Goal: Task Accomplishment & Management: Use online tool/utility

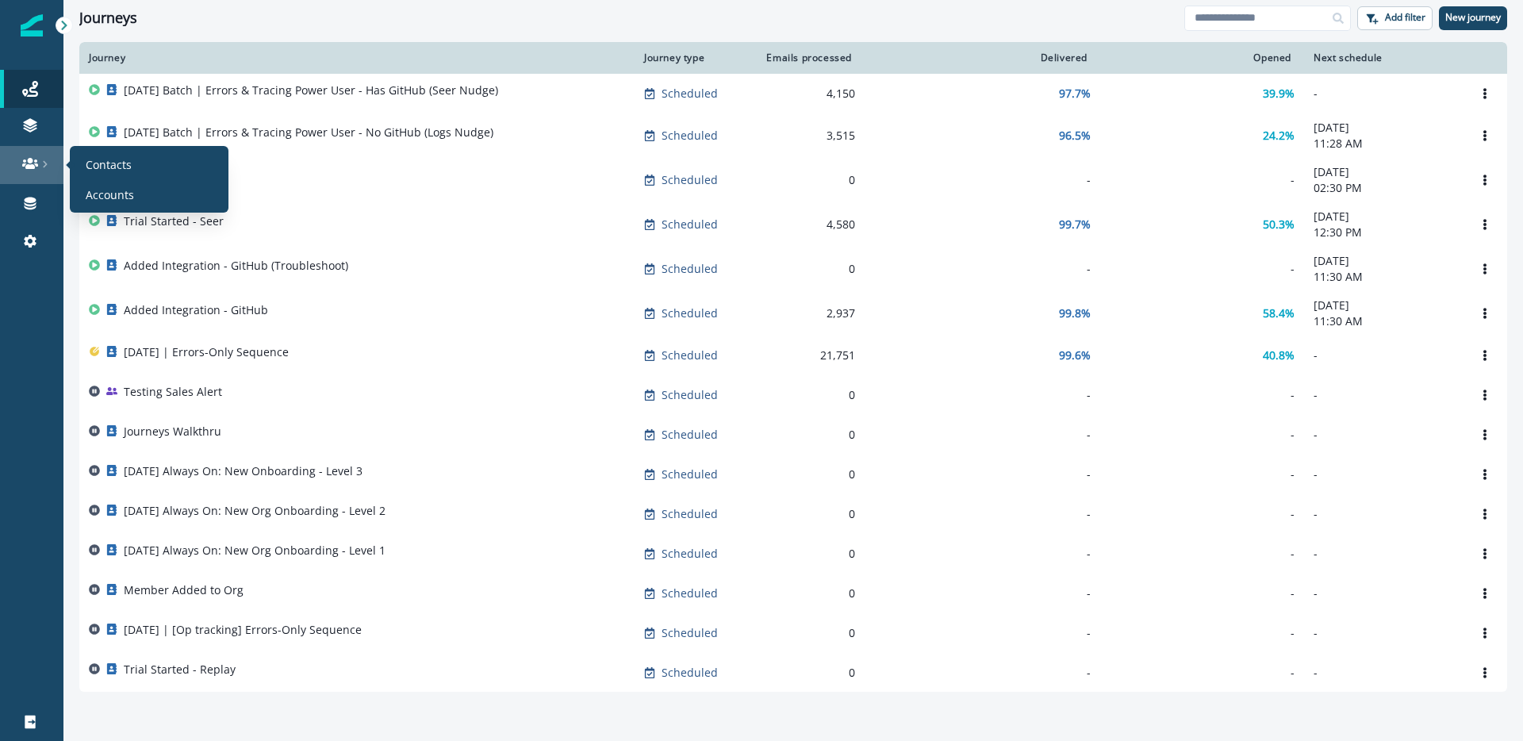
click at [19, 171] on div at bounding box center [31, 164] width 51 height 16
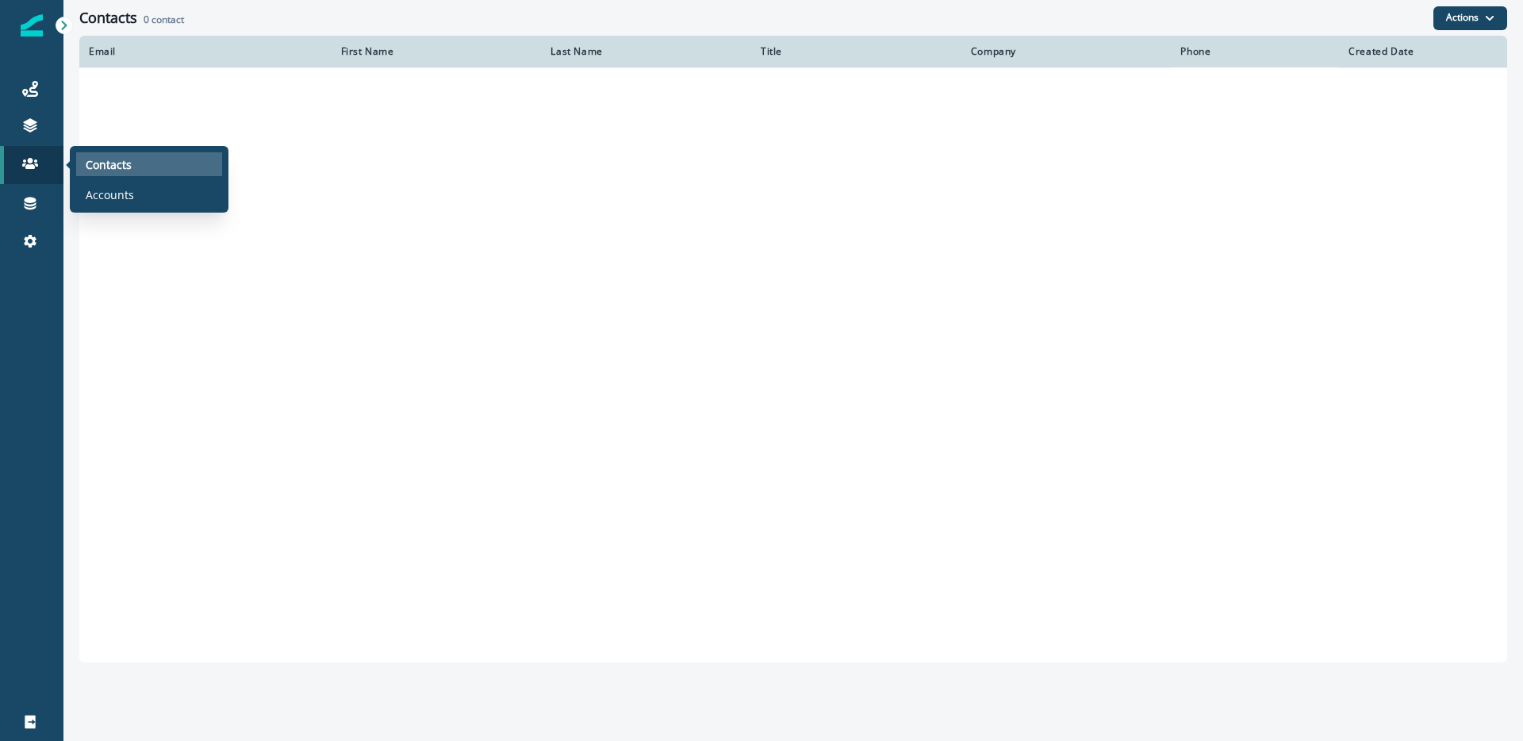
click at [134, 171] on div "Contacts" at bounding box center [149, 164] width 146 height 24
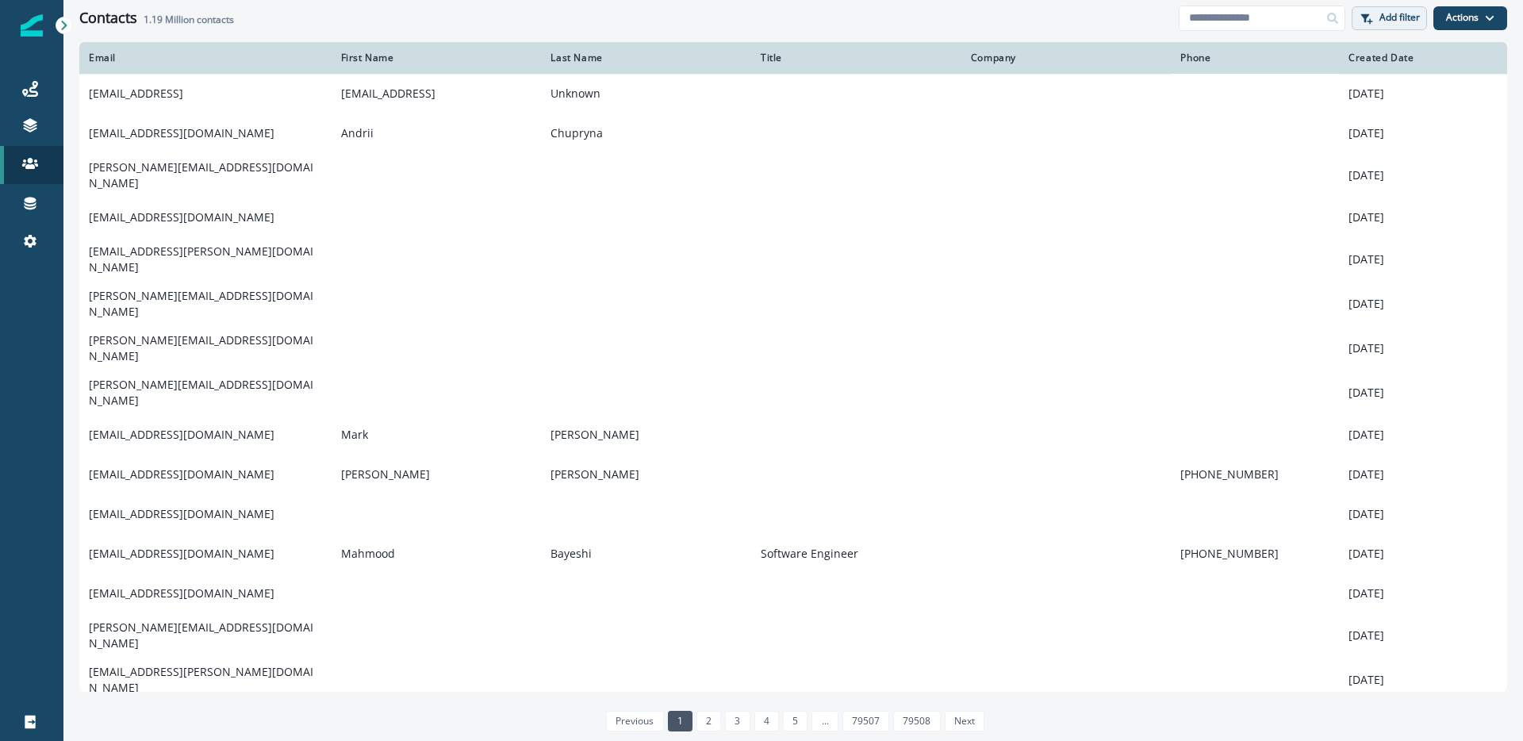
click at [1386, 16] on p "Add filter" at bounding box center [1400, 17] width 40 height 11
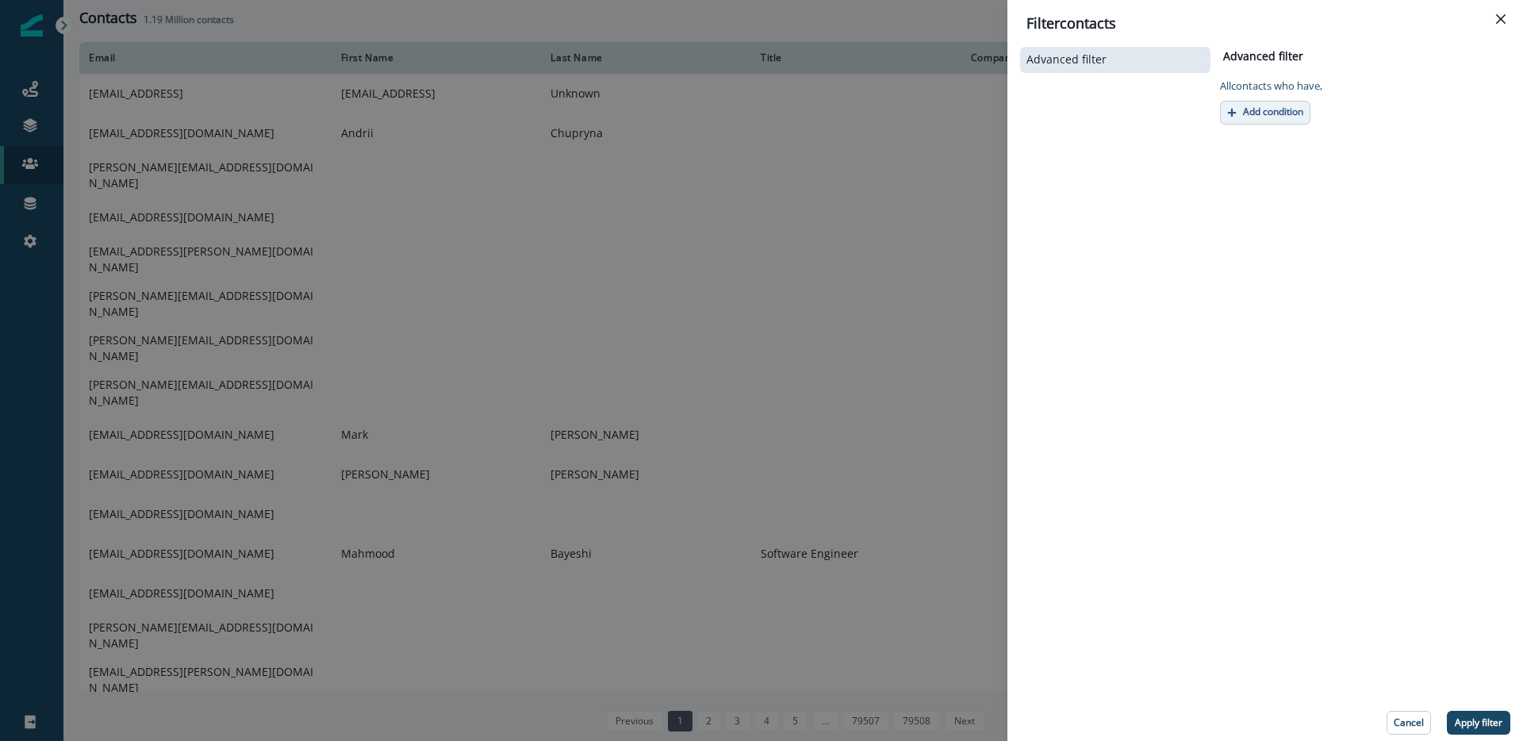
click at [1283, 110] on p "Add condition" at bounding box center [1273, 111] width 60 height 11
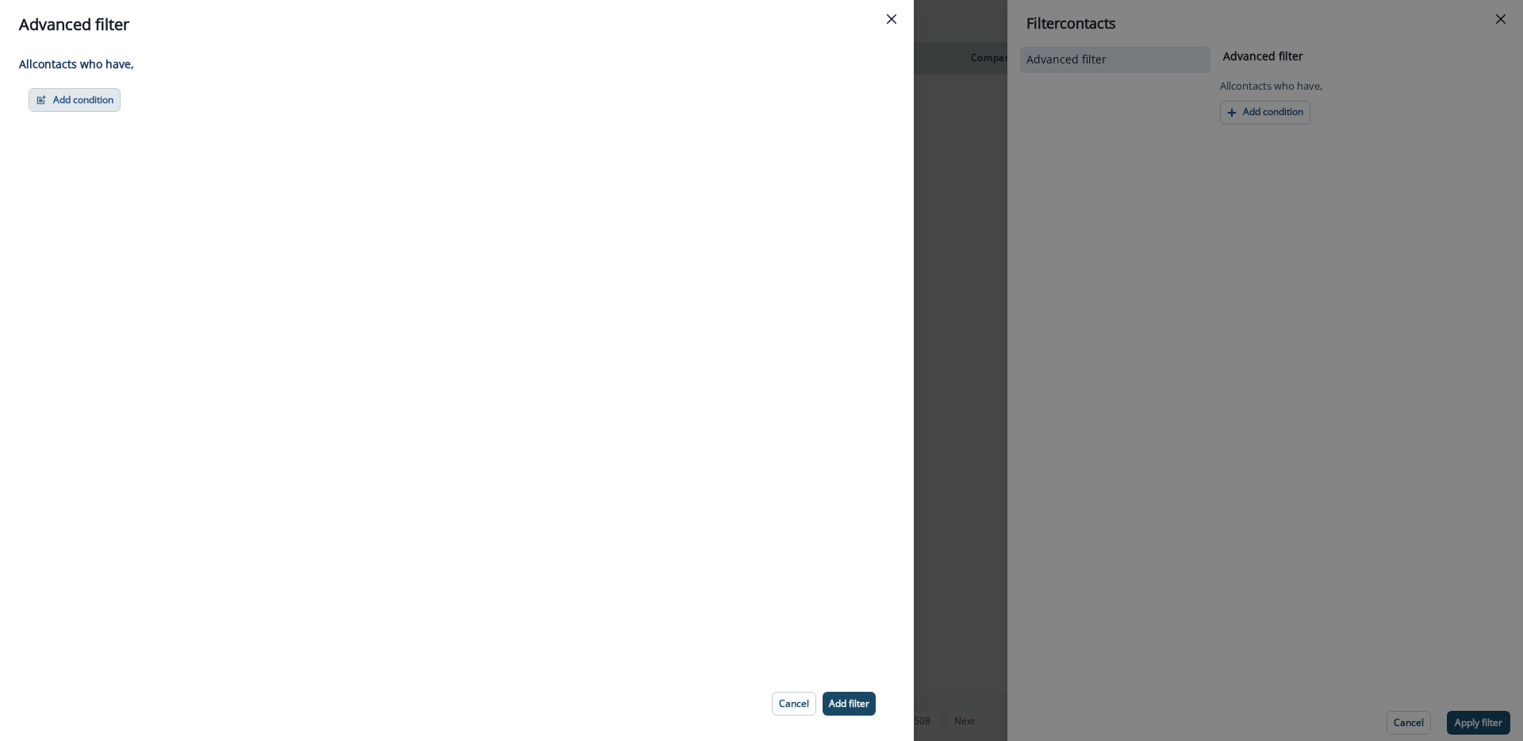
click at [46, 104] on icon "button" at bounding box center [41, 99] width 11 height 11
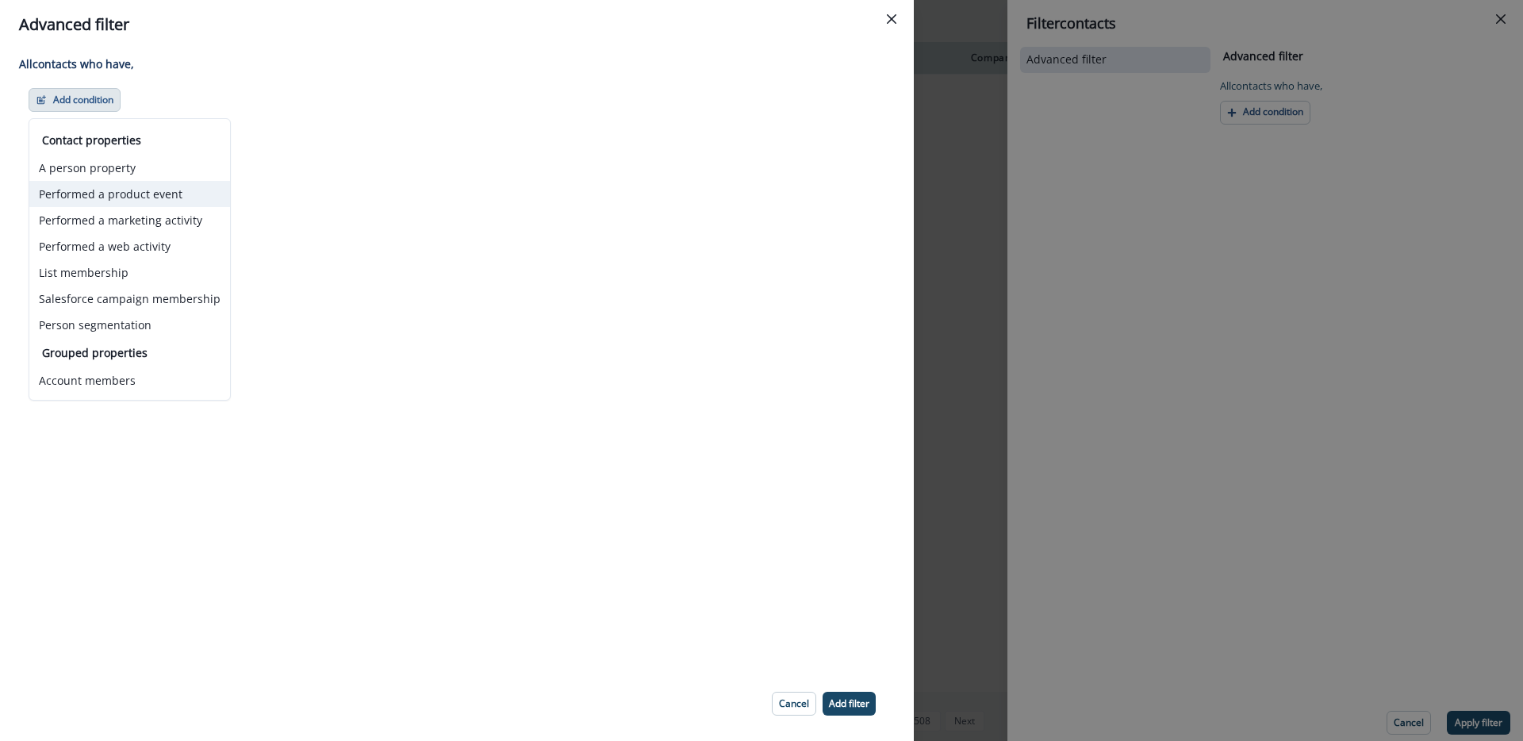
click at [165, 194] on button "Performed a product event" at bounding box center [129, 194] width 201 height 26
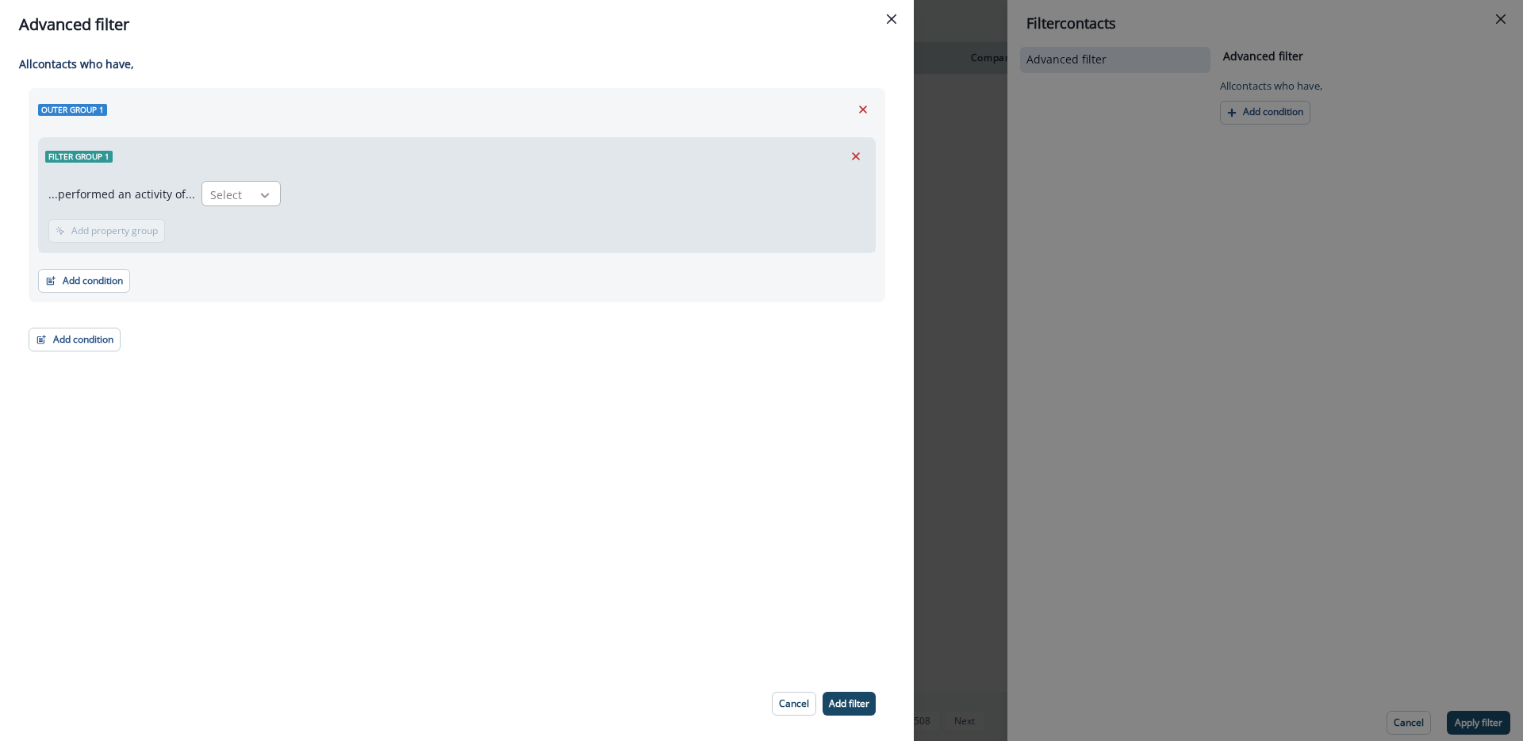
click at [252, 189] on div at bounding box center [265, 195] width 27 height 16
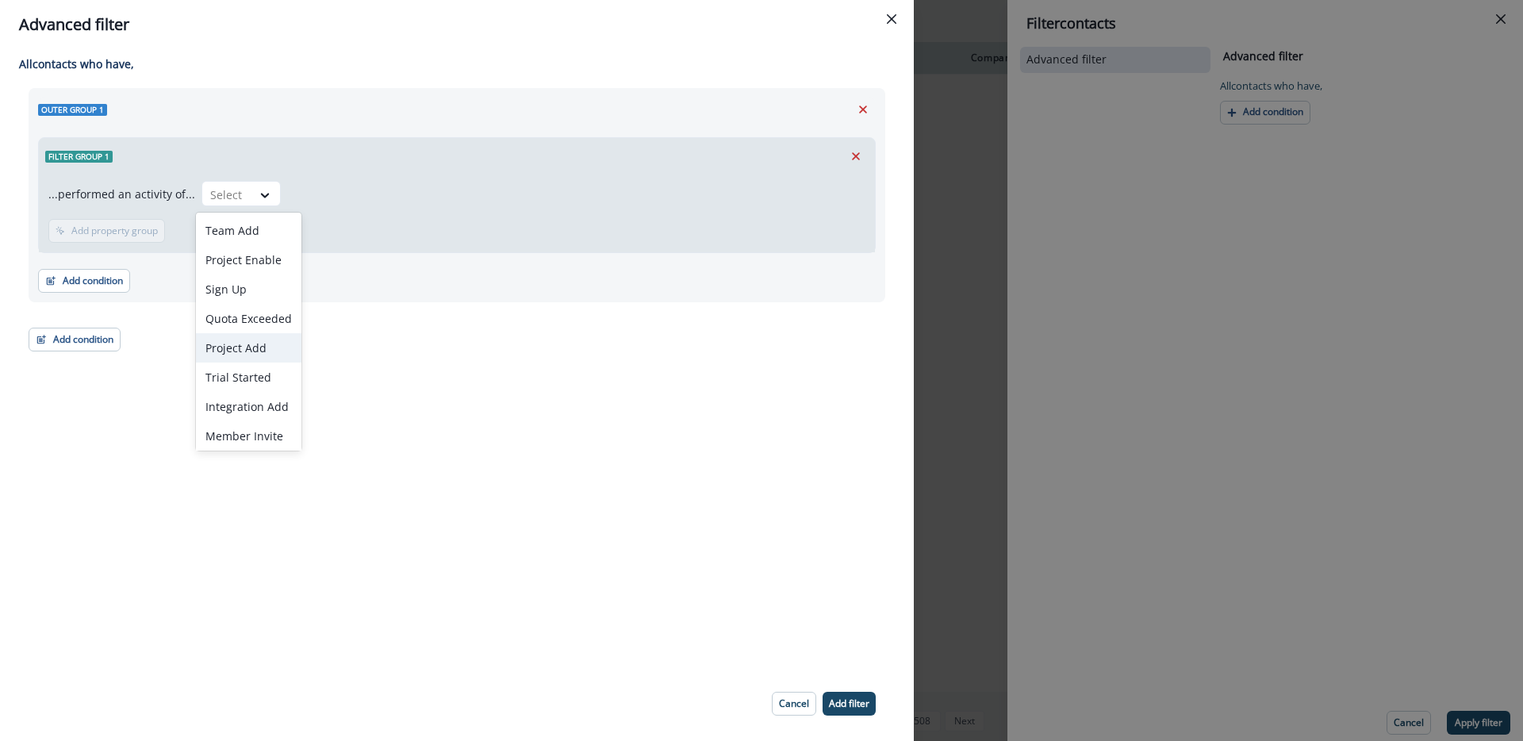
click at [436, 386] on div "All contact s who have, Outer group 1 Filter group 1 ...performed an activity o…" at bounding box center [457, 357] width 914 height 617
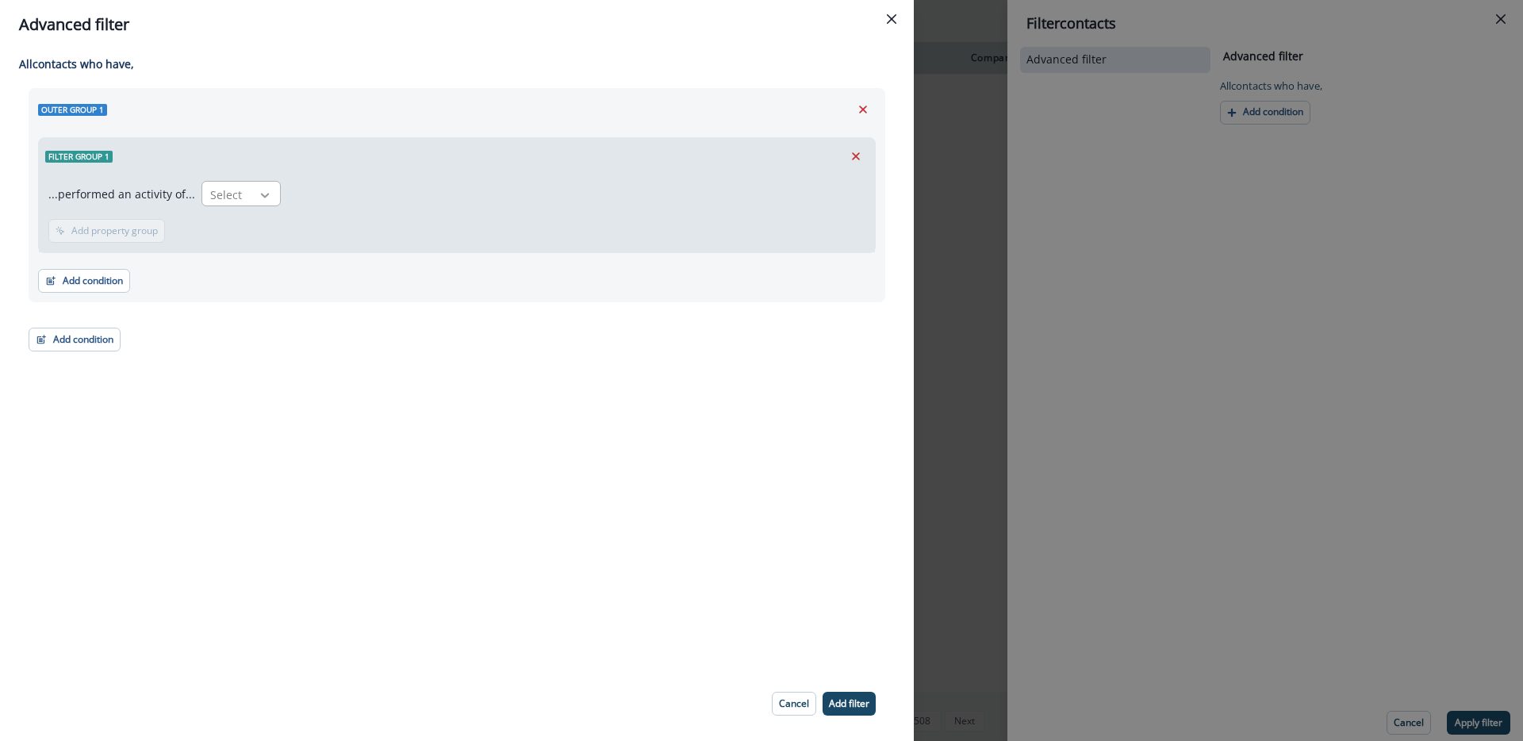
click at [260, 189] on icon at bounding box center [265, 195] width 14 height 16
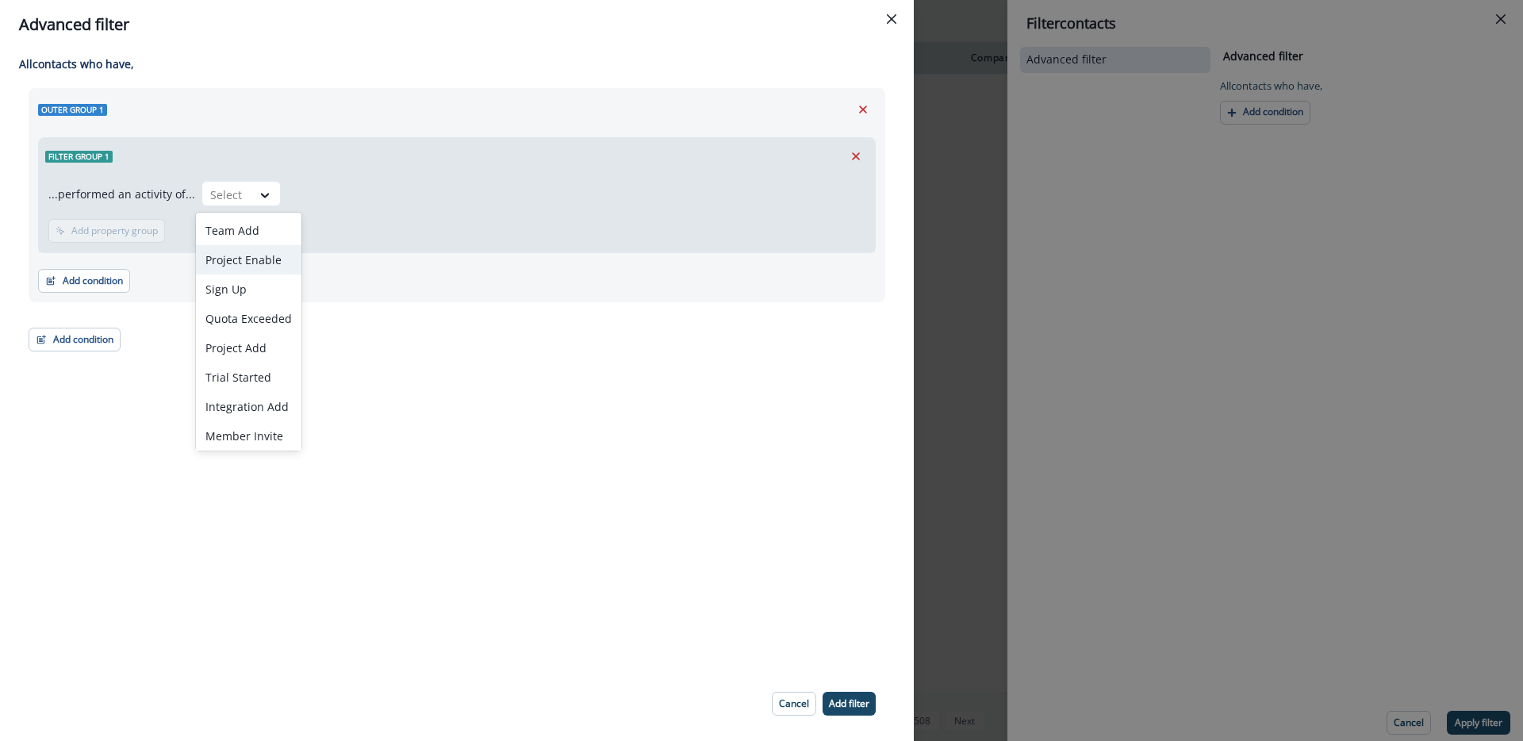
scroll to position [33, 0]
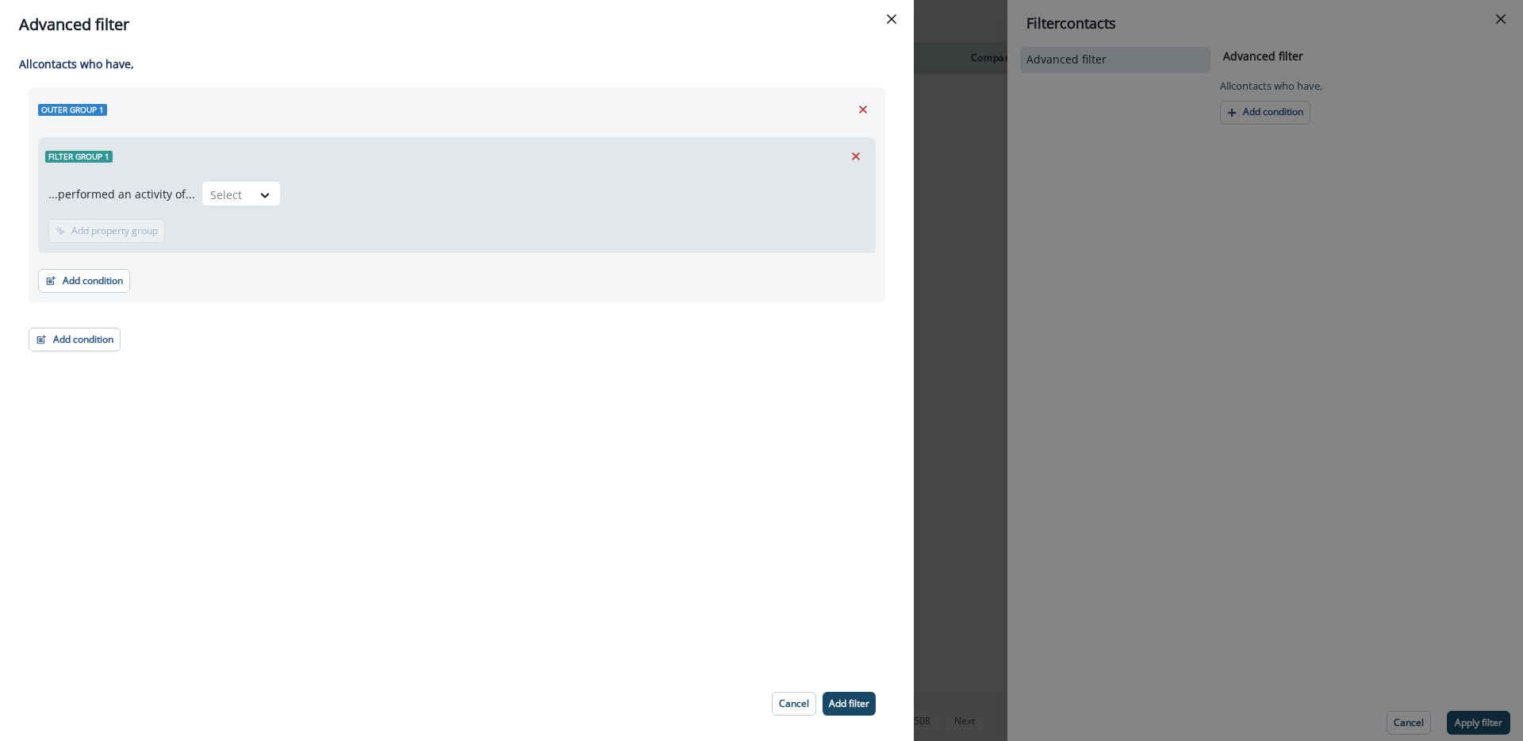
click at [335, 320] on div "Outer group 1 Filter group 1 ...performed an activity of... Select Add frequenc…" at bounding box center [457, 219] width 857 height 263
click at [895, 28] on button "Close" at bounding box center [891, 18] width 25 height 25
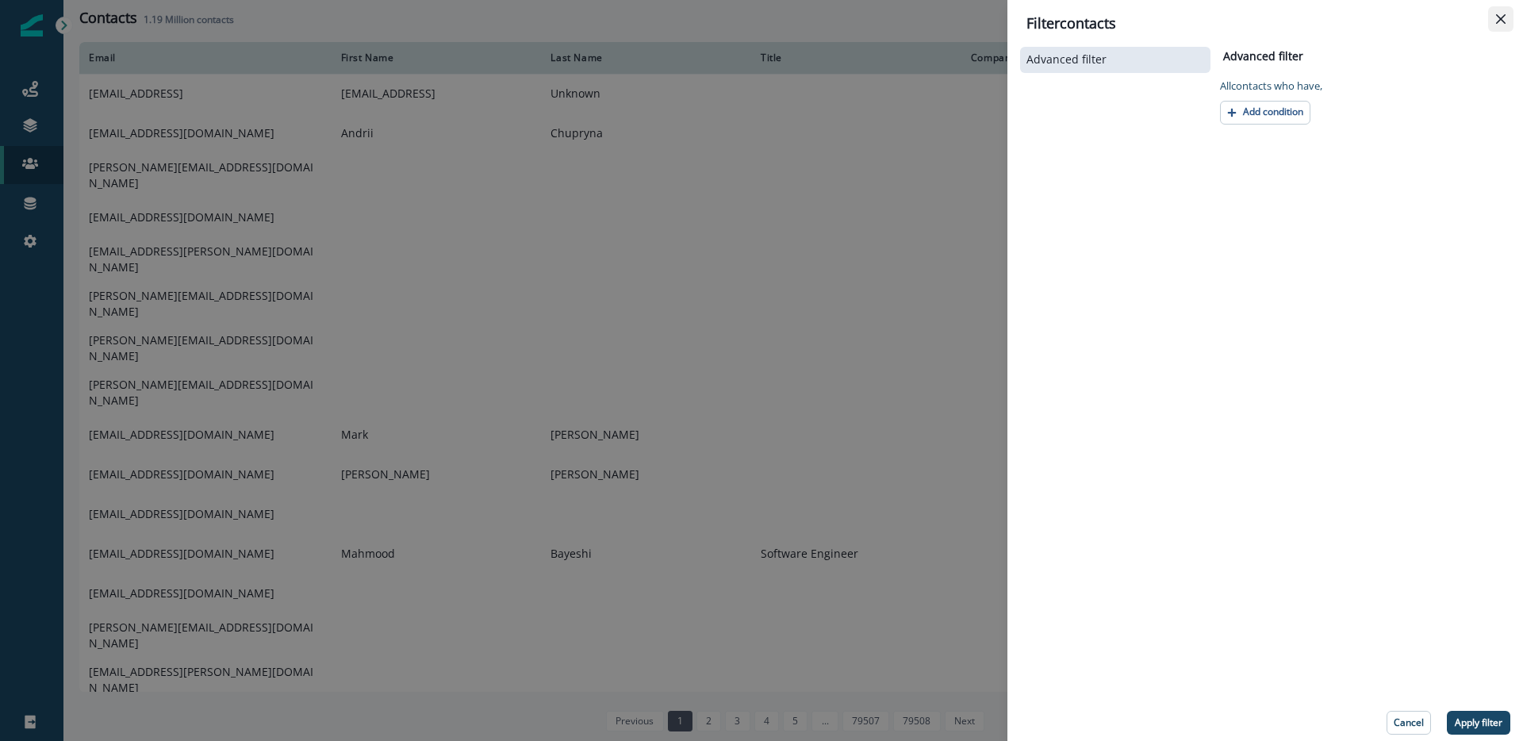
click at [1502, 29] on button "Close" at bounding box center [1500, 18] width 25 height 25
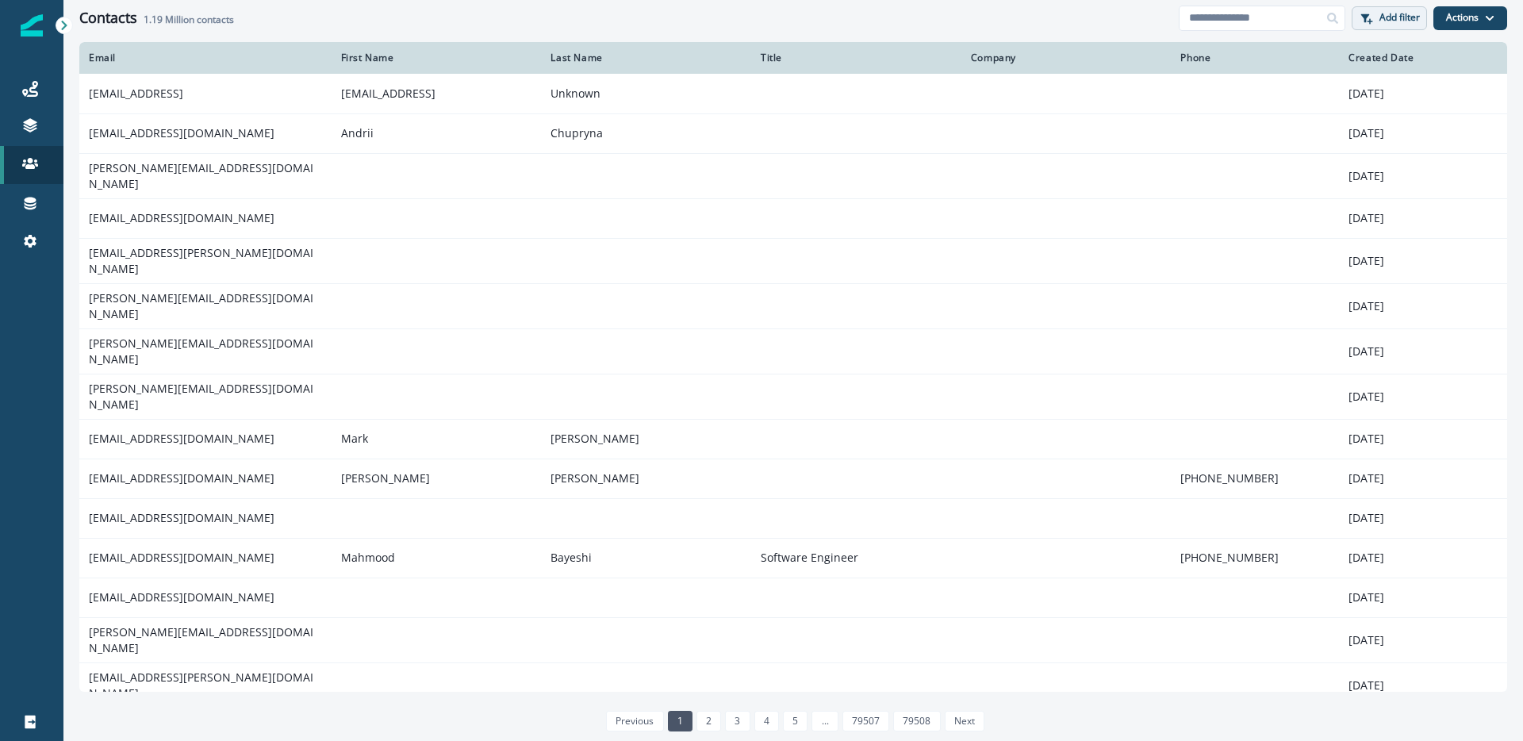
click at [1384, 22] on p "Add filter" at bounding box center [1400, 17] width 40 height 11
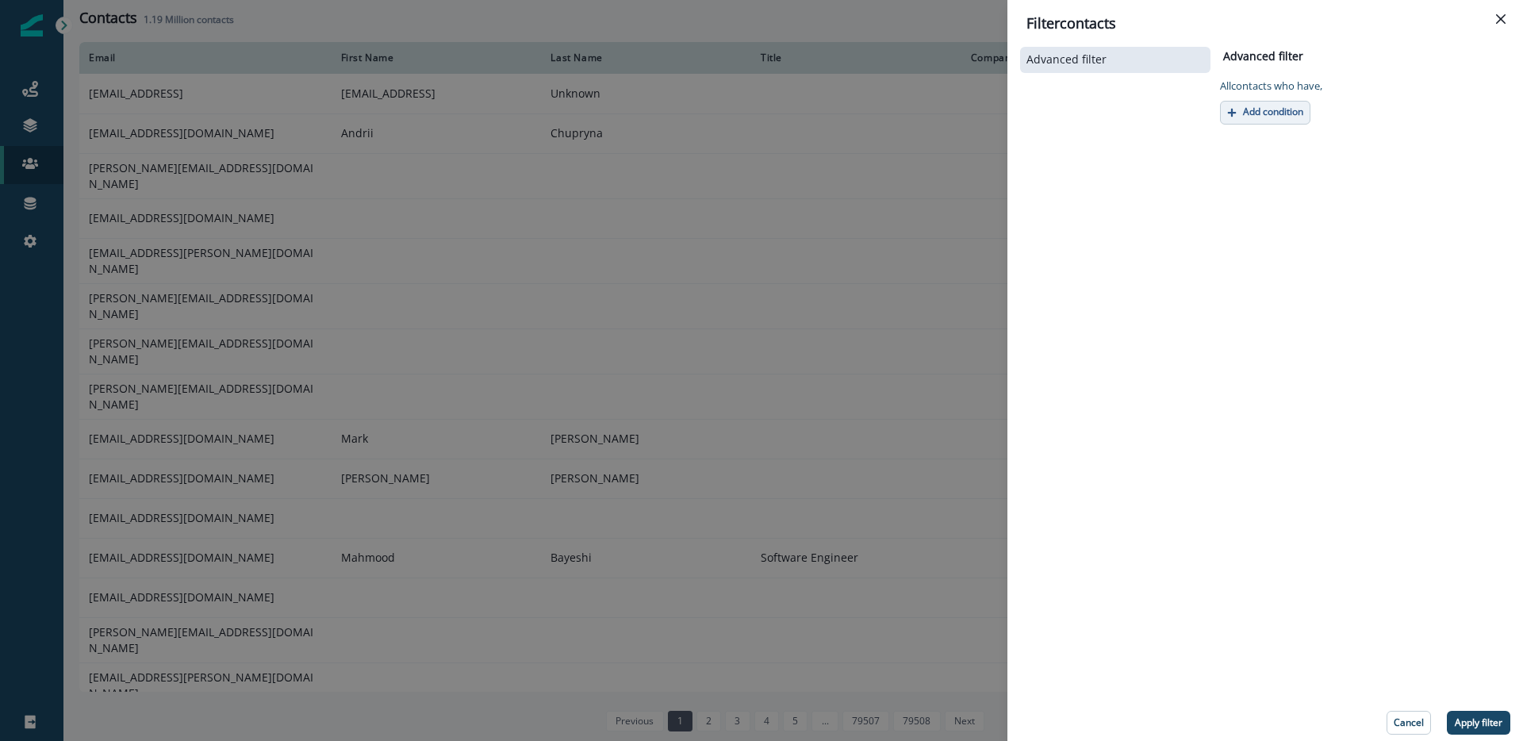
click at [1277, 114] on p "Add condition" at bounding box center [1273, 111] width 60 height 11
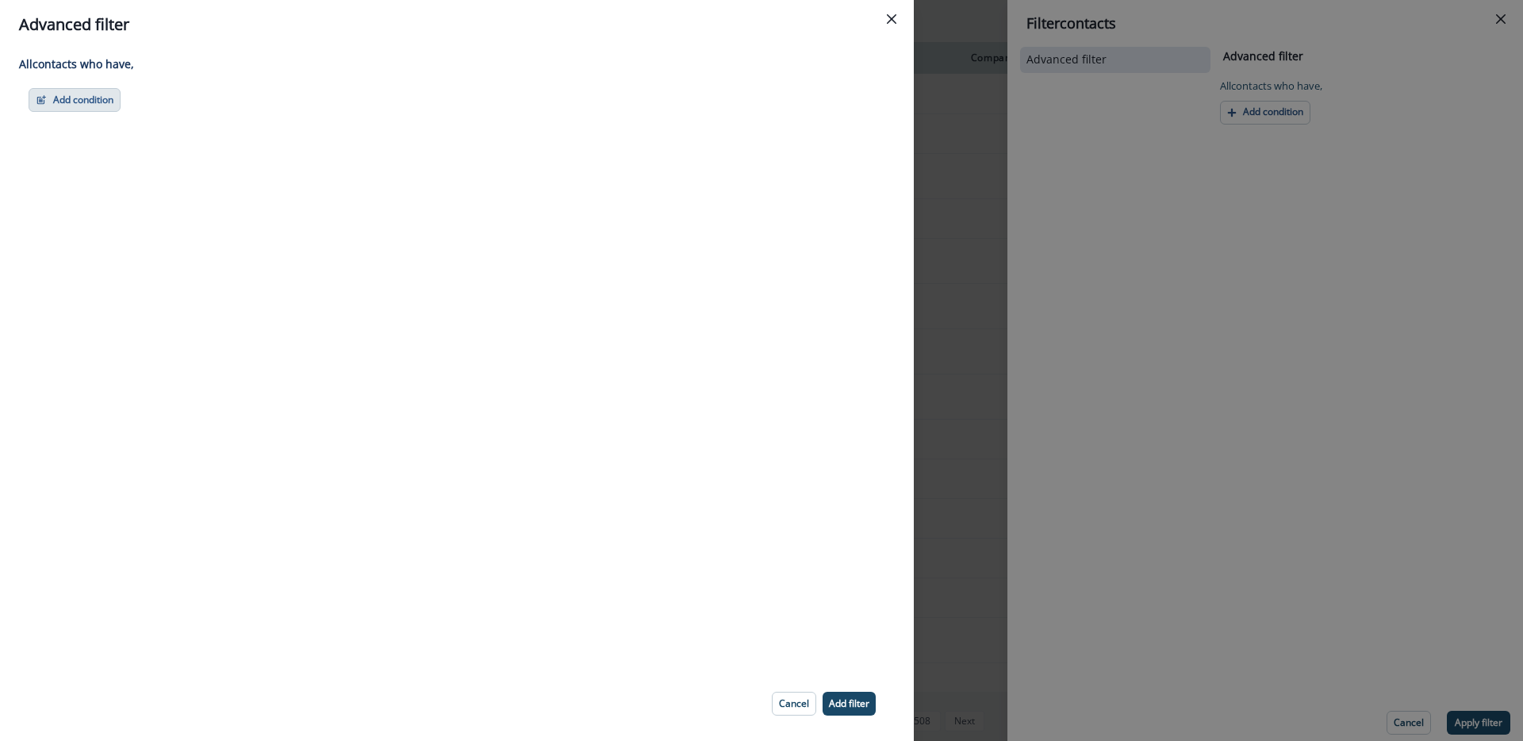
click at [64, 102] on button "Add condition" at bounding box center [75, 100] width 92 height 24
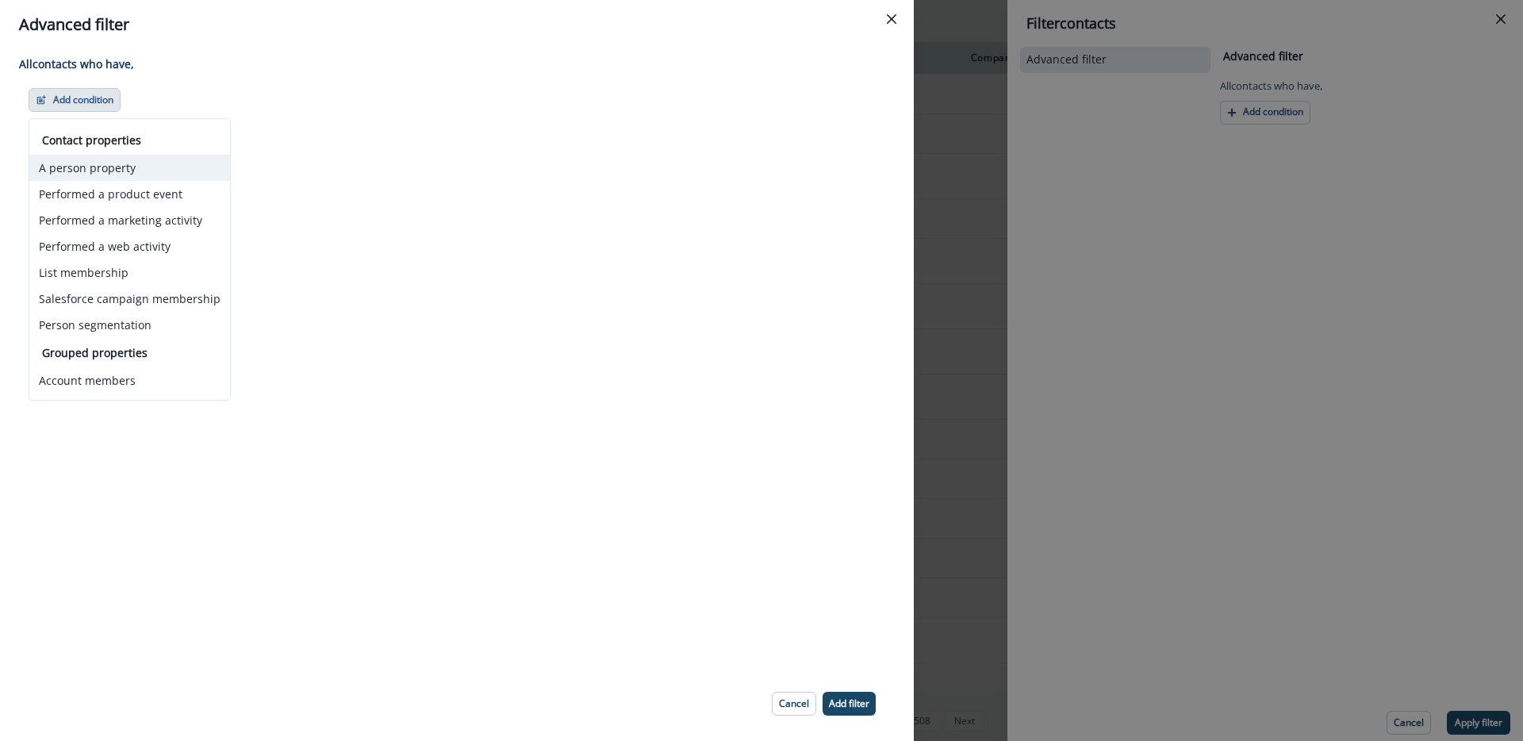
click at [182, 175] on button "A person property" at bounding box center [129, 168] width 201 height 26
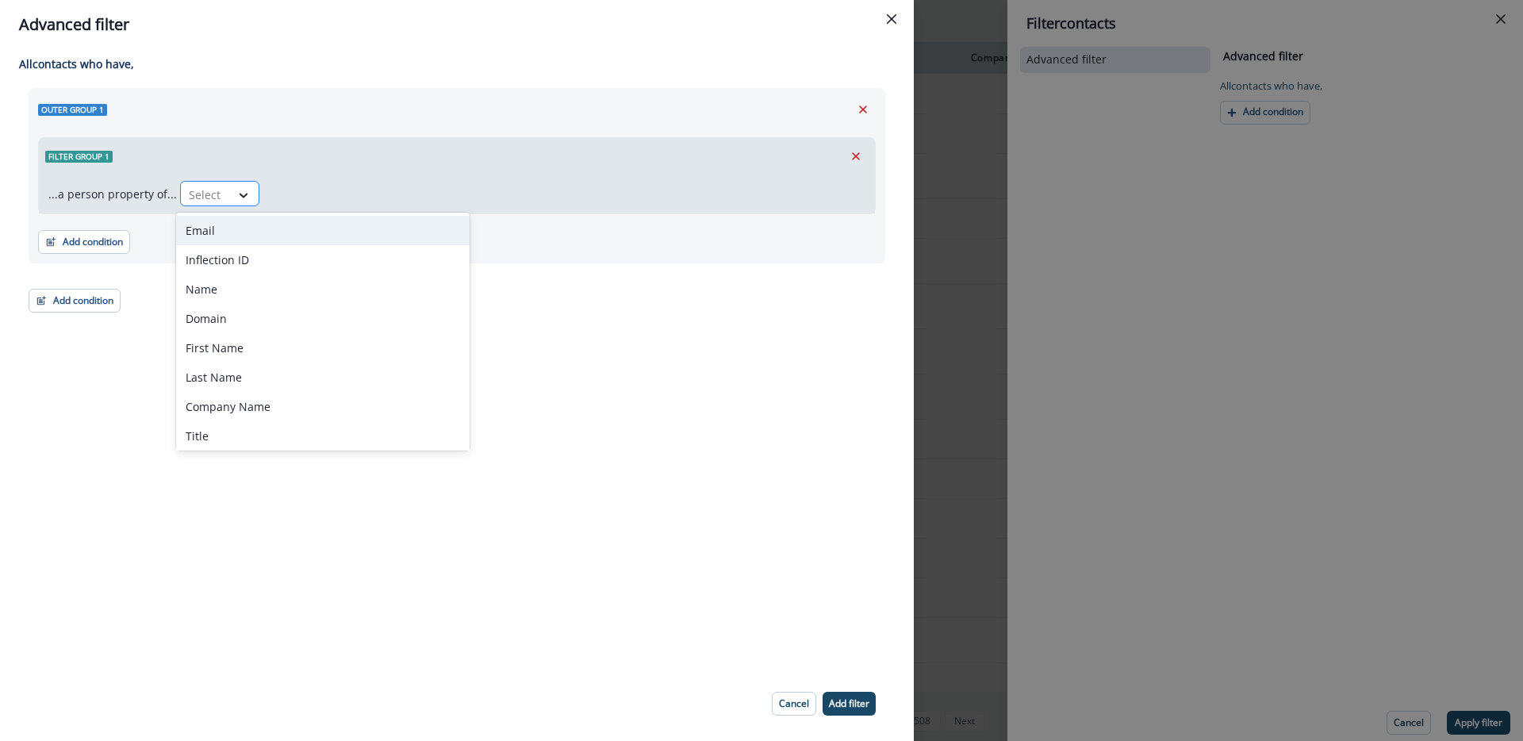
click at [236, 196] on icon at bounding box center [243, 195] width 14 height 16
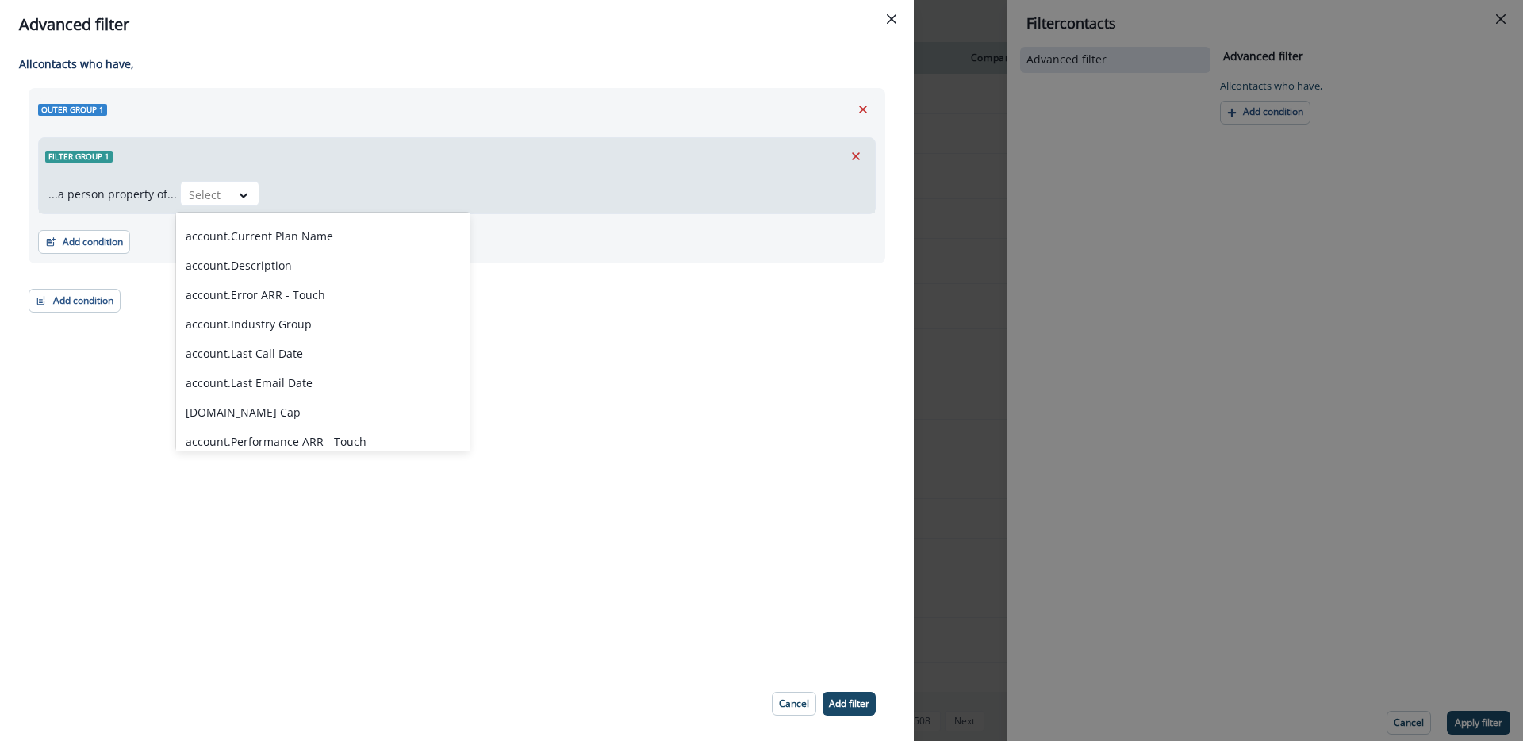
scroll to position [6021, 0]
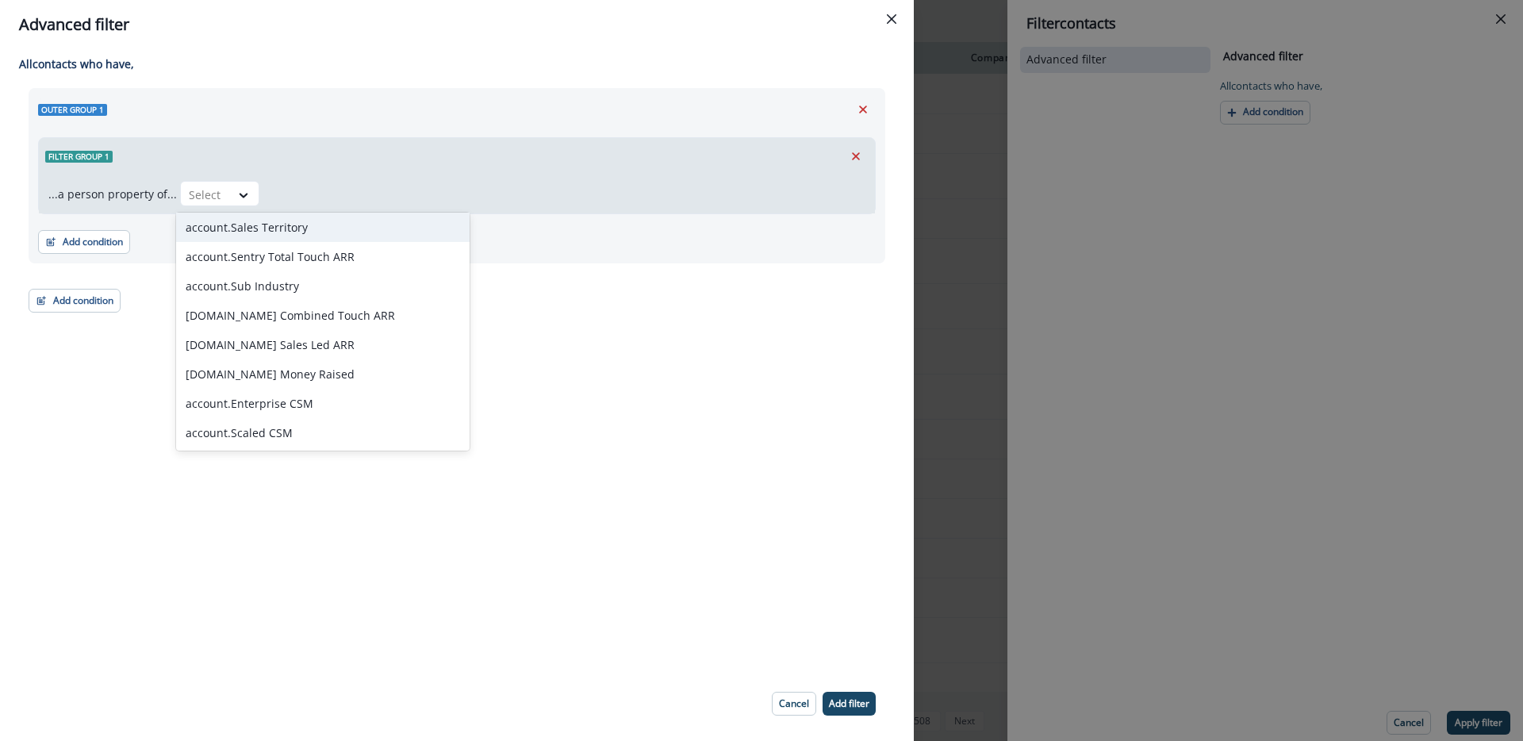
click at [138, 202] on div "...a person property of..." at bounding box center [112, 194] width 129 height 26
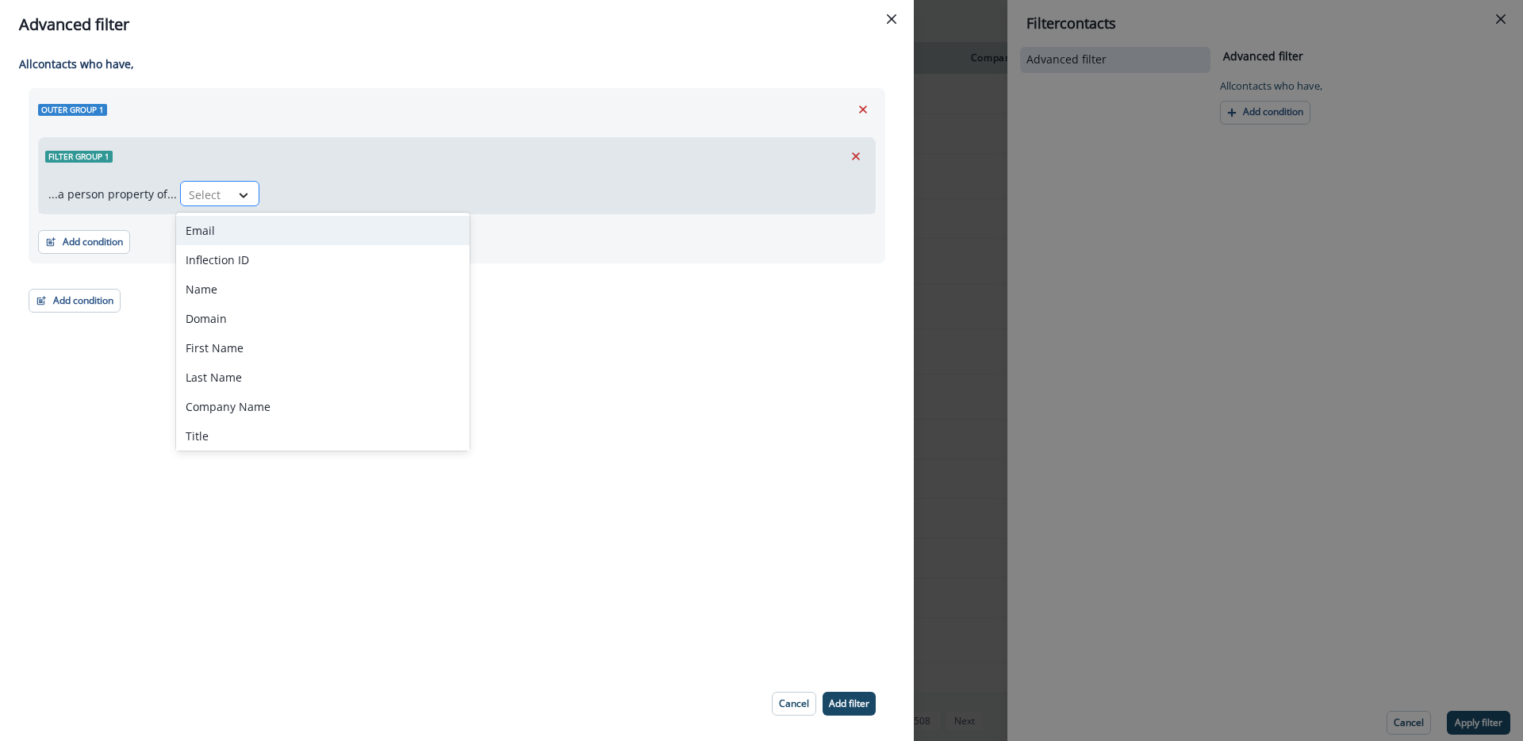
click at [236, 197] on icon at bounding box center [243, 195] width 14 height 16
click at [862, 153] on icon "Remove" at bounding box center [856, 156] width 14 height 14
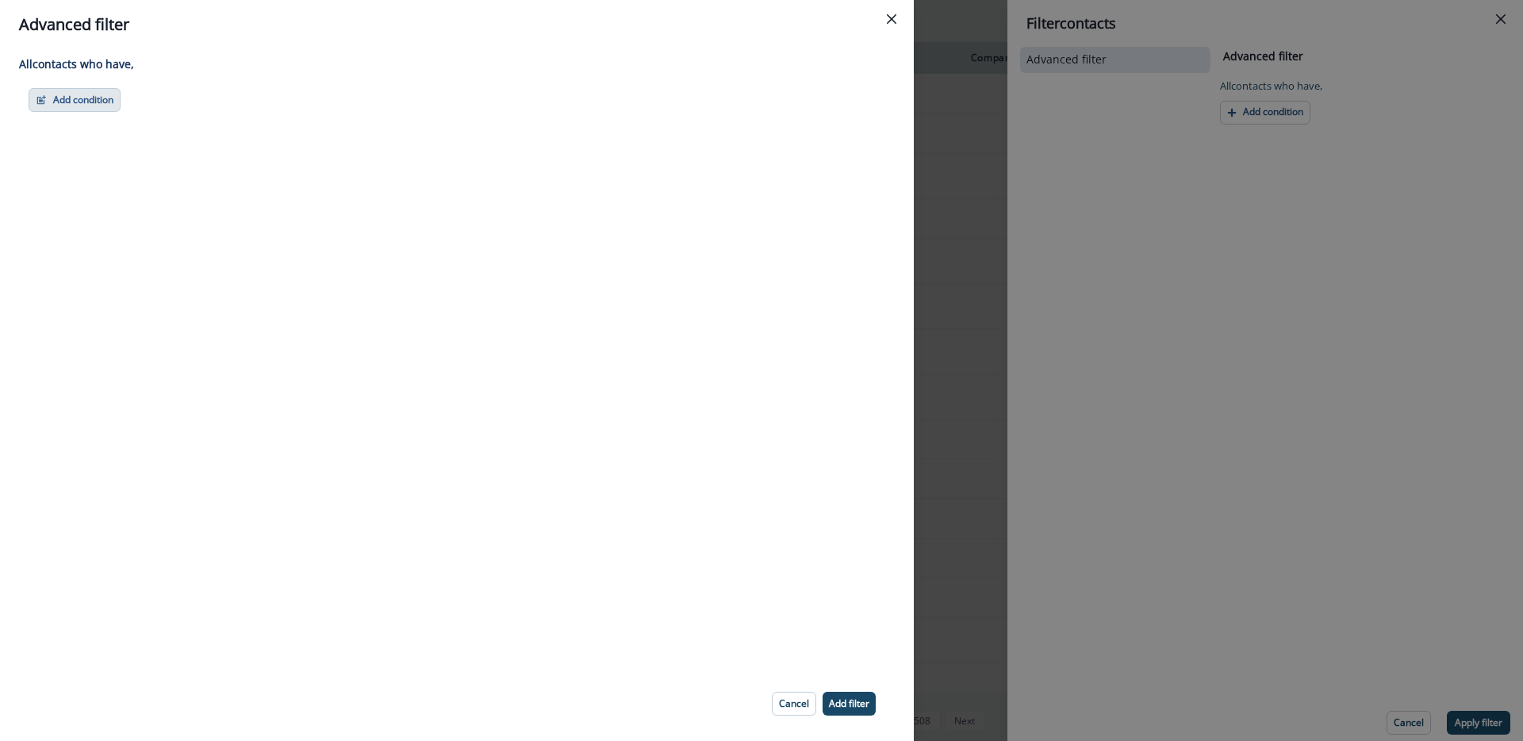
click at [49, 106] on button "Add condition" at bounding box center [75, 100] width 92 height 24
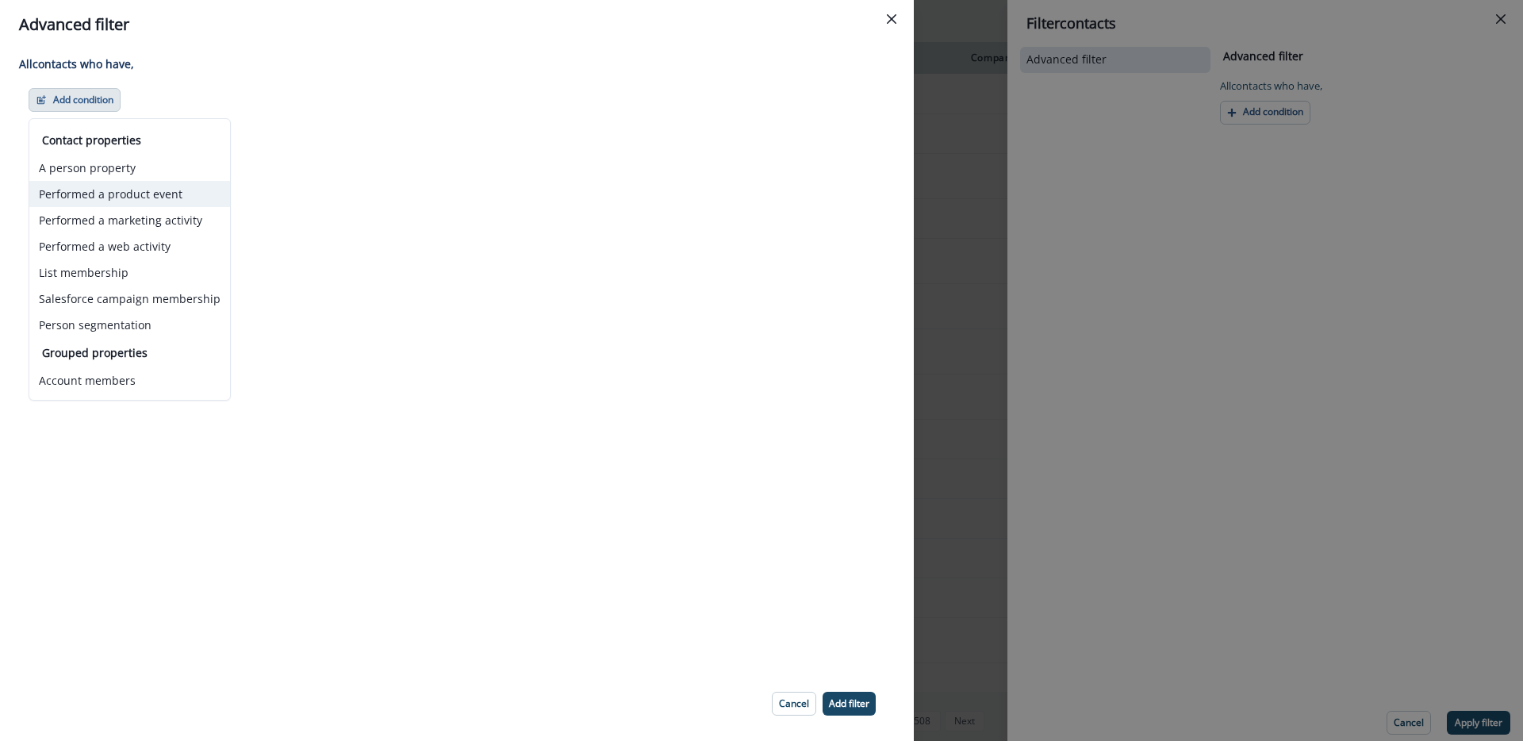
click at [163, 188] on button "Performed a product event" at bounding box center [129, 194] width 201 height 26
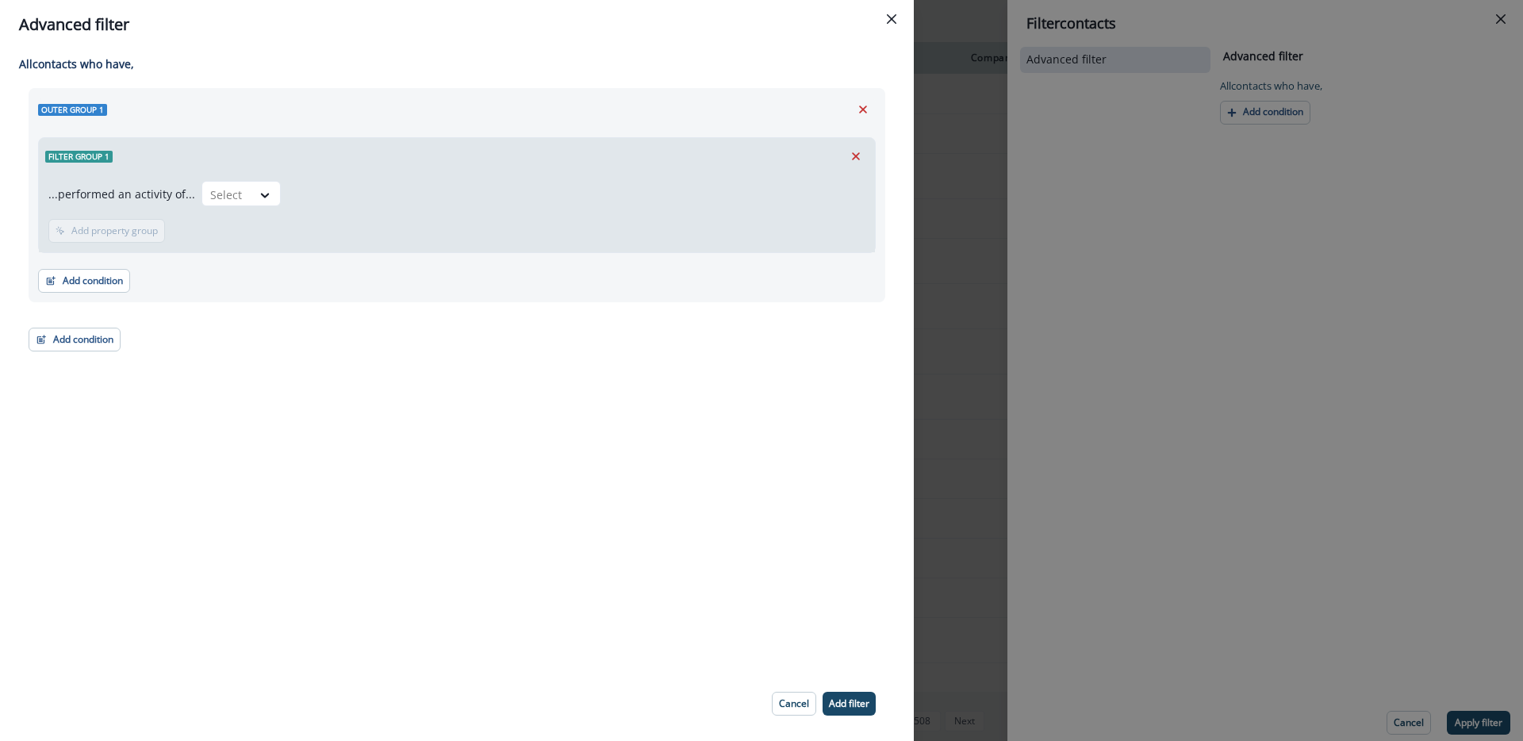
click at [245, 177] on div "...performed an activity of... Select Add frequency Add time frame Add property…" at bounding box center [457, 214] width 836 height 78
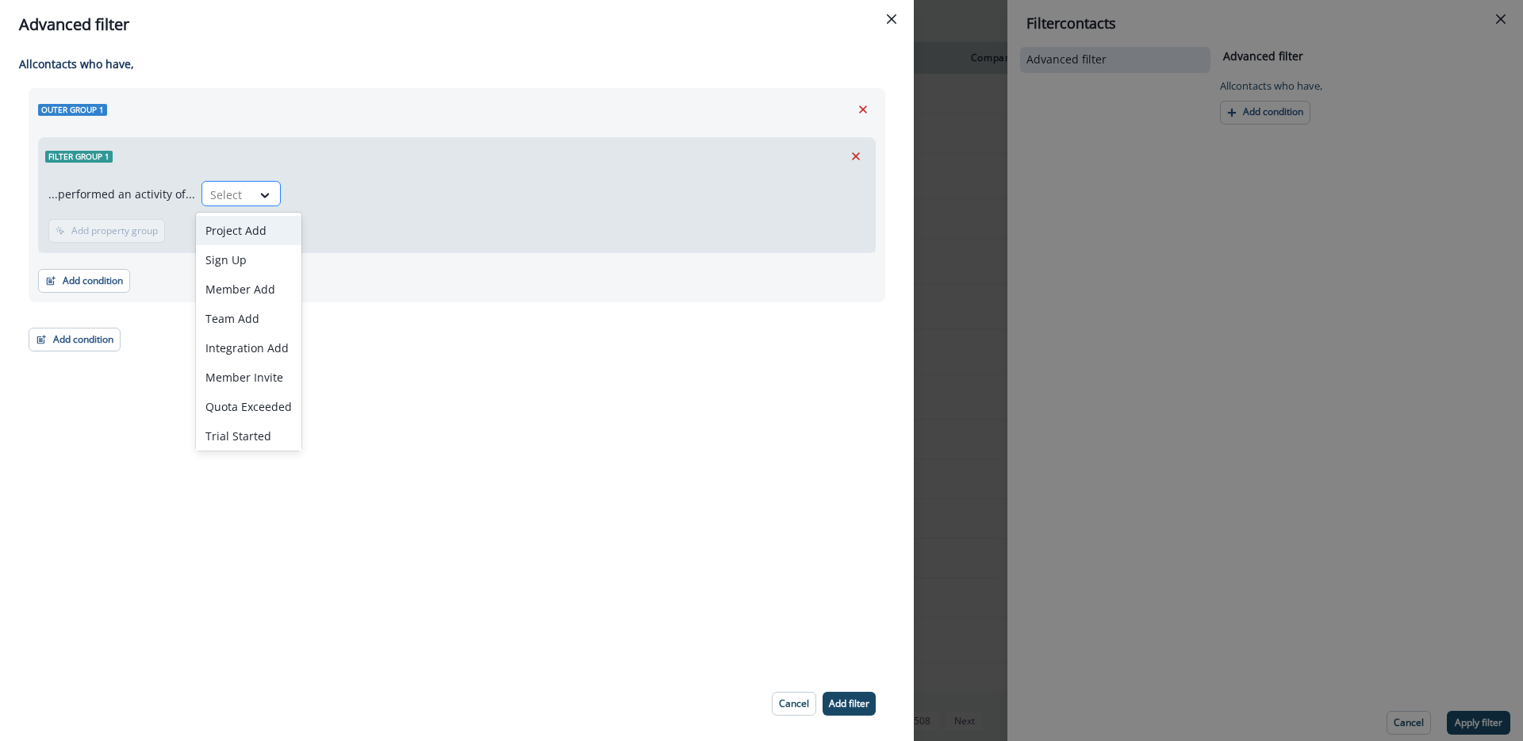
click at [245, 188] on div "Select" at bounding box center [226, 195] width 49 height 26
click at [233, 194] on div at bounding box center [226, 195] width 33 height 20
click at [265, 428] on div "Trial Started" at bounding box center [249, 434] width 106 height 29
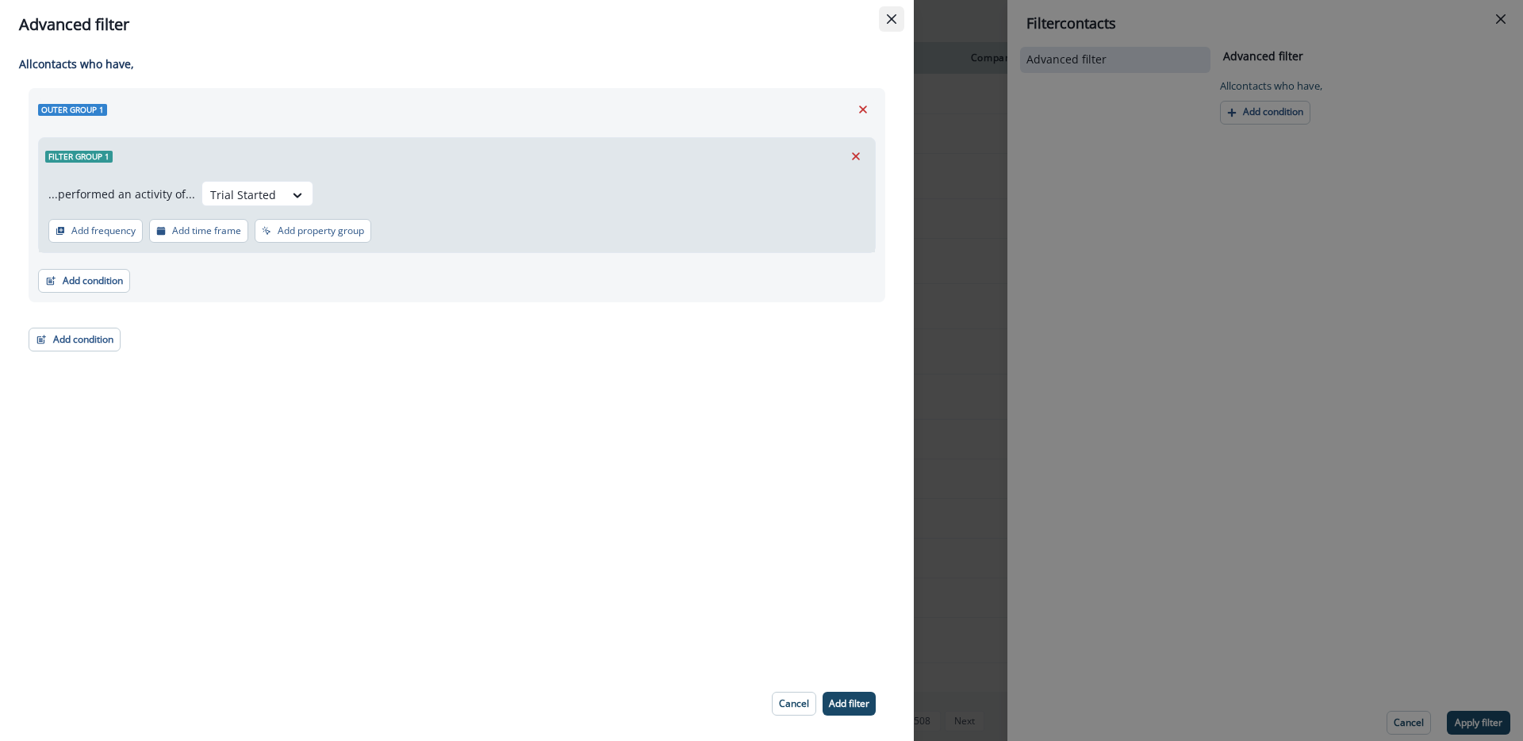
click at [894, 24] on button "Close" at bounding box center [891, 18] width 25 height 25
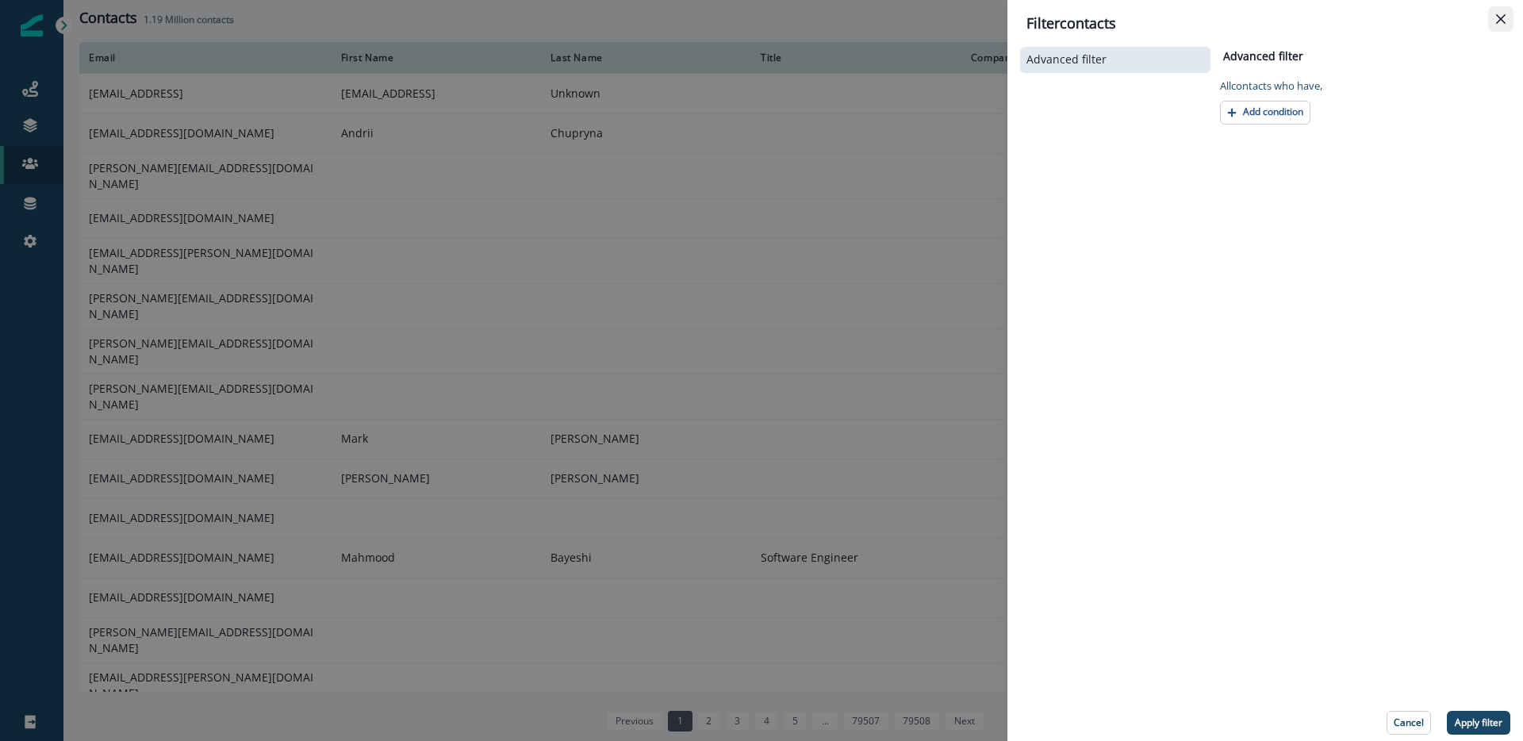
click at [1505, 16] on icon "Close" at bounding box center [1501, 19] width 10 height 10
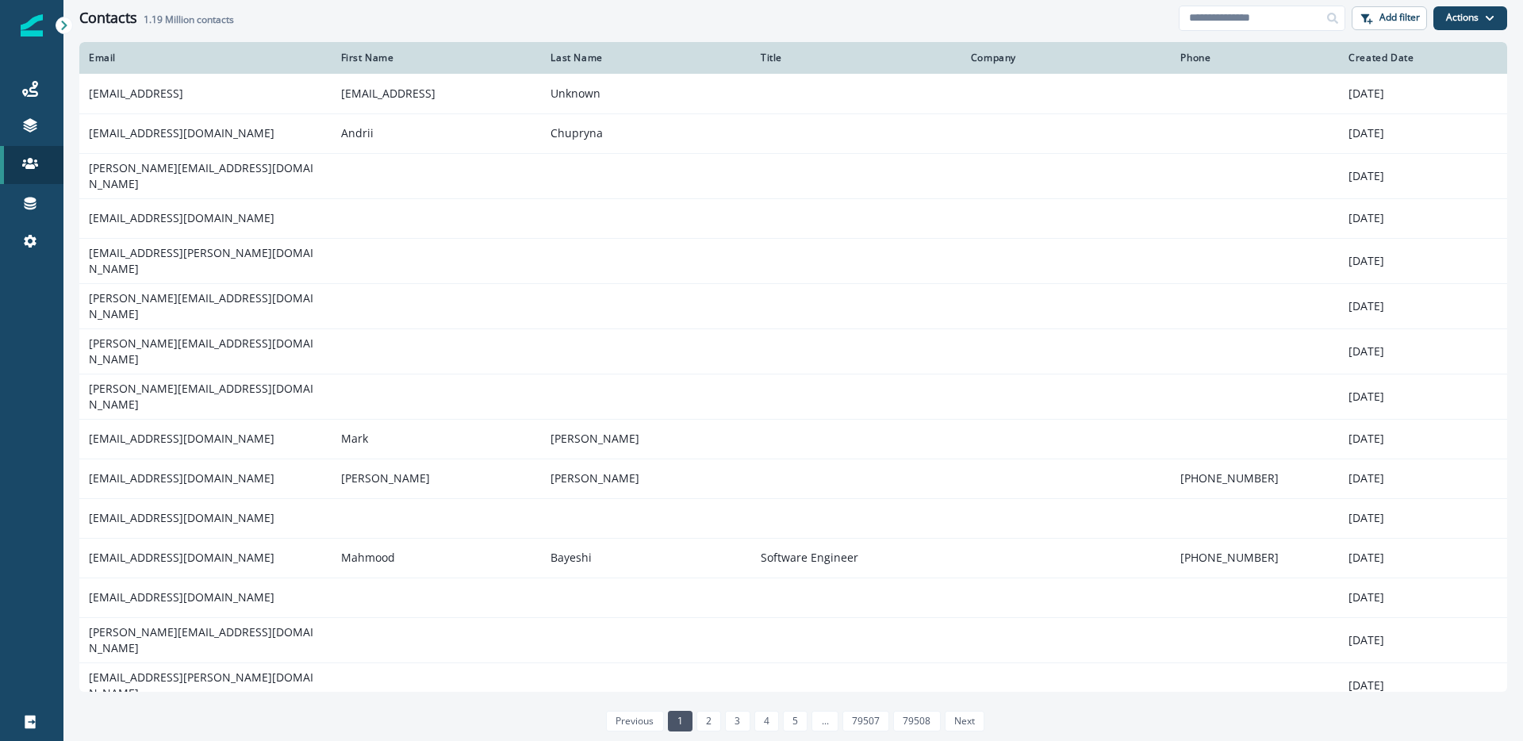
click at [62, 29] on icon at bounding box center [64, 25] width 11 height 11
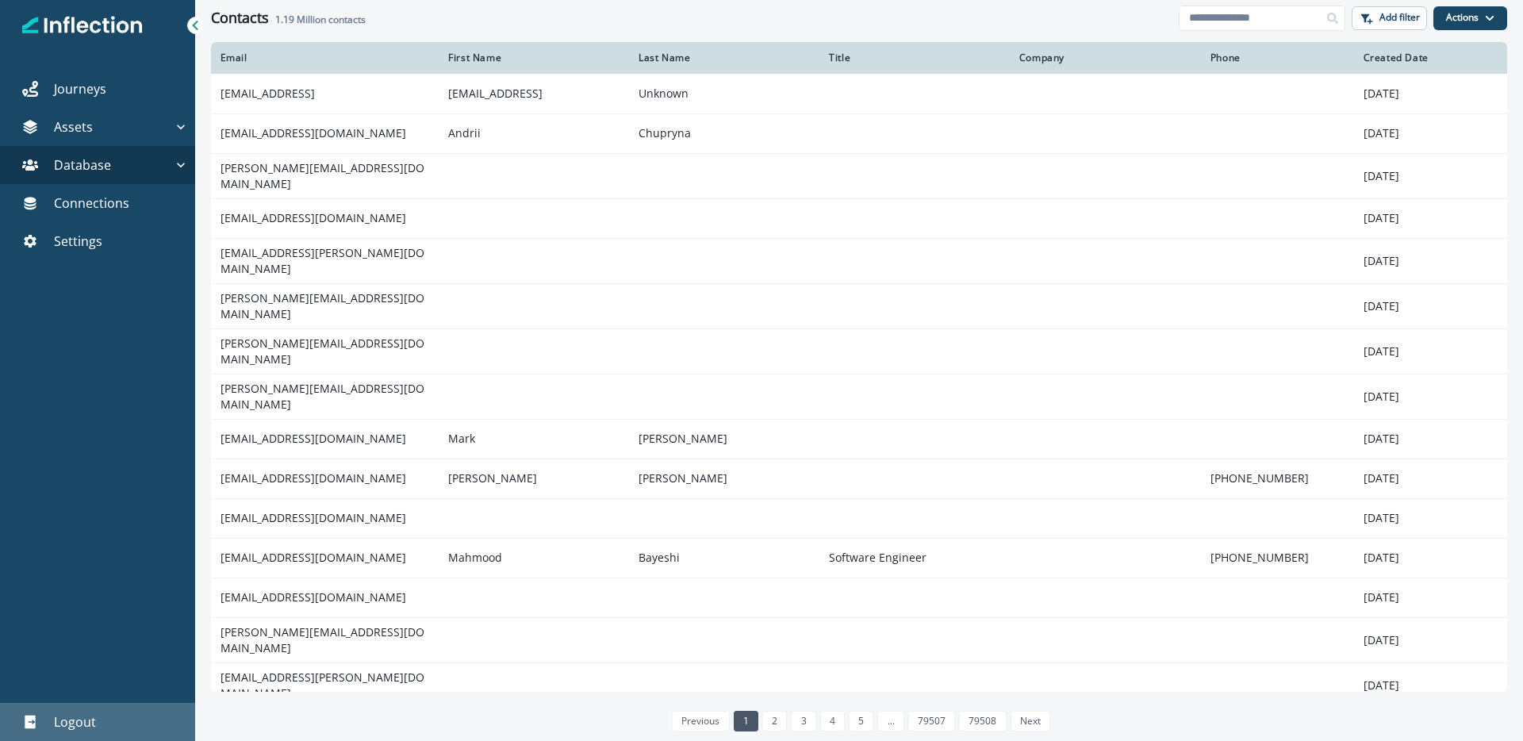
click at [69, 725] on p "Logout" at bounding box center [75, 721] width 42 height 19
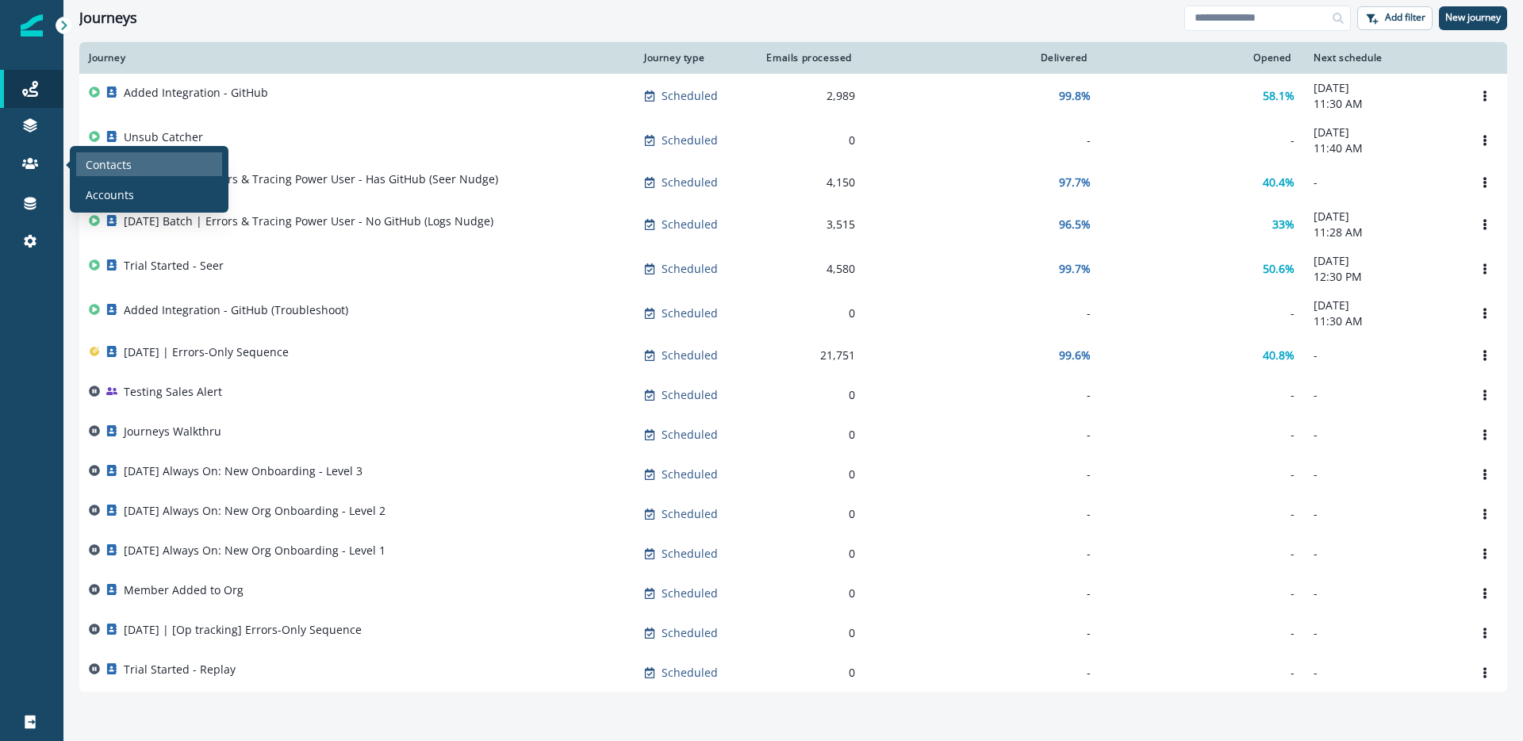
click at [213, 174] on div "Contacts" at bounding box center [149, 164] width 146 height 24
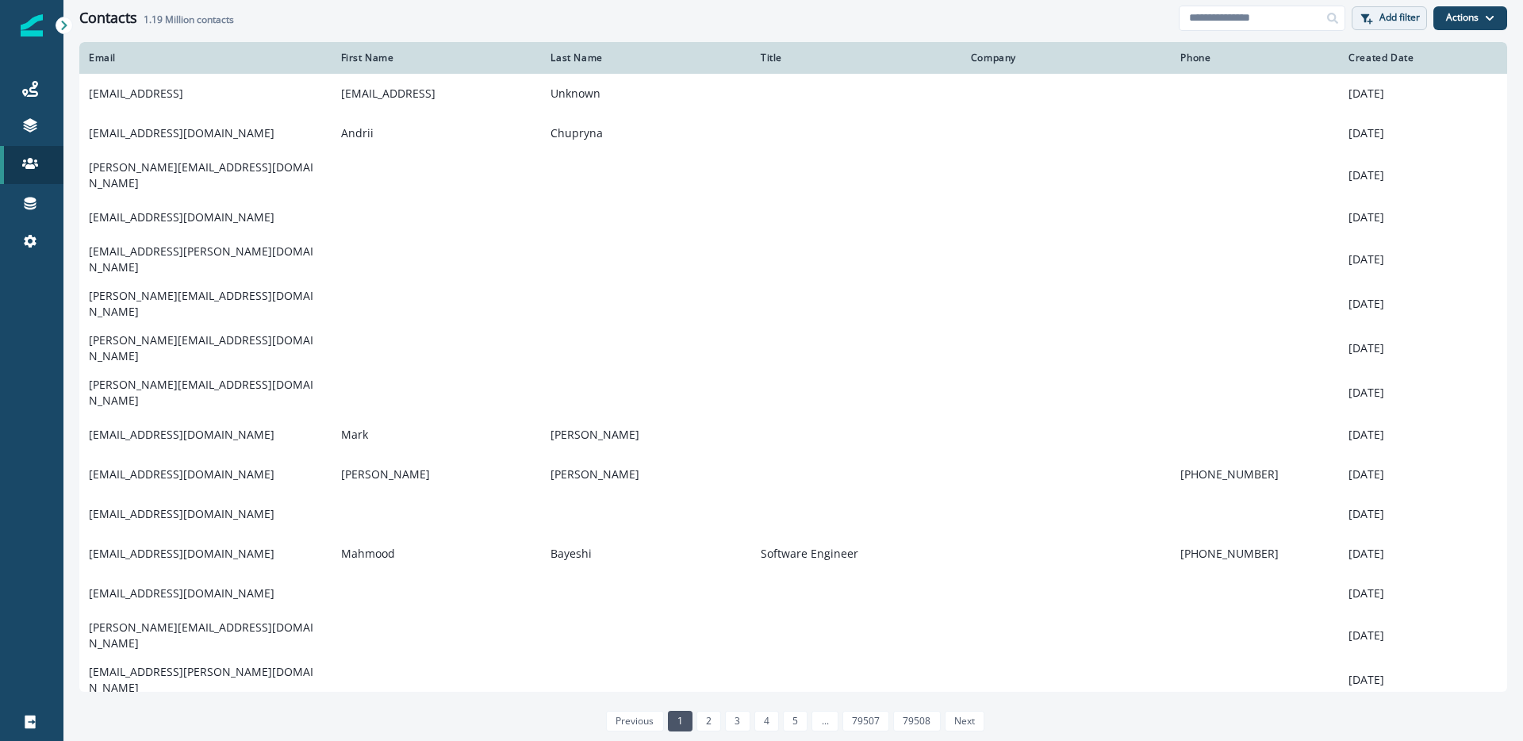
click at [1398, 23] on p "Add filter" at bounding box center [1400, 17] width 40 height 11
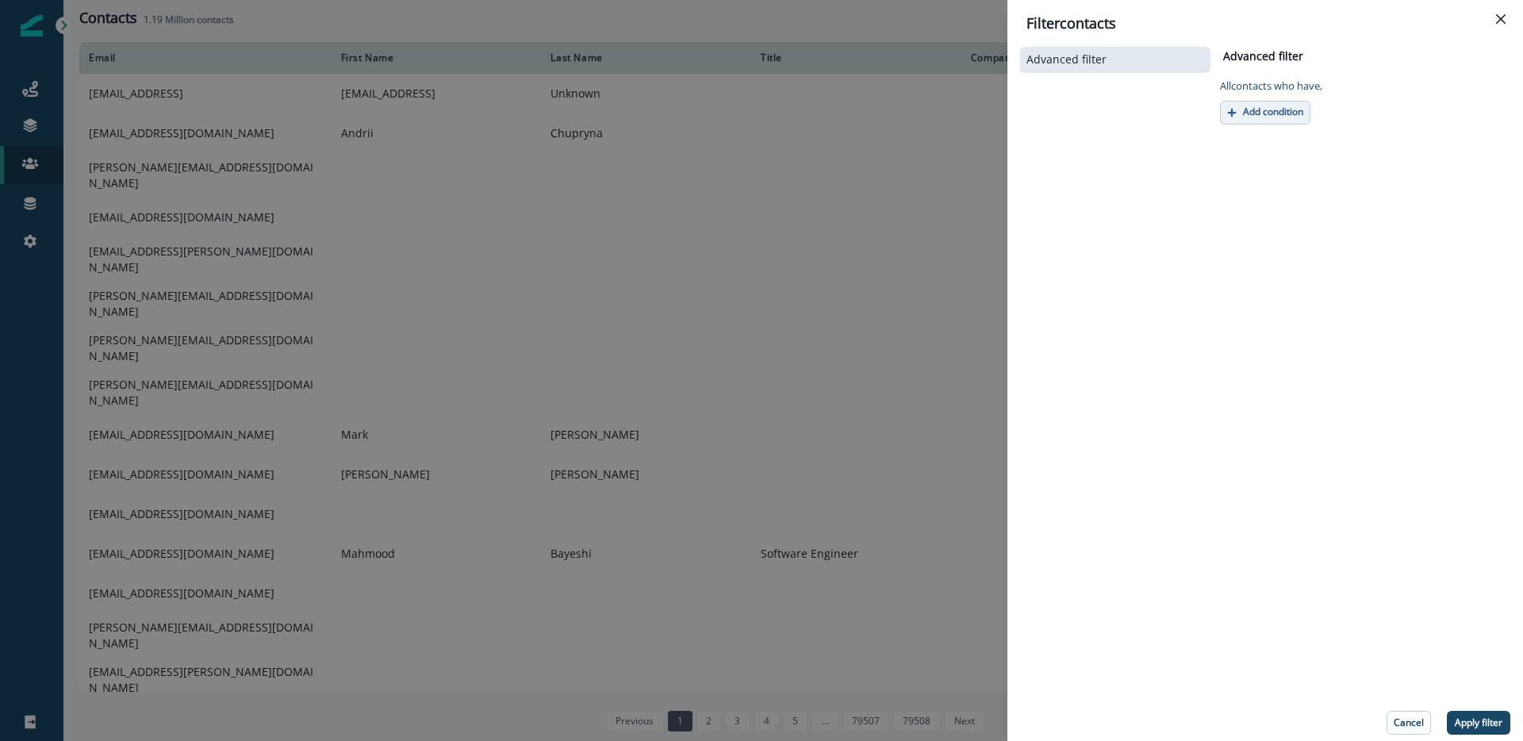
click at [1277, 106] on p "Add condition" at bounding box center [1273, 111] width 60 height 11
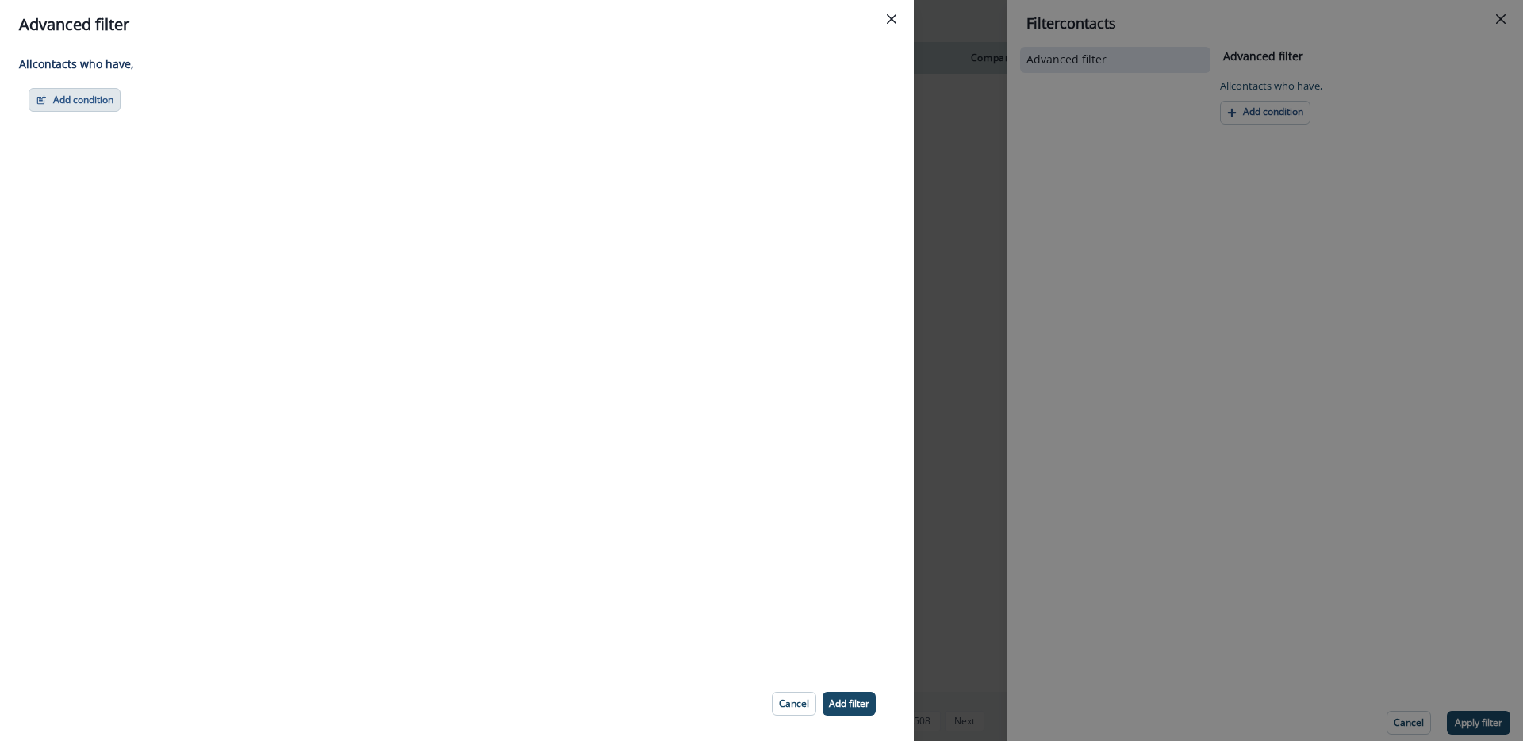
click at [92, 104] on button "Add condition" at bounding box center [75, 100] width 92 height 24
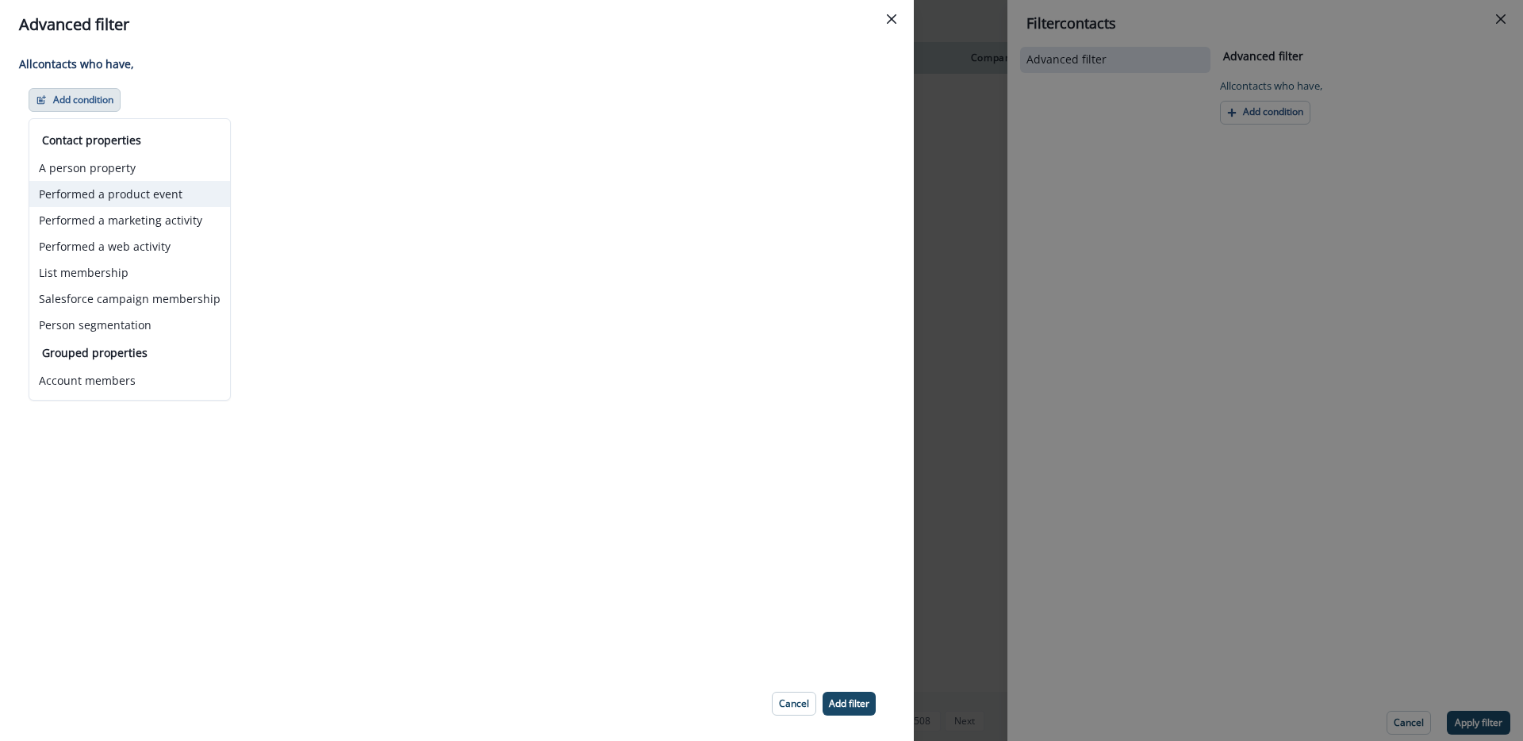
click at [152, 193] on button "Performed a product event" at bounding box center [129, 194] width 201 height 26
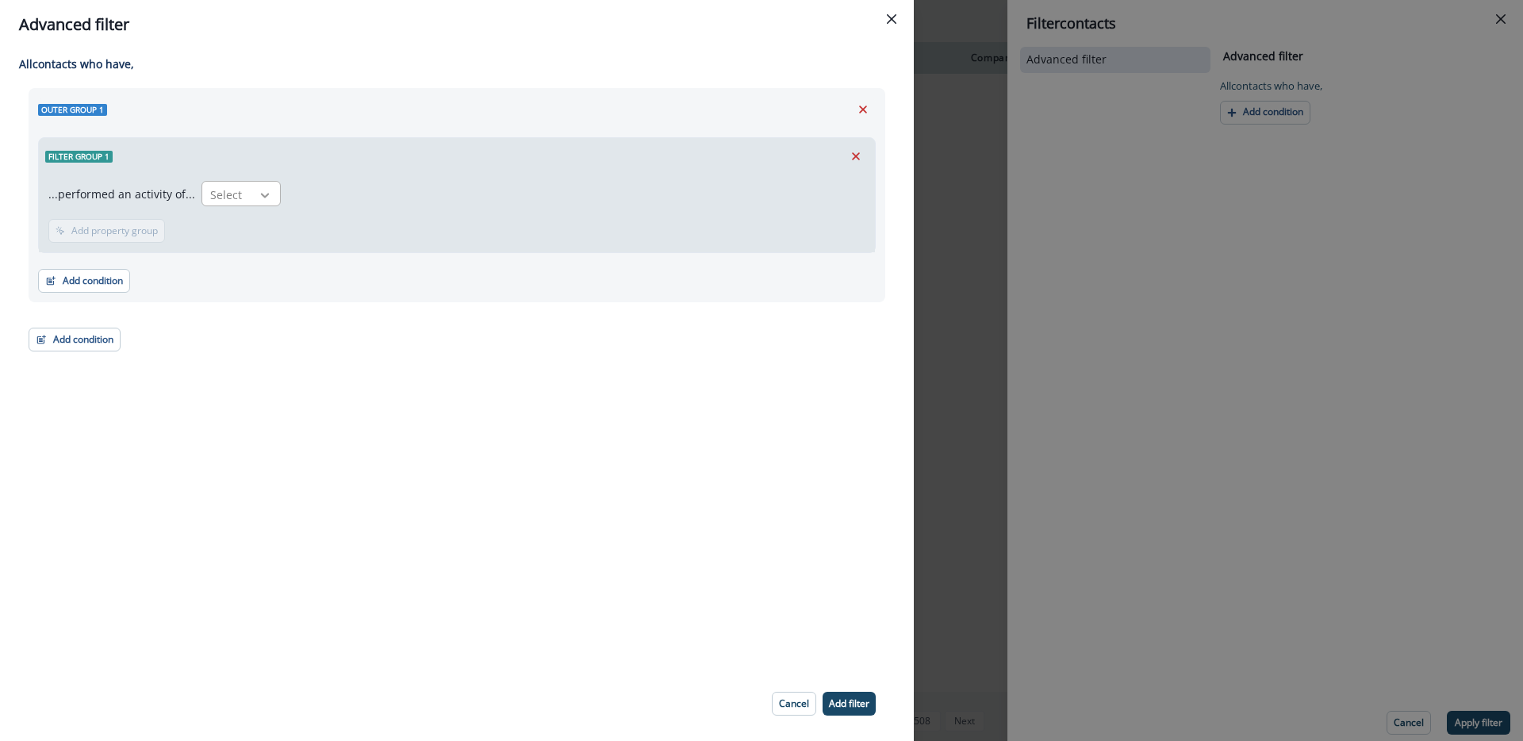
click at [258, 187] on icon at bounding box center [265, 195] width 14 height 16
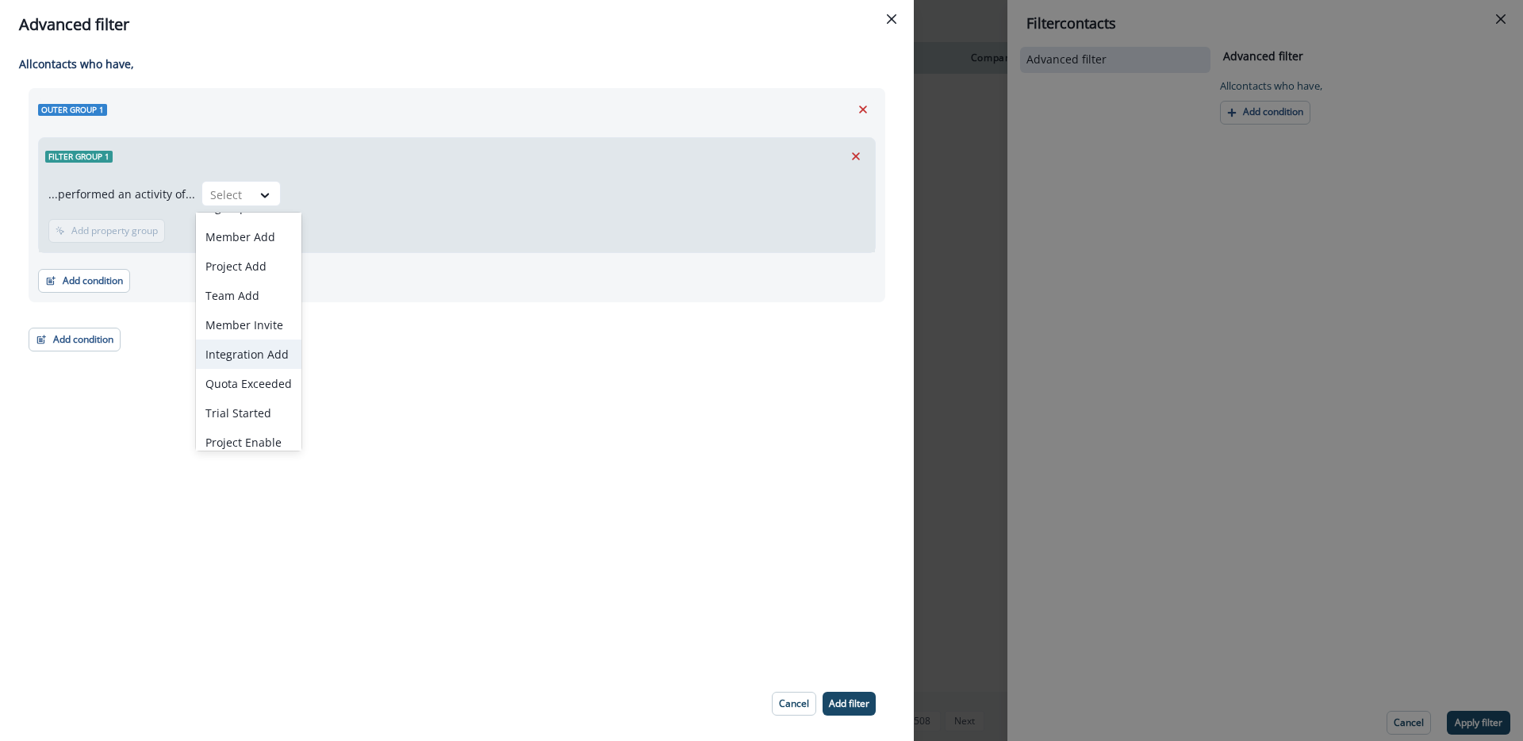
scroll to position [33, 0]
click at [242, 436] on div "Project Enable" at bounding box center [249, 432] width 106 height 29
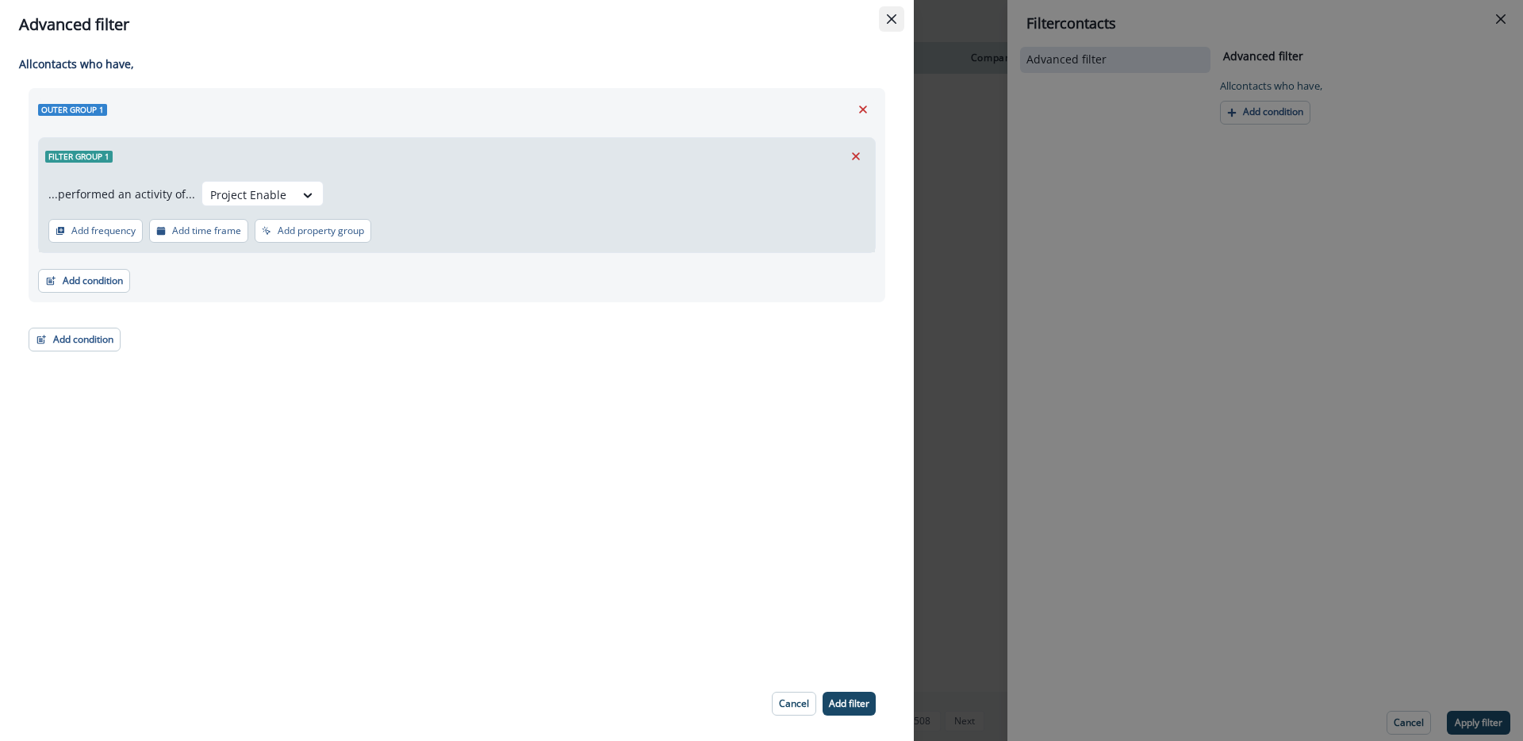
click at [896, 20] on icon "Close" at bounding box center [892, 19] width 10 height 10
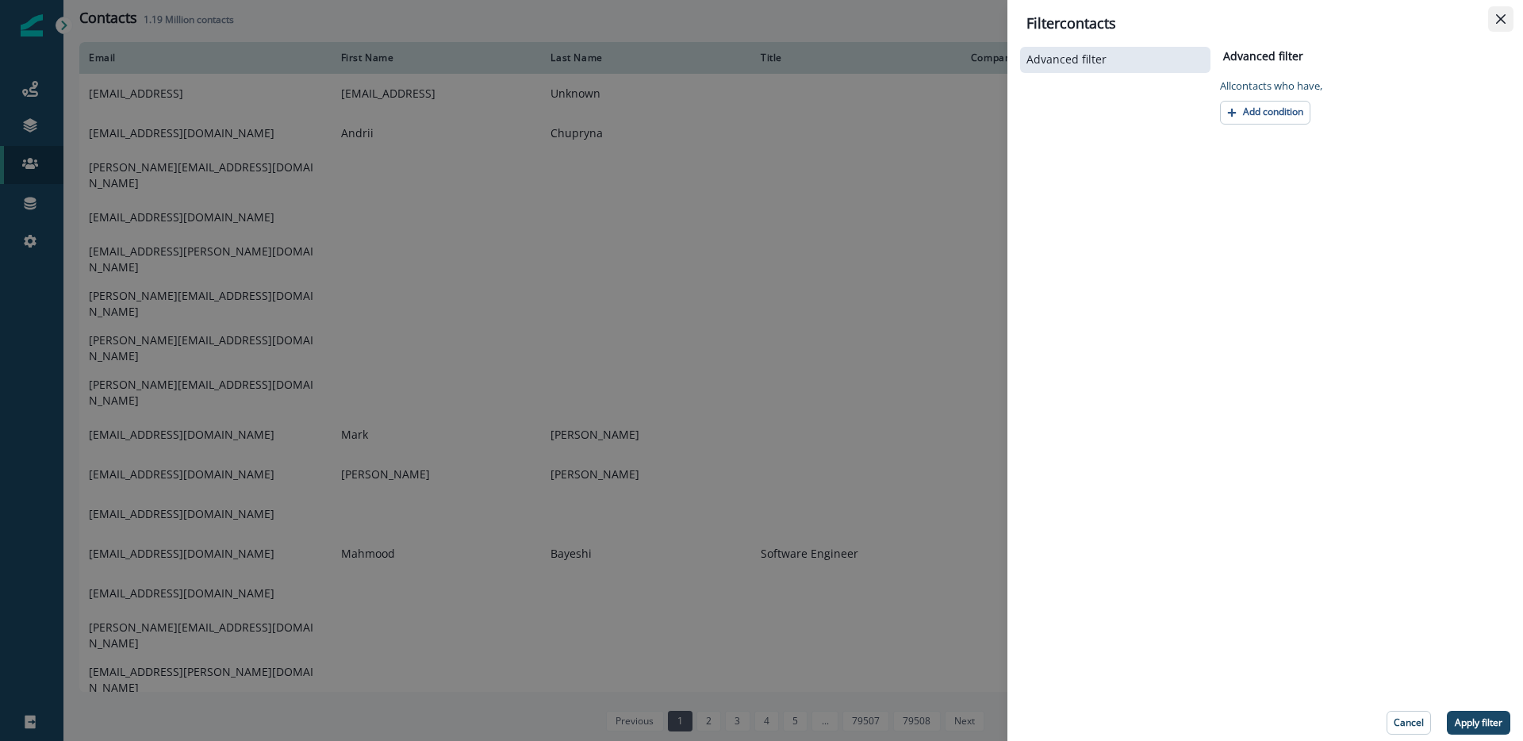
click at [1496, 19] on icon "Close" at bounding box center [1501, 19] width 10 height 10
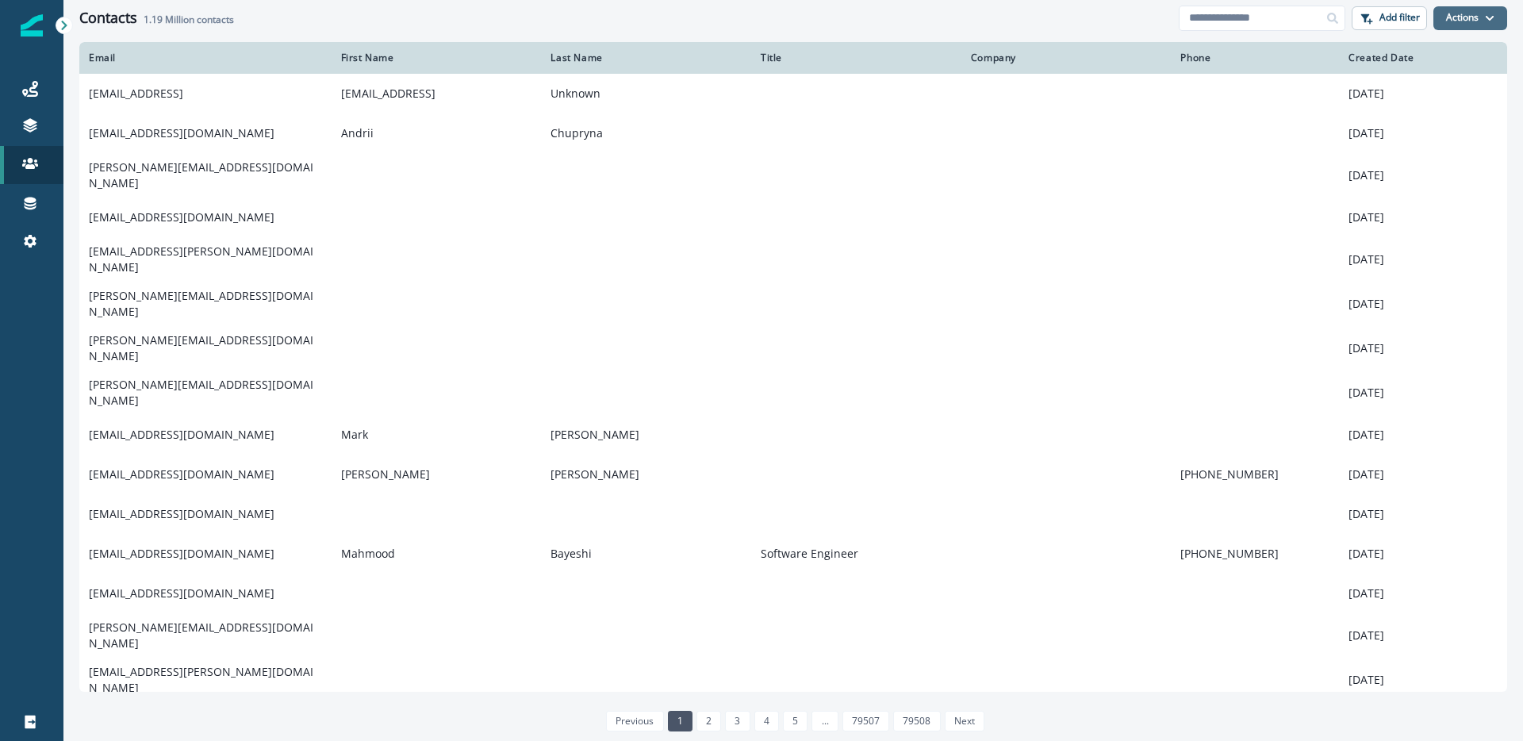
click at [1473, 18] on button "Actions" at bounding box center [1471, 18] width 74 height 24
click at [1415, 18] on p "Add filter" at bounding box center [1400, 17] width 40 height 11
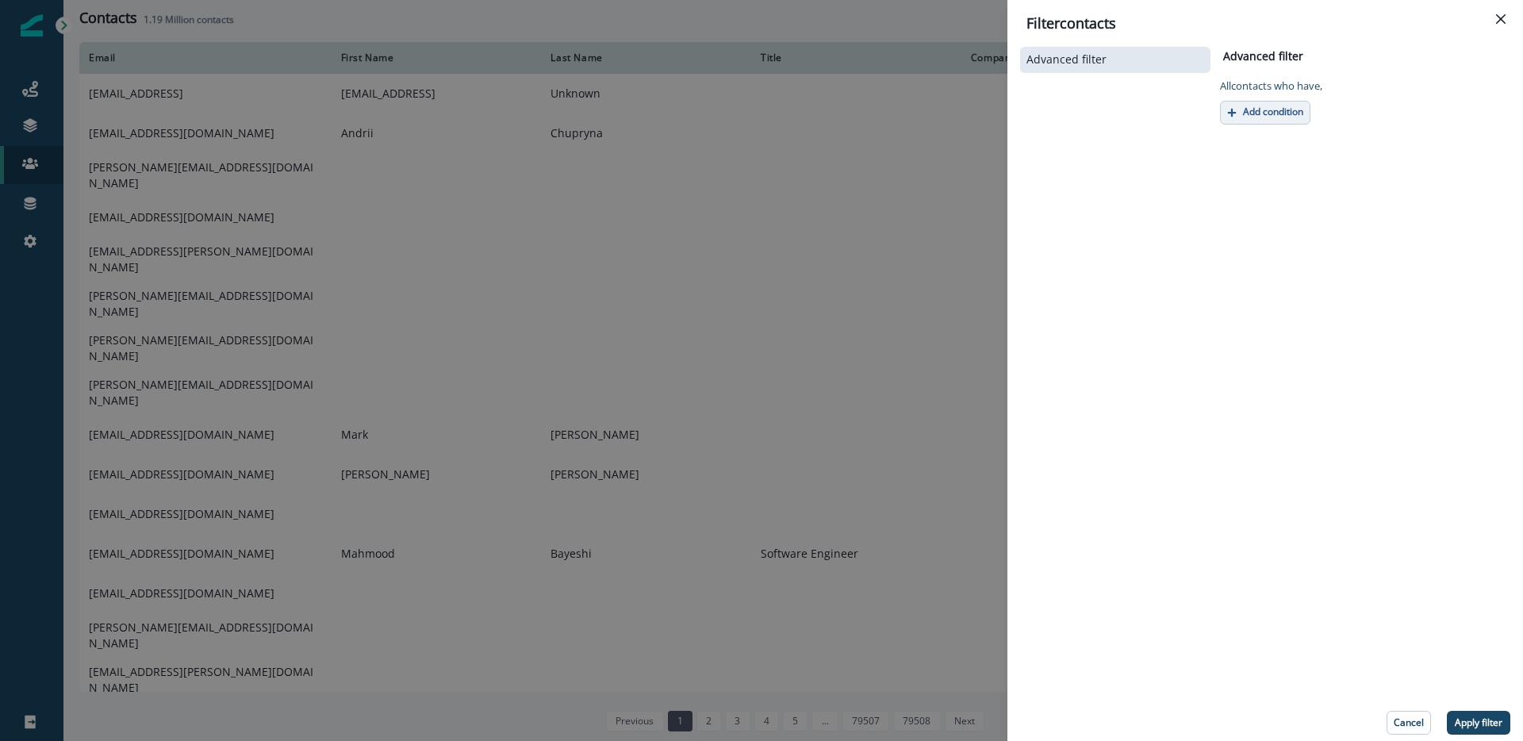
click at [1277, 116] on p "Add condition" at bounding box center [1273, 111] width 60 height 11
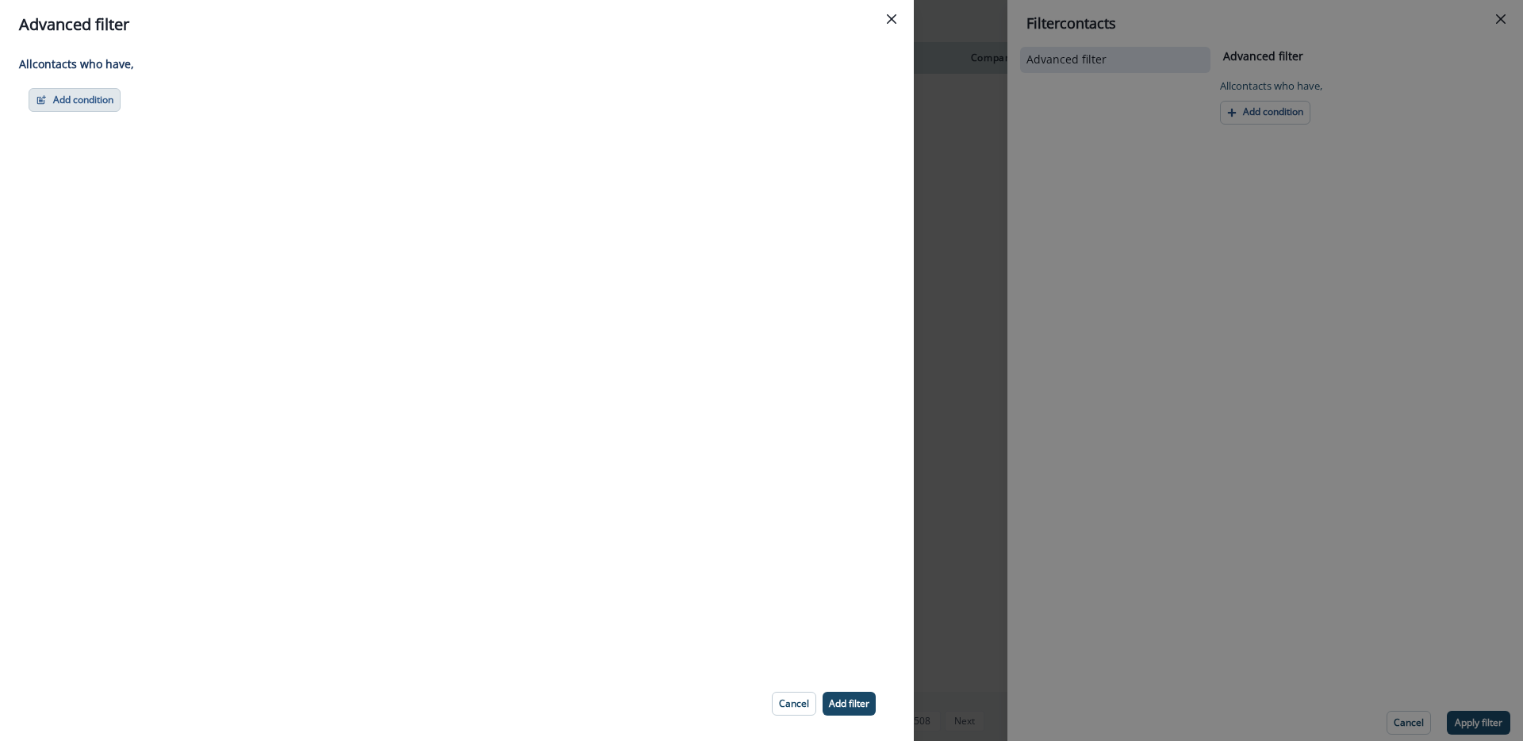
click at [89, 92] on button "Add condition" at bounding box center [75, 100] width 92 height 24
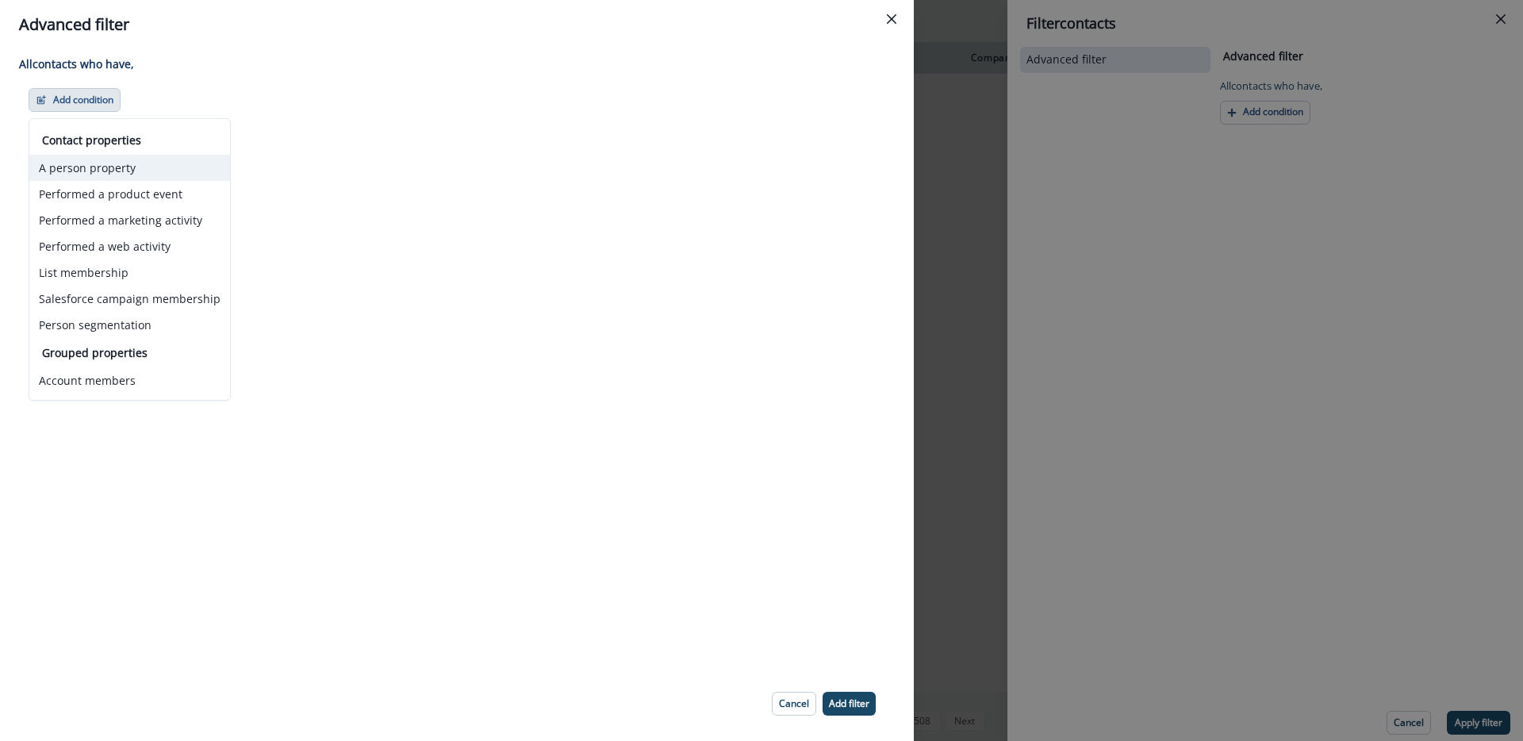
click at [122, 173] on button "A person property" at bounding box center [129, 168] width 201 height 26
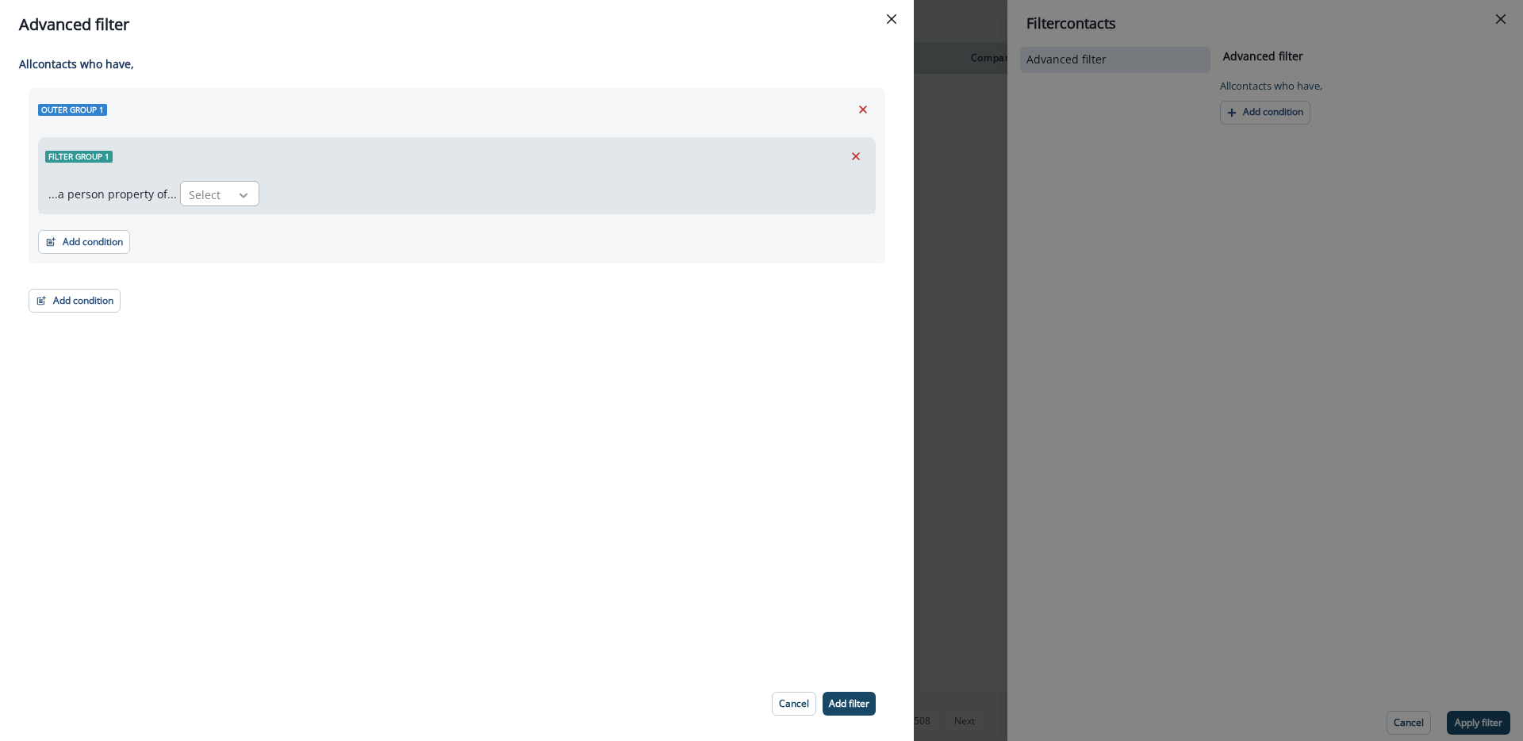
click at [230, 195] on div at bounding box center [243, 195] width 27 height 16
type input "****"
type input "***"
click at [637, 344] on div "All contact s who have, Outer group 1 Filter group 1 ...a person property of...…" at bounding box center [457, 357] width 914 height 617
click at [236, 187] on icon at bounding box center [243, 195] width 14 height 16
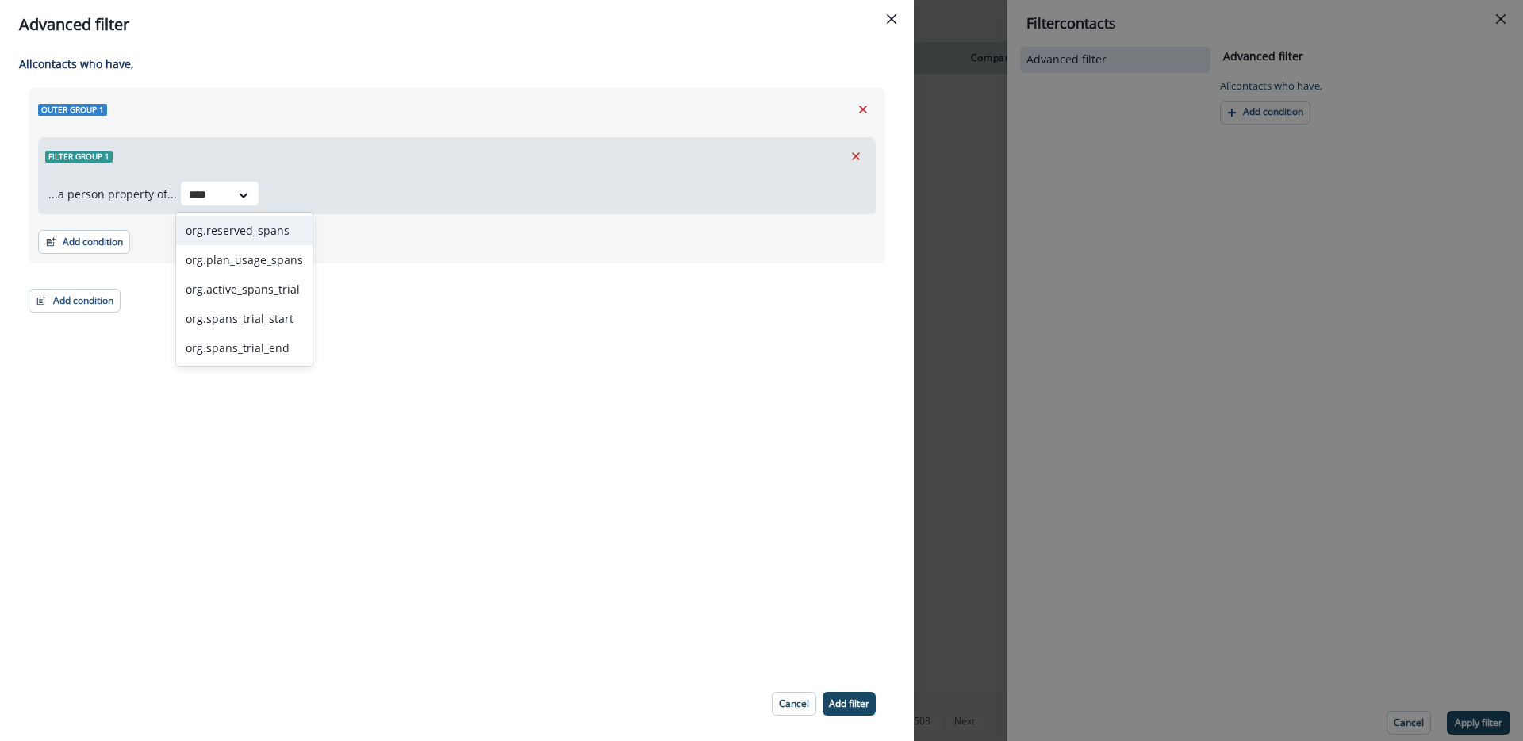
type input "****"
type input "**********"
type input "*"
type input "********"
click at [194, 199] on input "****" at bounding box center [204, 194] width 30 height 17
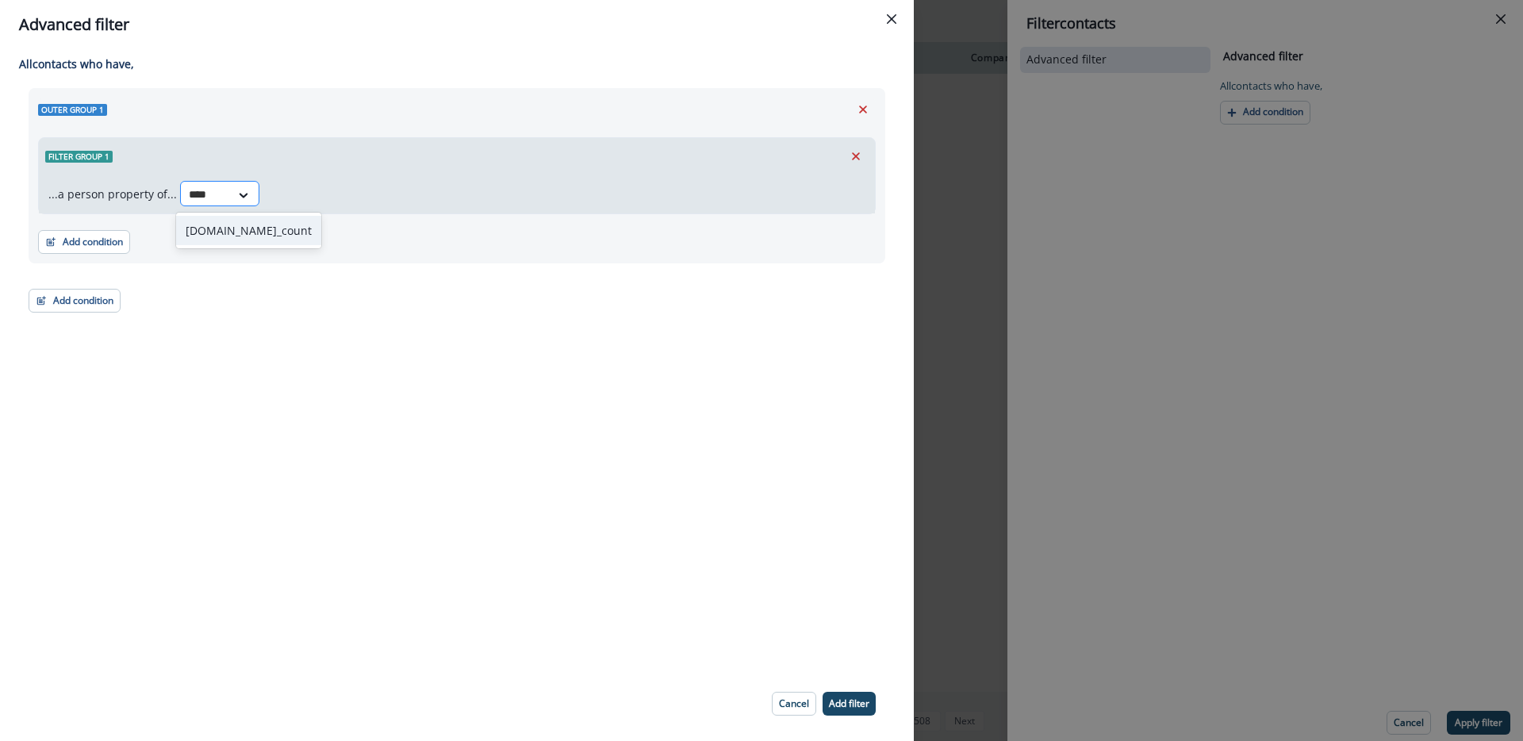
click at [194, 199] on input "****" at bounding box center [204, 194] width 30 height 17
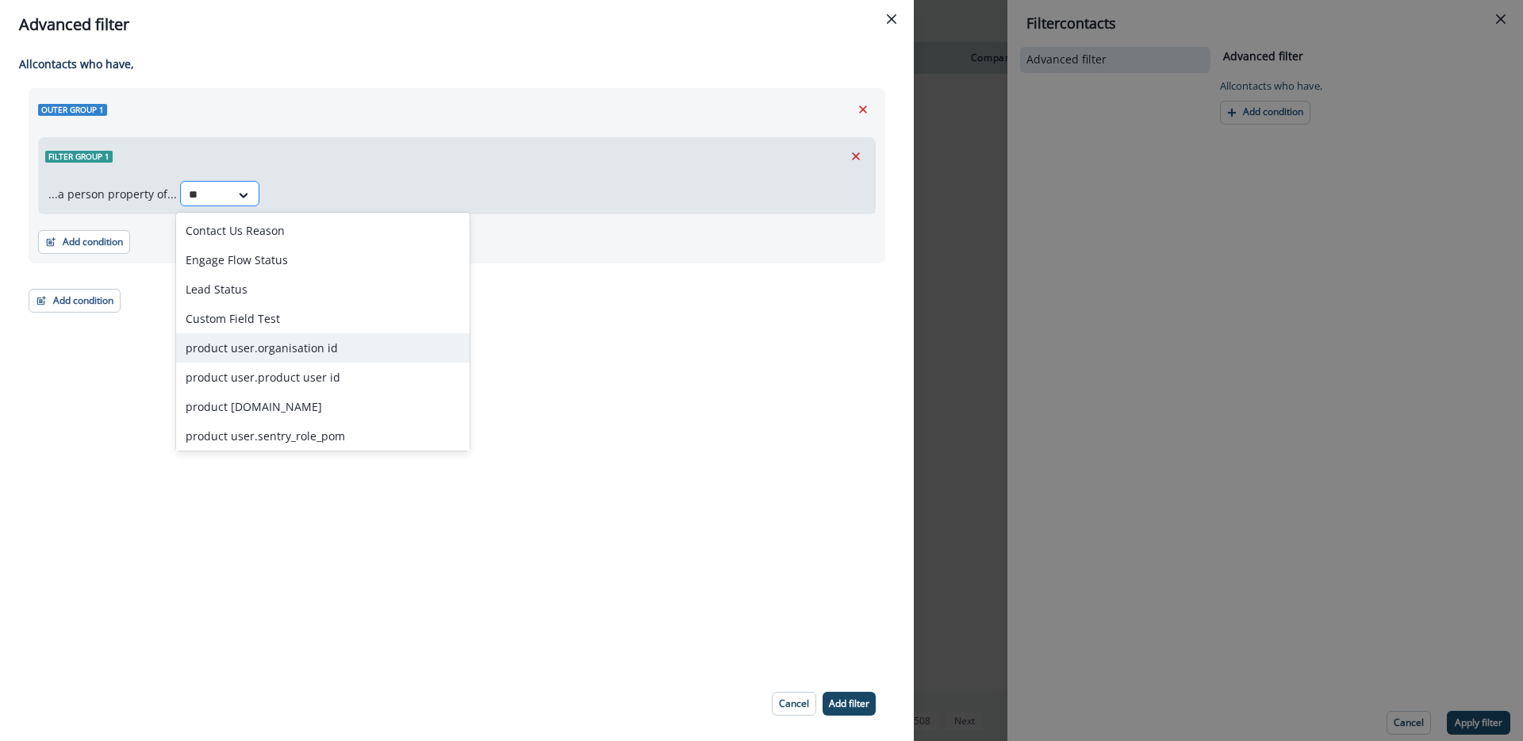
type input "*"
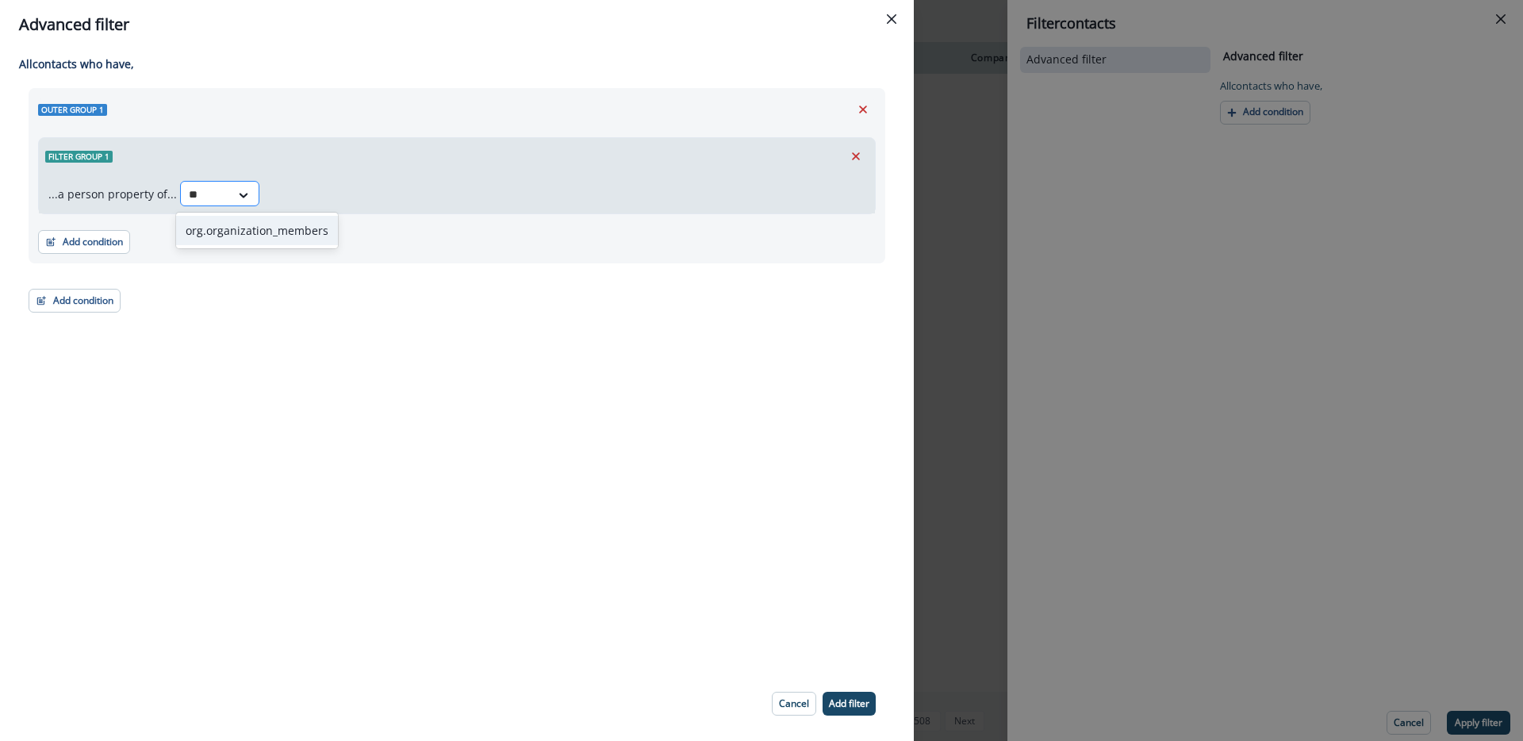
type input "*"
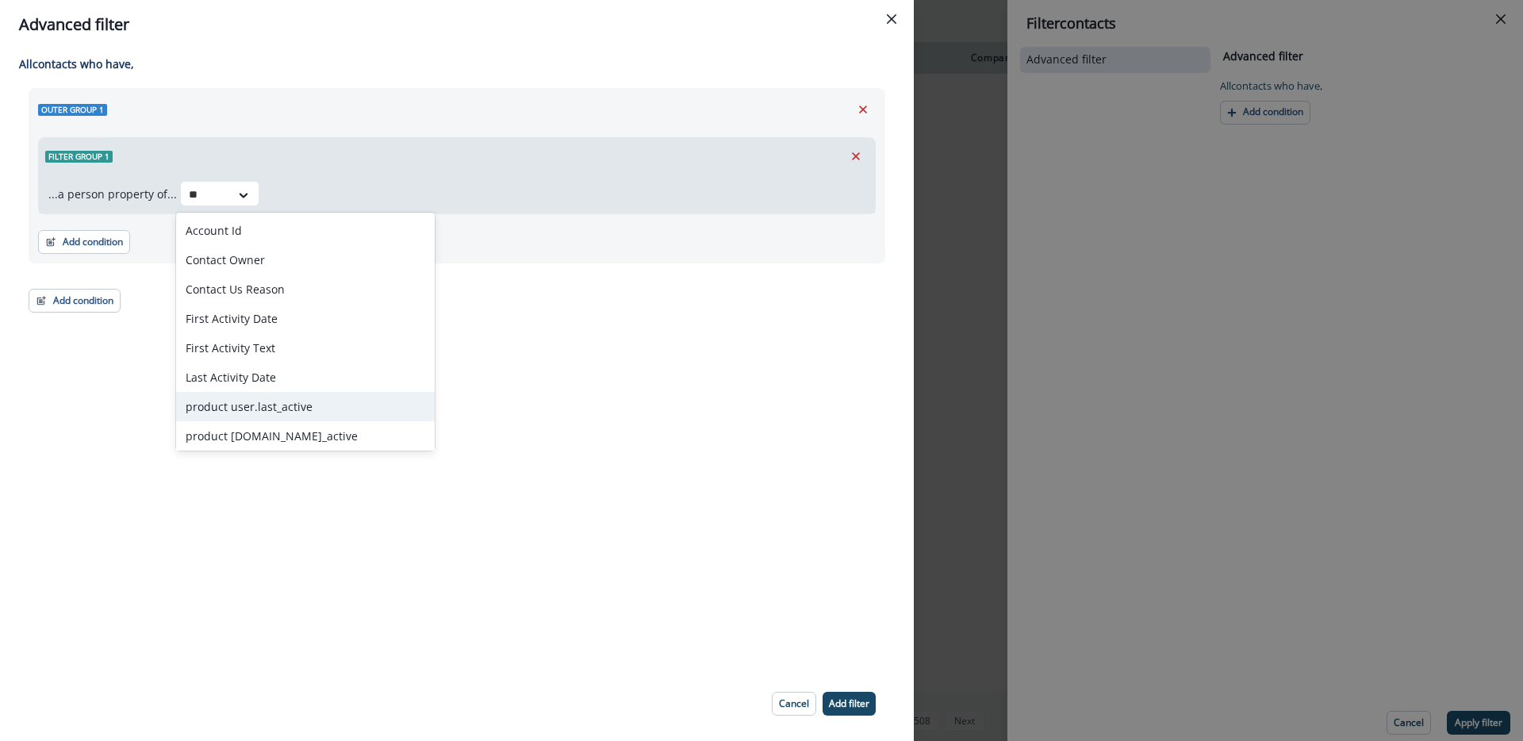
type input "*"
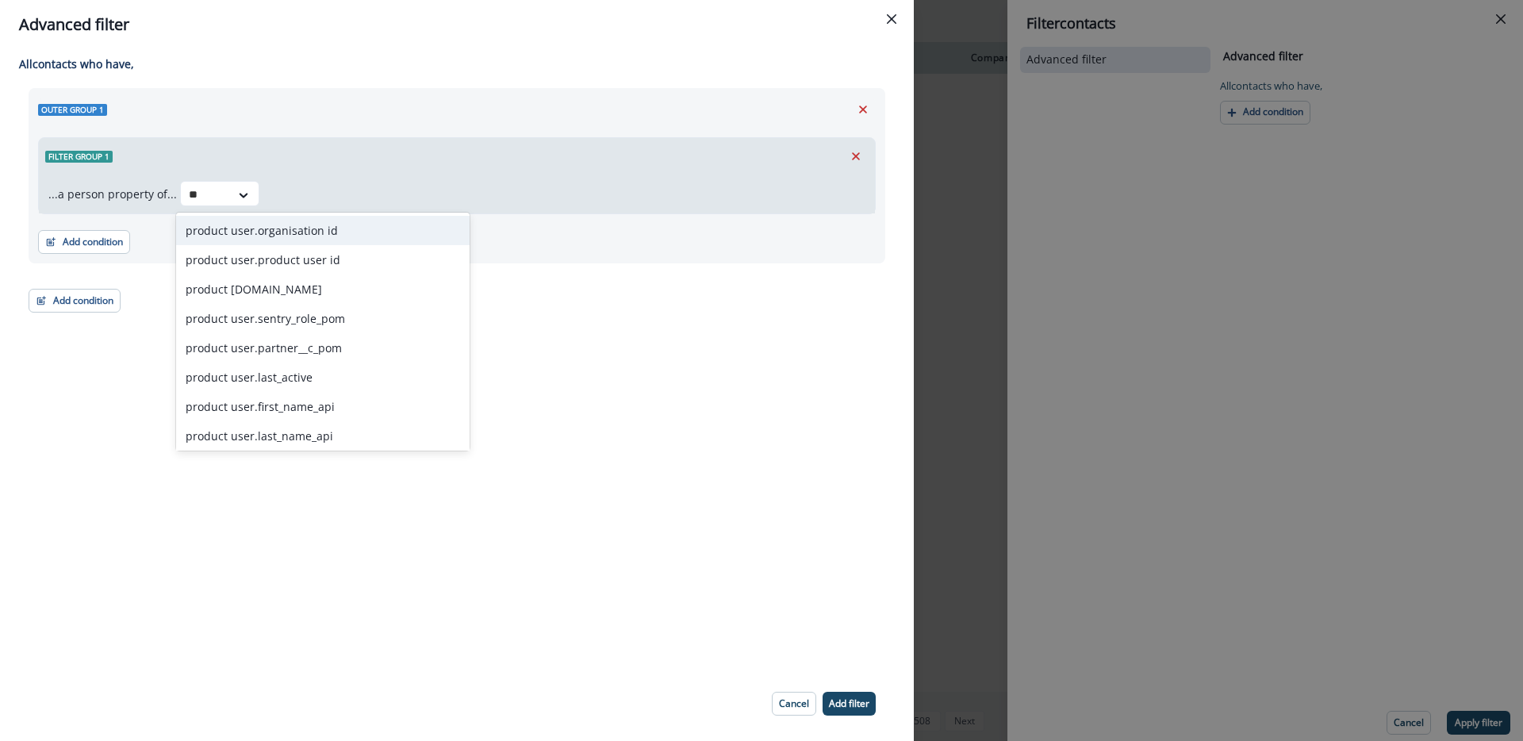
type input "*"
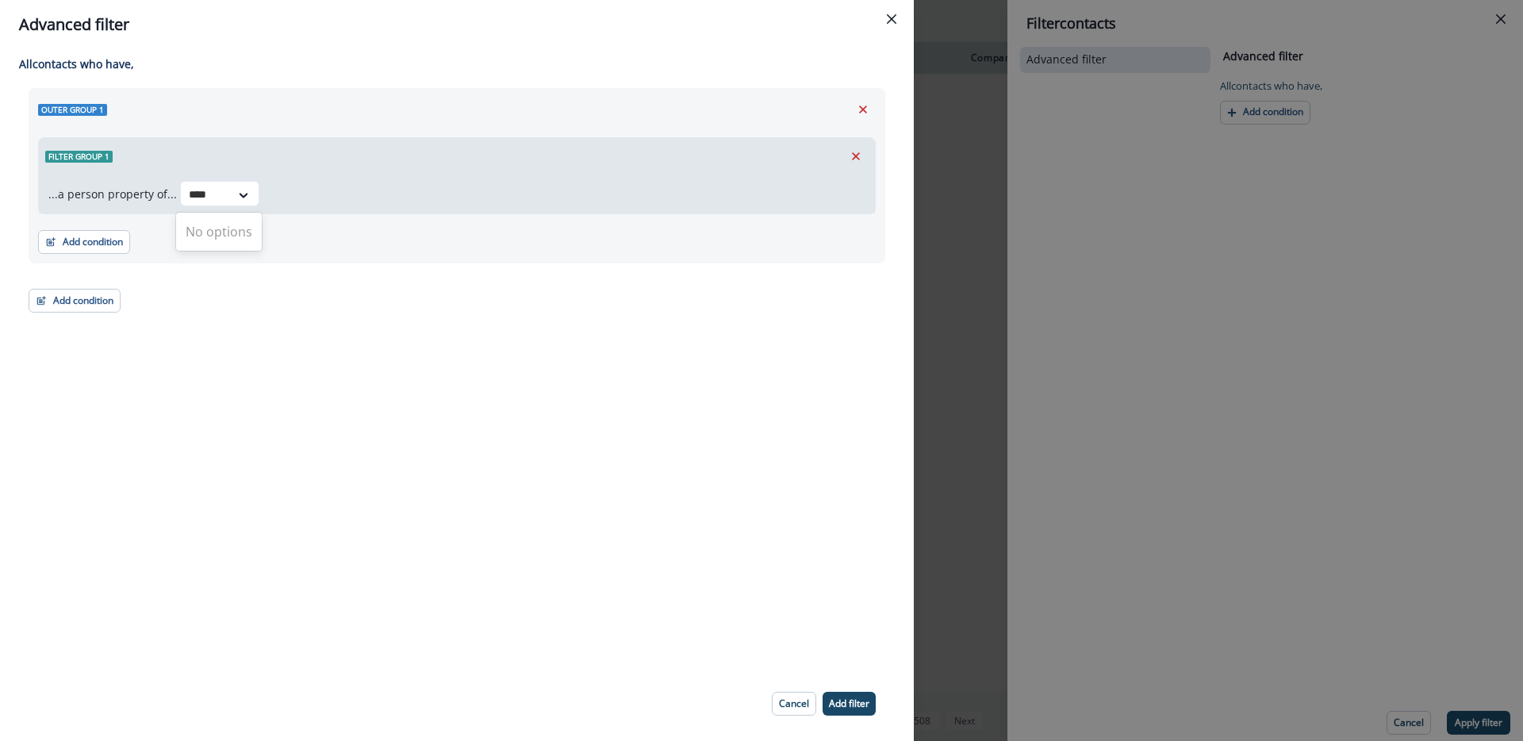
type input "****"
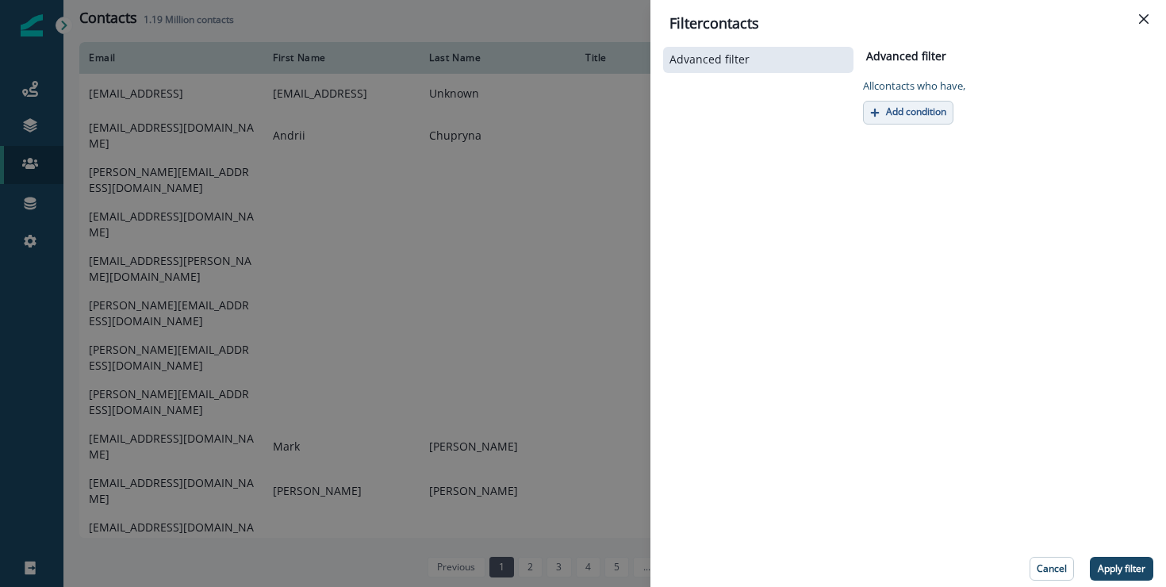
click at [937, 108] on p "Add condition" at bounding box center [916, 111] width 60 height 11
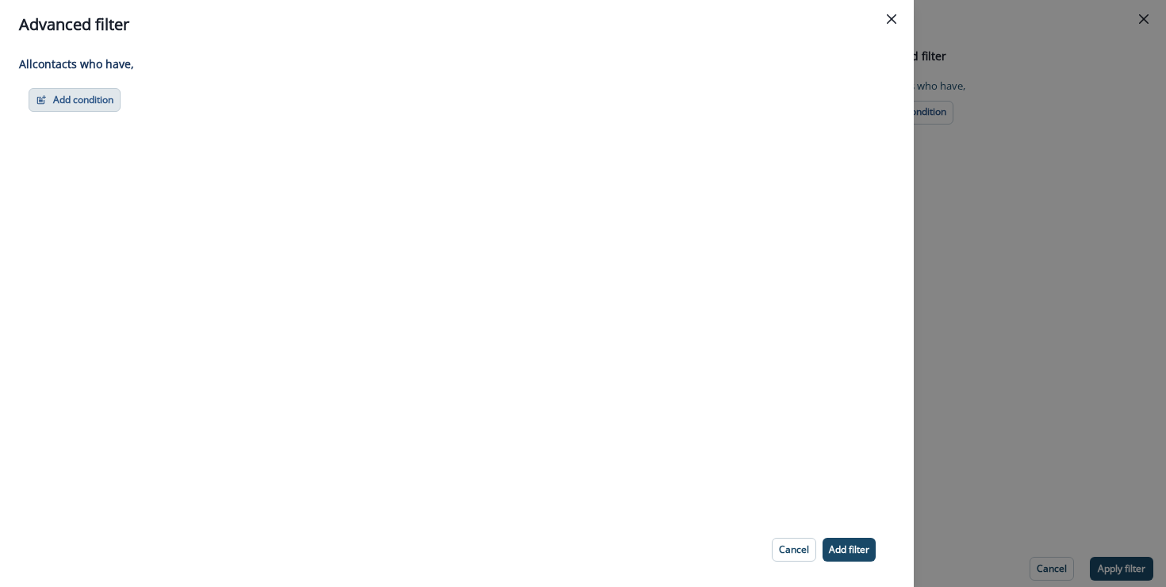
click at [84, 93] on button "Add condition" at bounding box center [75, 100] width 92 height 24
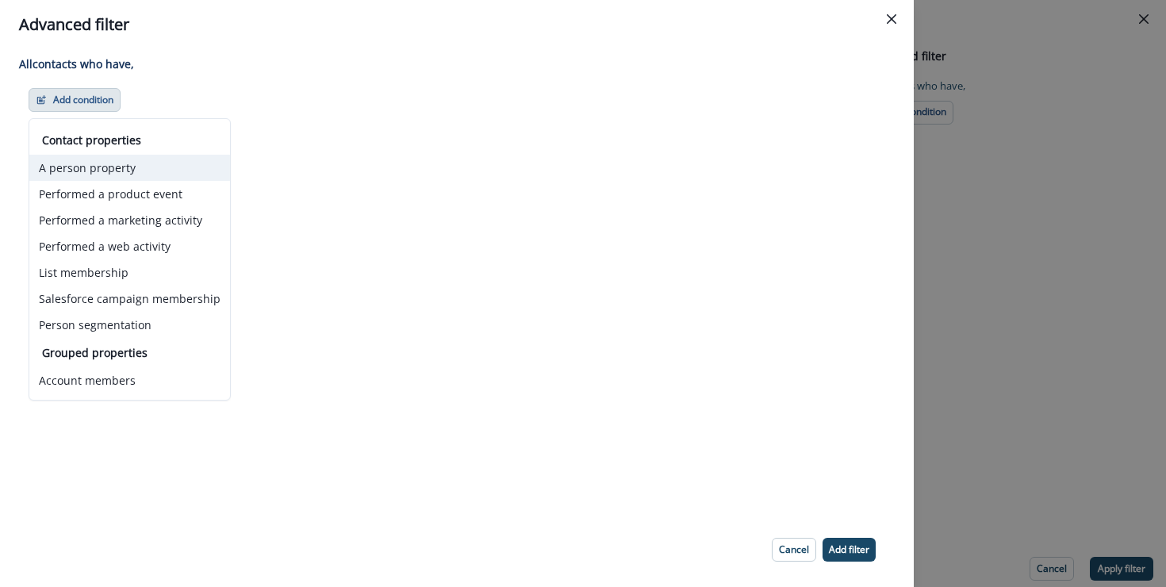
click at [135, 169] on button "A person property" at bounding box center [129, 168] width 201 height 26
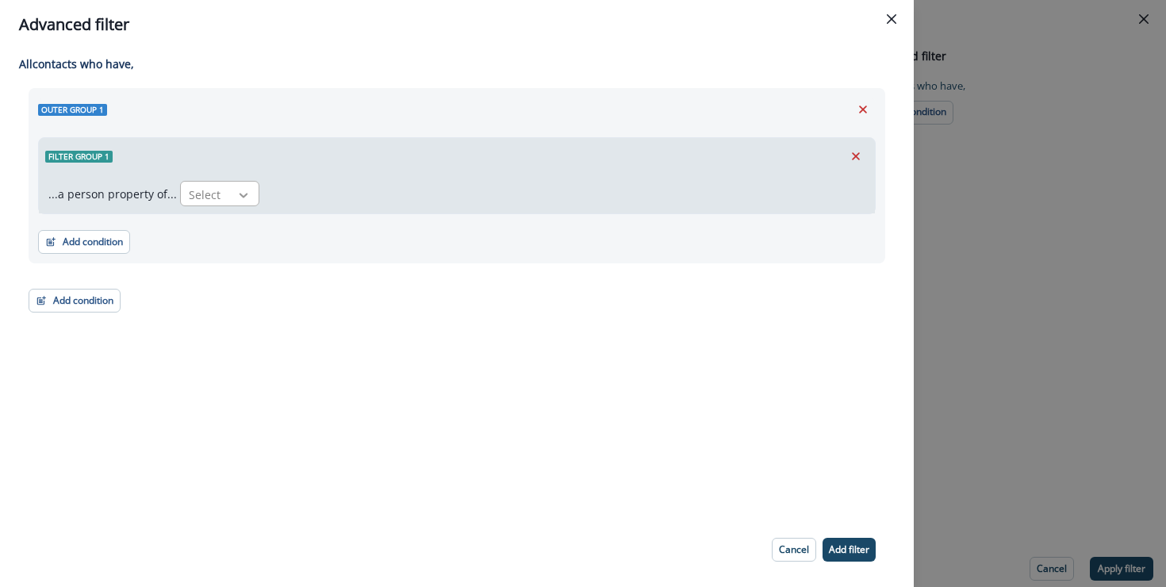
click at [230, 195] on div at bounding box center [243, 195] width 27 height 16
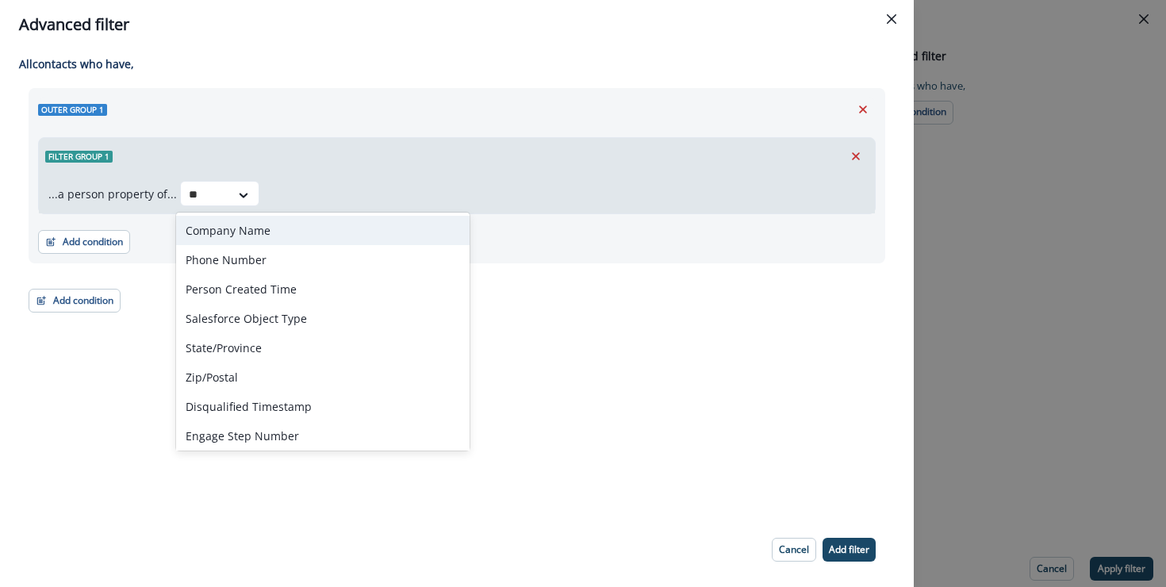
type input "***"
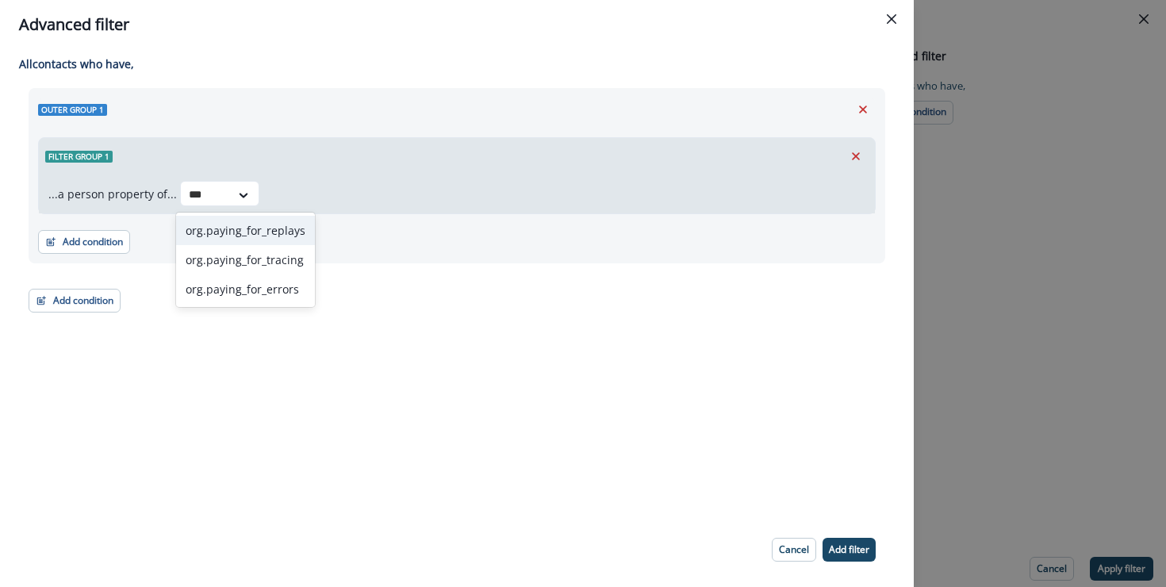
click at [271, 233] on div "org.paying_for_replays" at bounding box center [245, 230] width 139 height 29
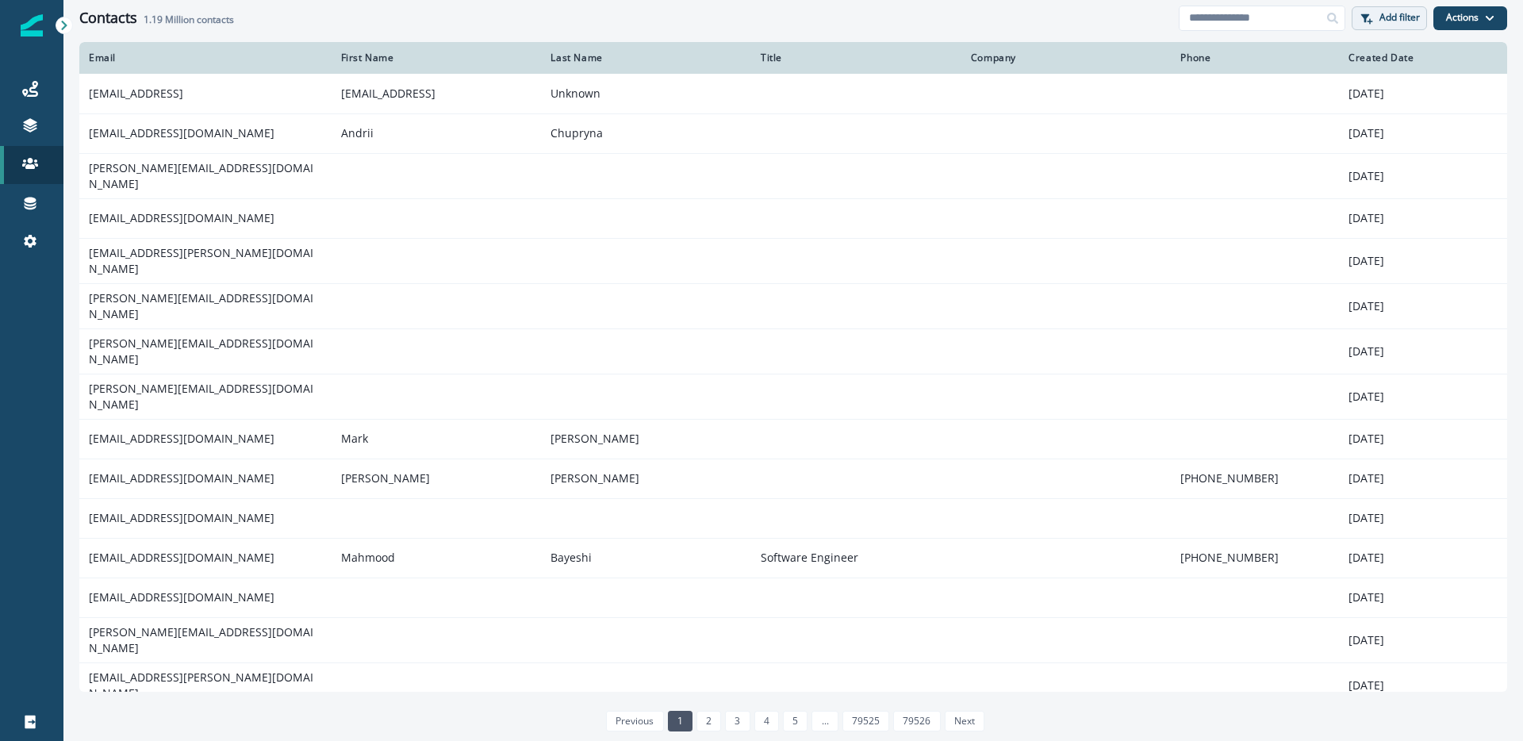
click at [1391, 14] on p "Add filter" at bounding box center [1400, 17] width 40 height 11
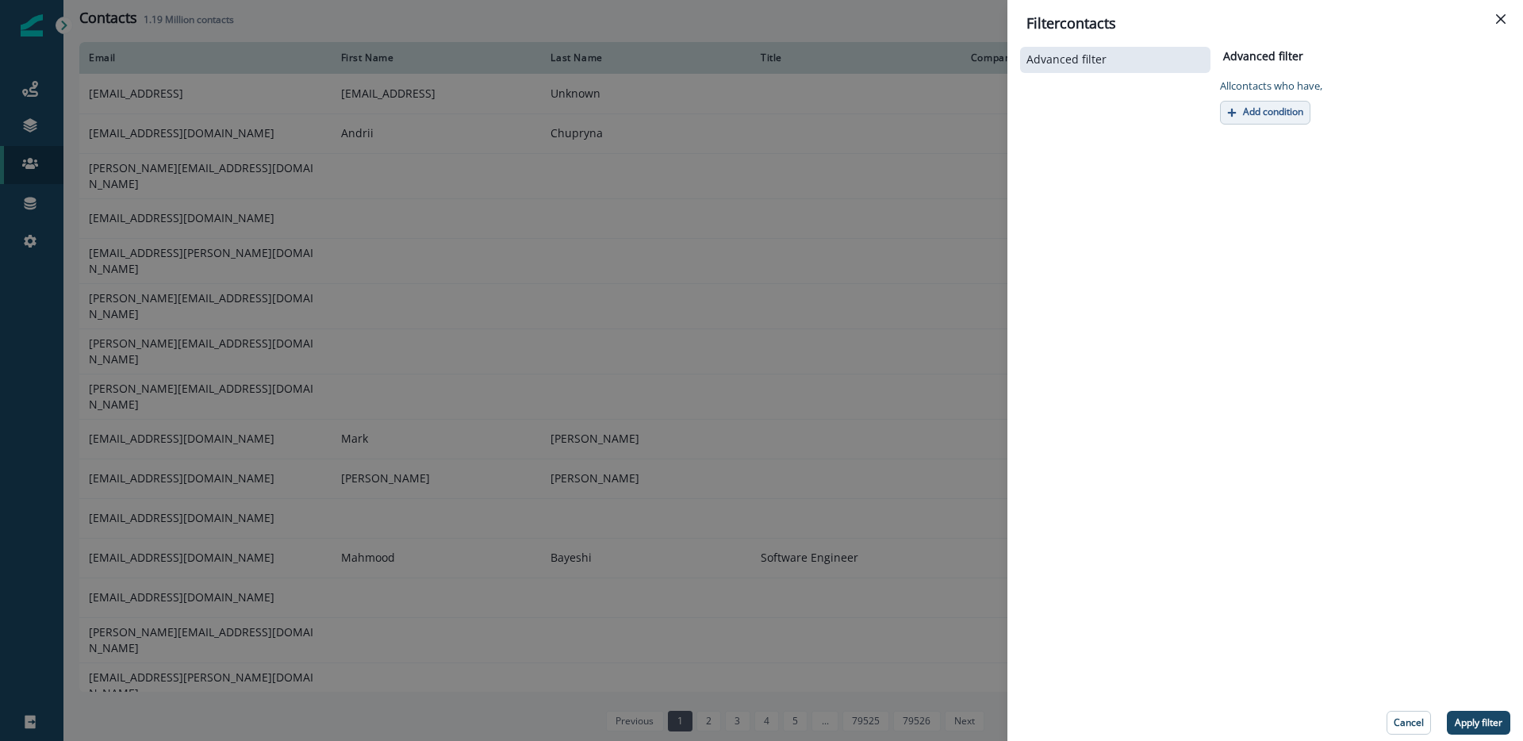
click at [1269, 106] on p "Add condition" at bounding box center [1273, 111] width 60 height 11
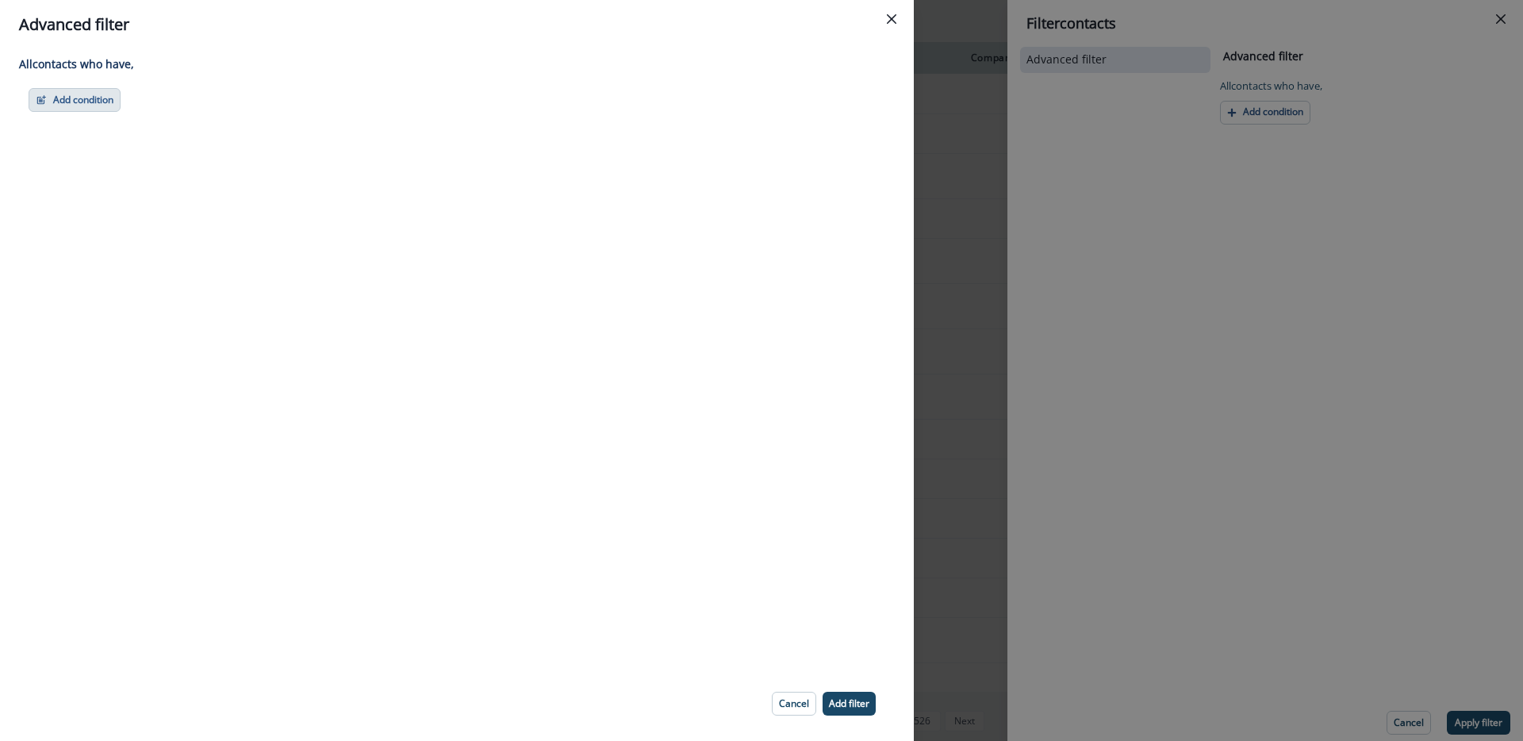
click at [94, 99] on button "Add condition" at bounding box center [75, 100] width 92 height 24
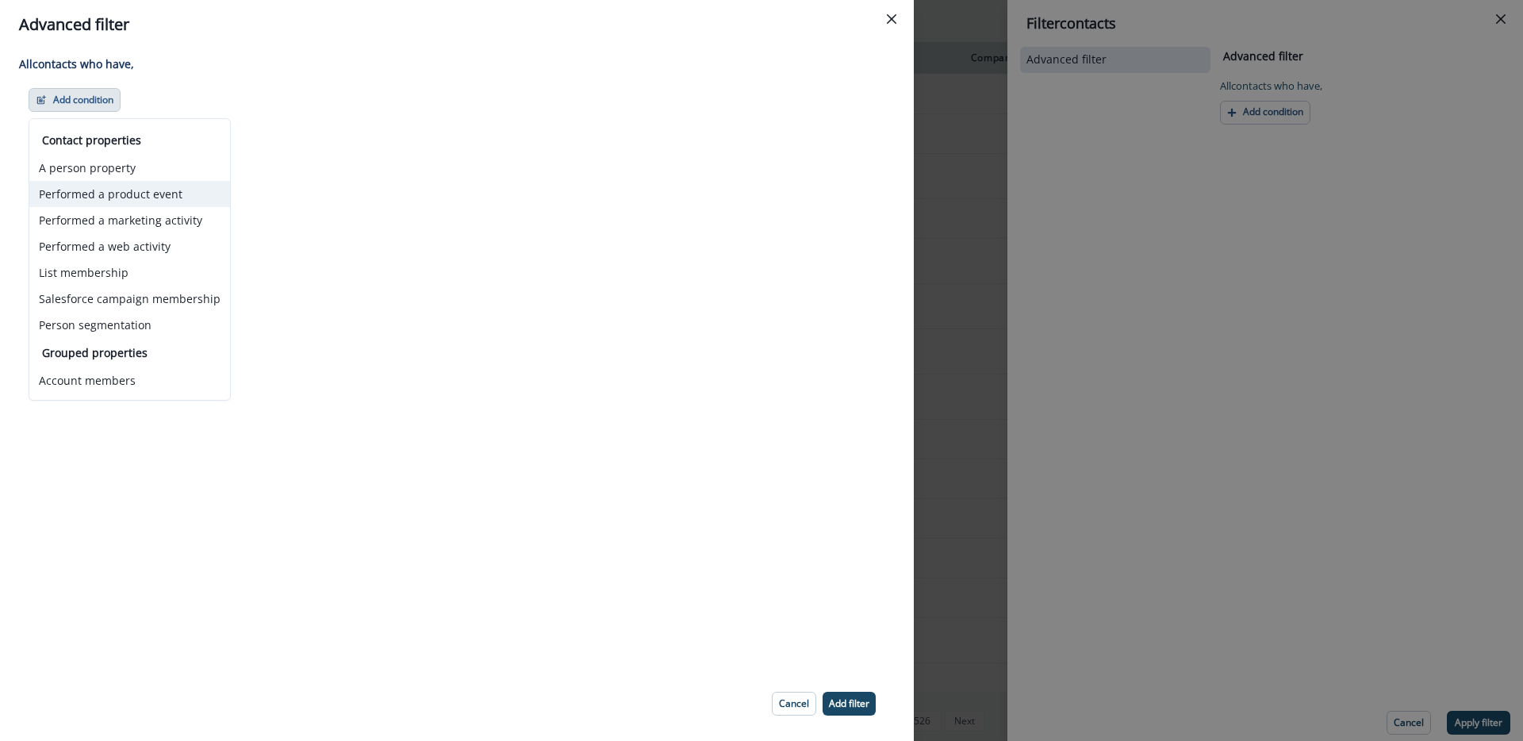
click at [71, 181] on button "Performed a product event" at bounding box center [129, 194] width 201 height 26
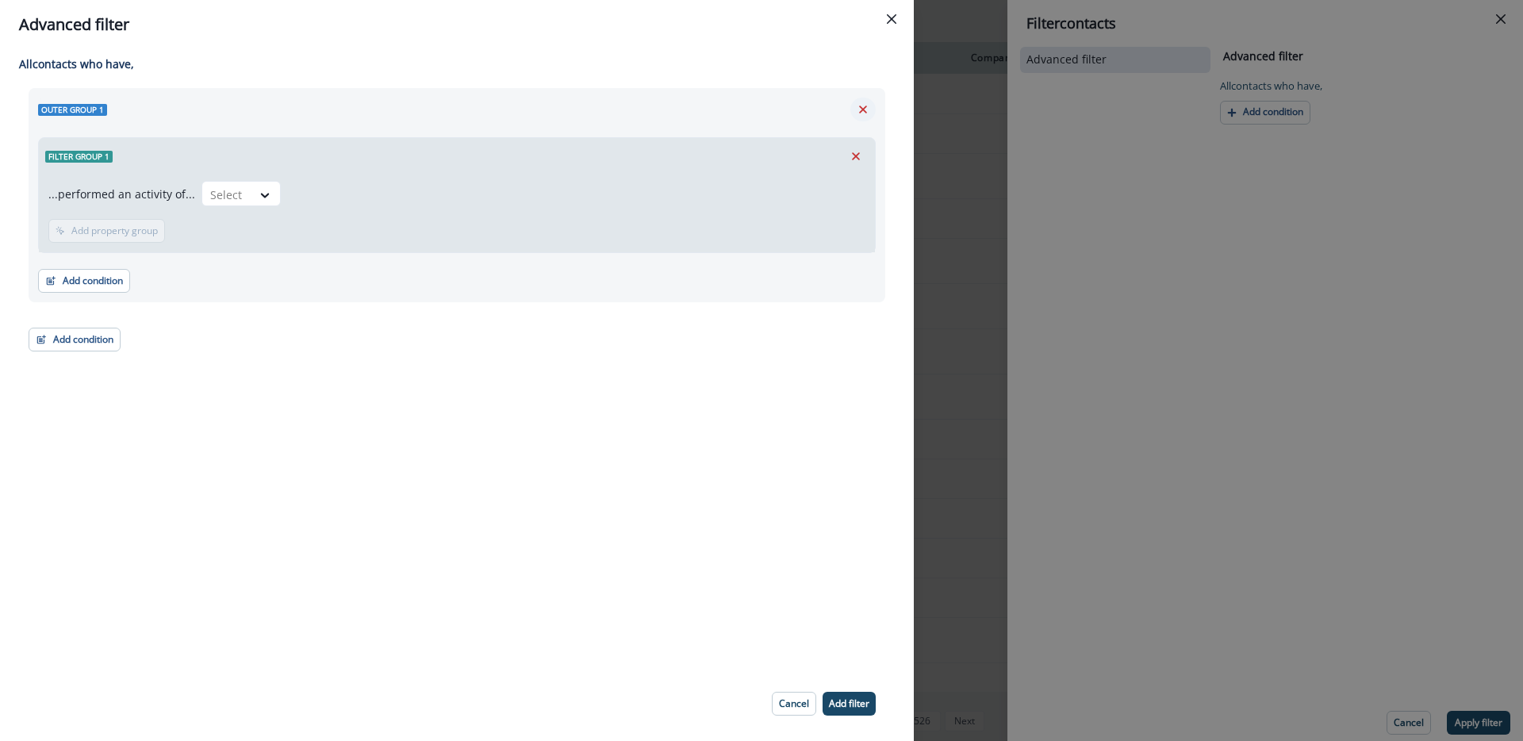
click at [856, 111] on icon "Remove" at bounding box center [863, 109] width 14 height 14
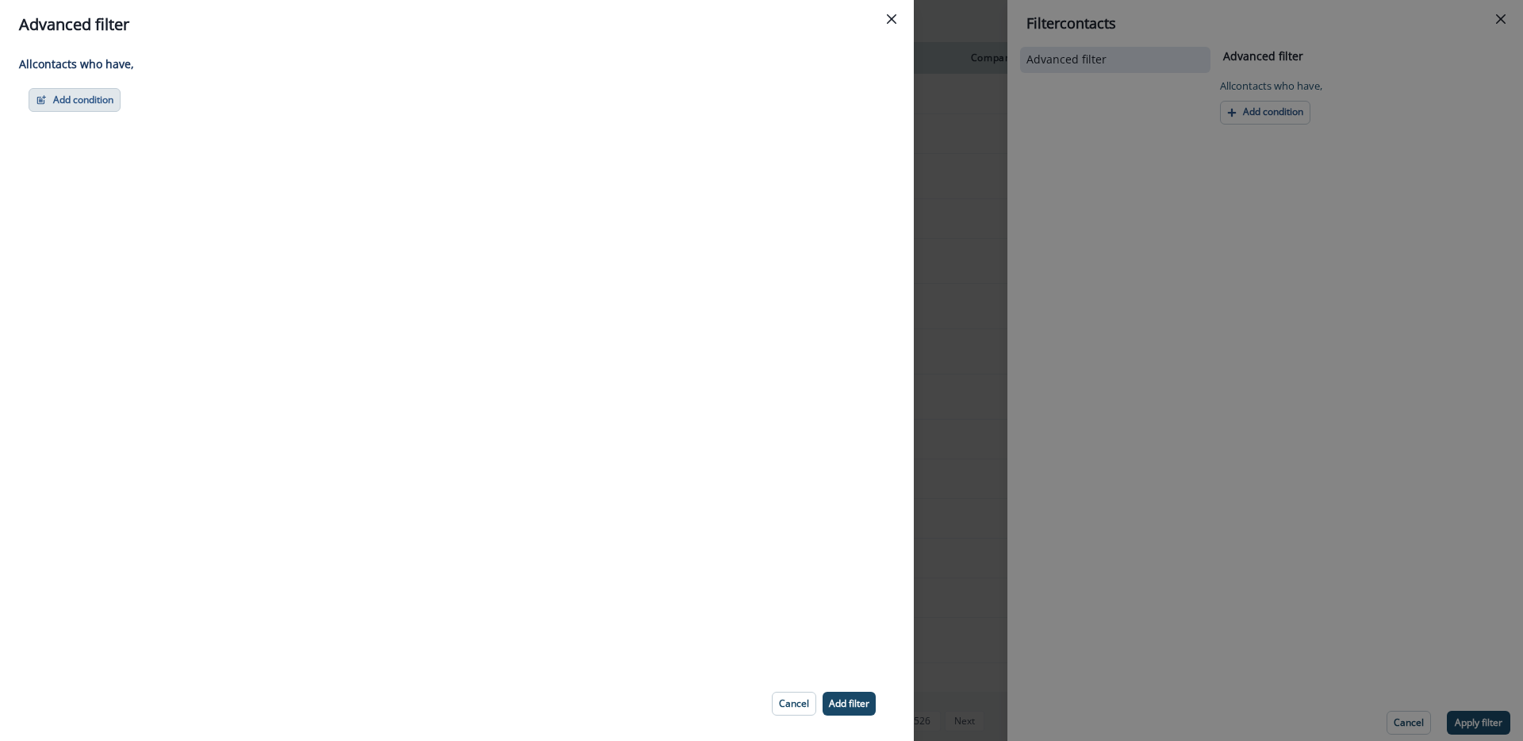
click at [84, 97] on button "Add condition" at bounding box center [75, 100] width 92 height 24
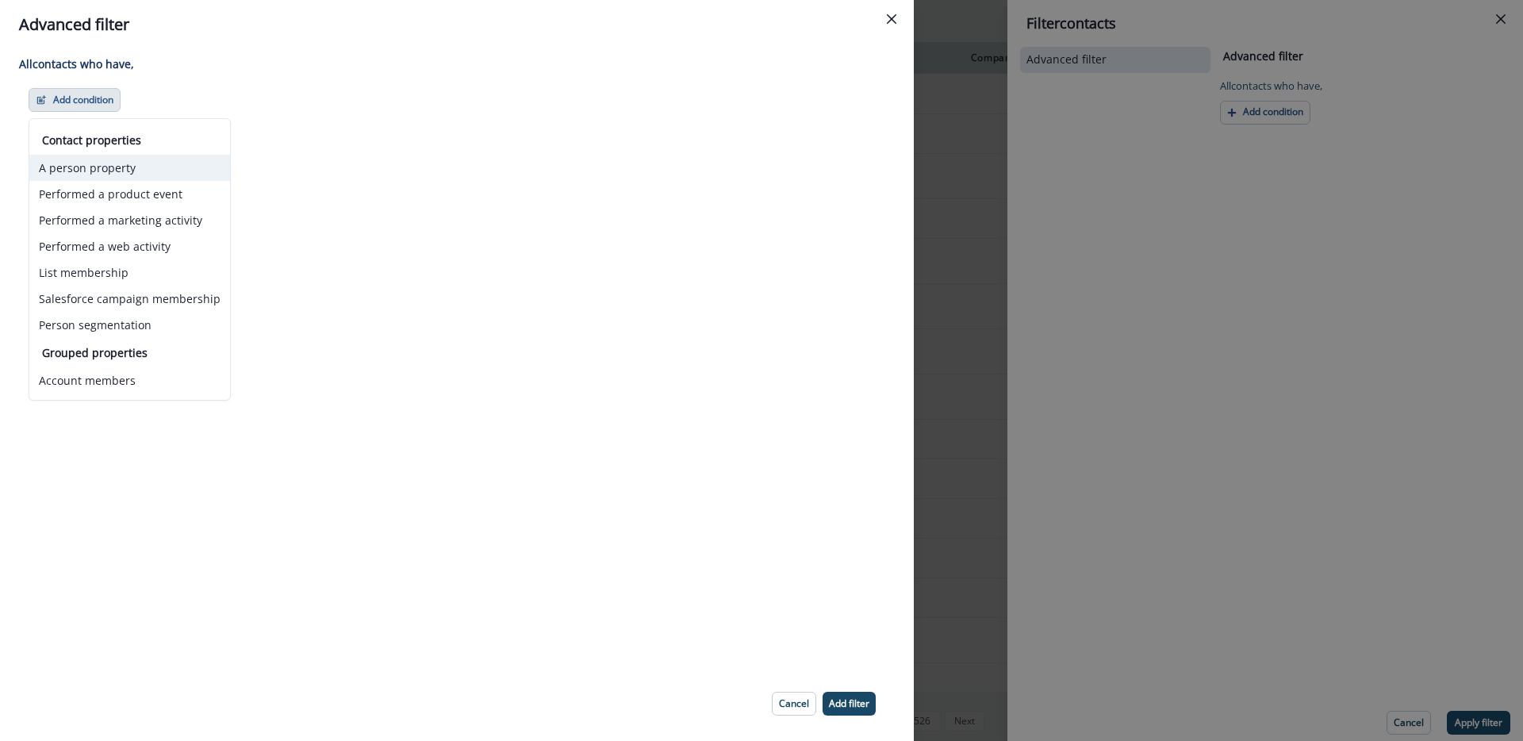
click at [106, 171] on button "A person property" at bounding box center [129, 168] width 201 height 26
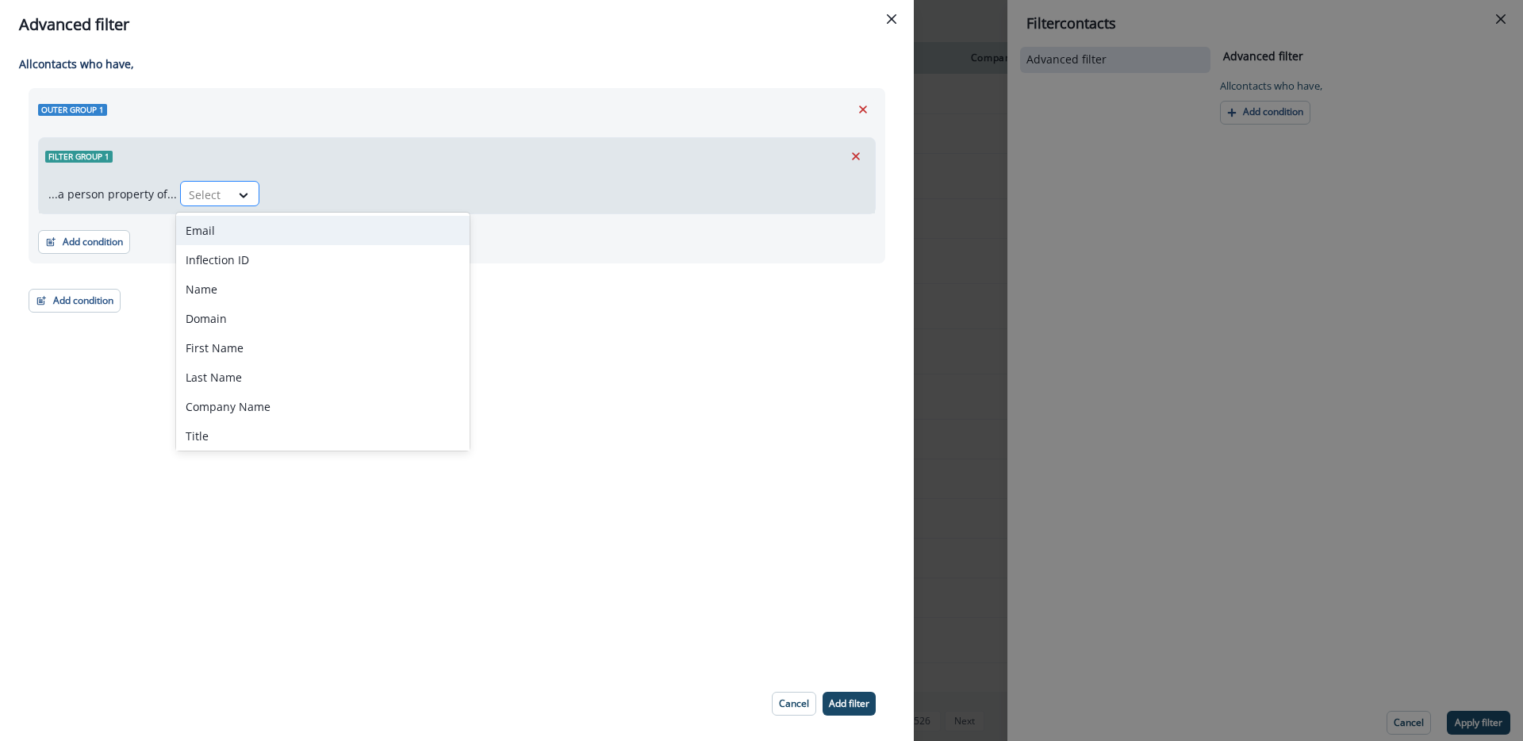
click at [208, 193] on div at bounding box center [205, 195] width 33 height 20
click at [231, 182] on div at bounding box center [244, 195] width 29 height 26
click at [86, 244] on button "Add condition" at bounding box center [84, 242] width 92 height 24
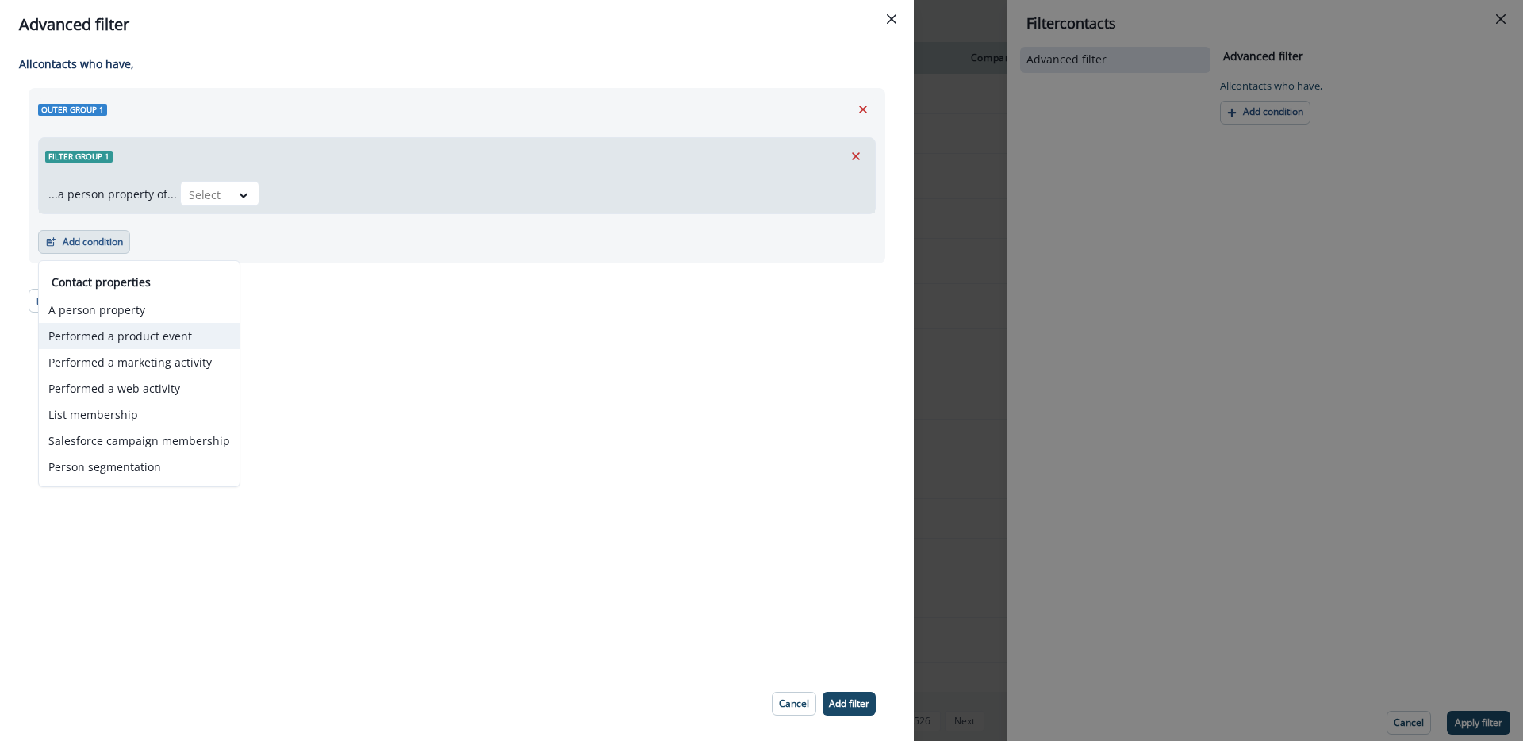
click at [179, 337] on button "Performed a product event" at bounding box center [139, 336] width 201 height 26
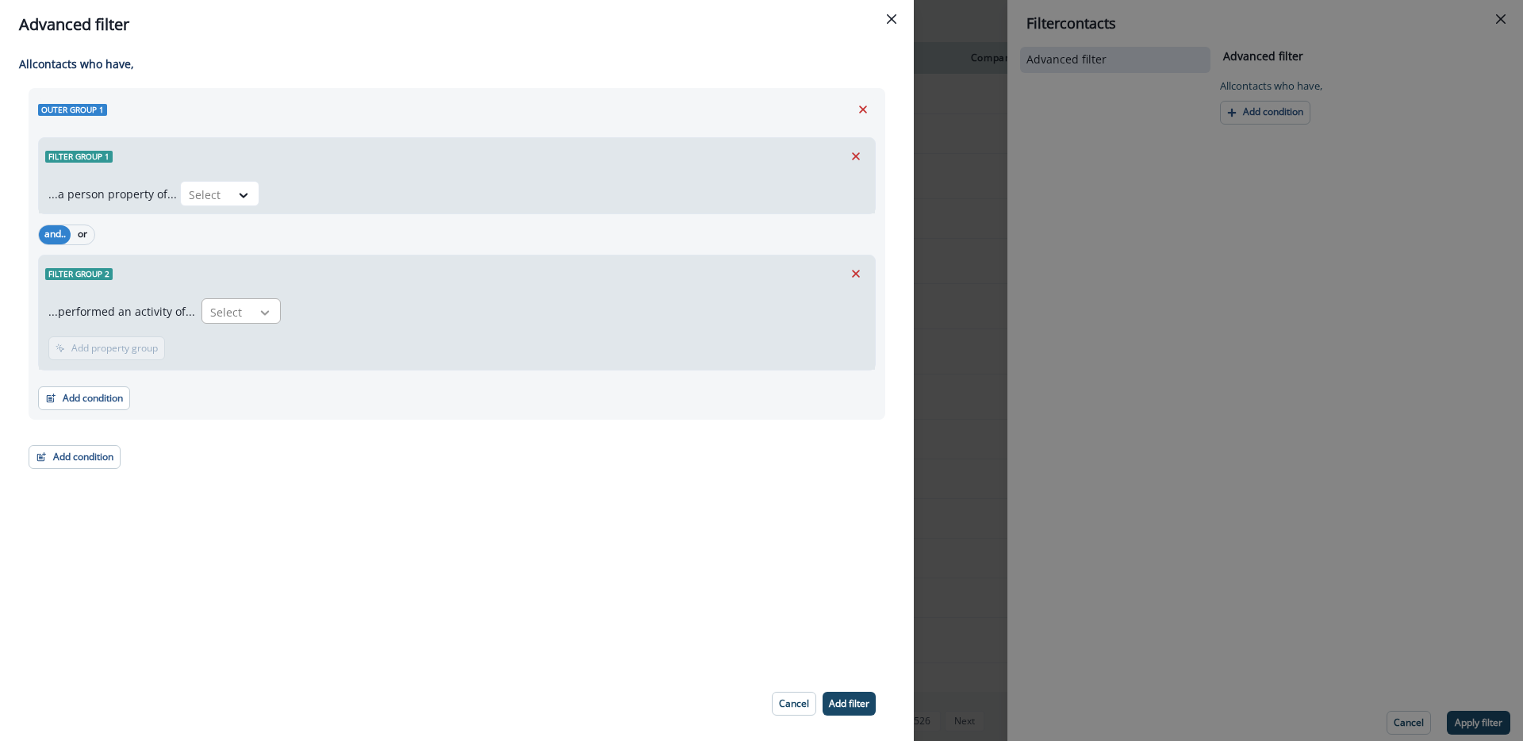
click at [252, 309] on div at bounding box center [265, 313] width 27 height 16
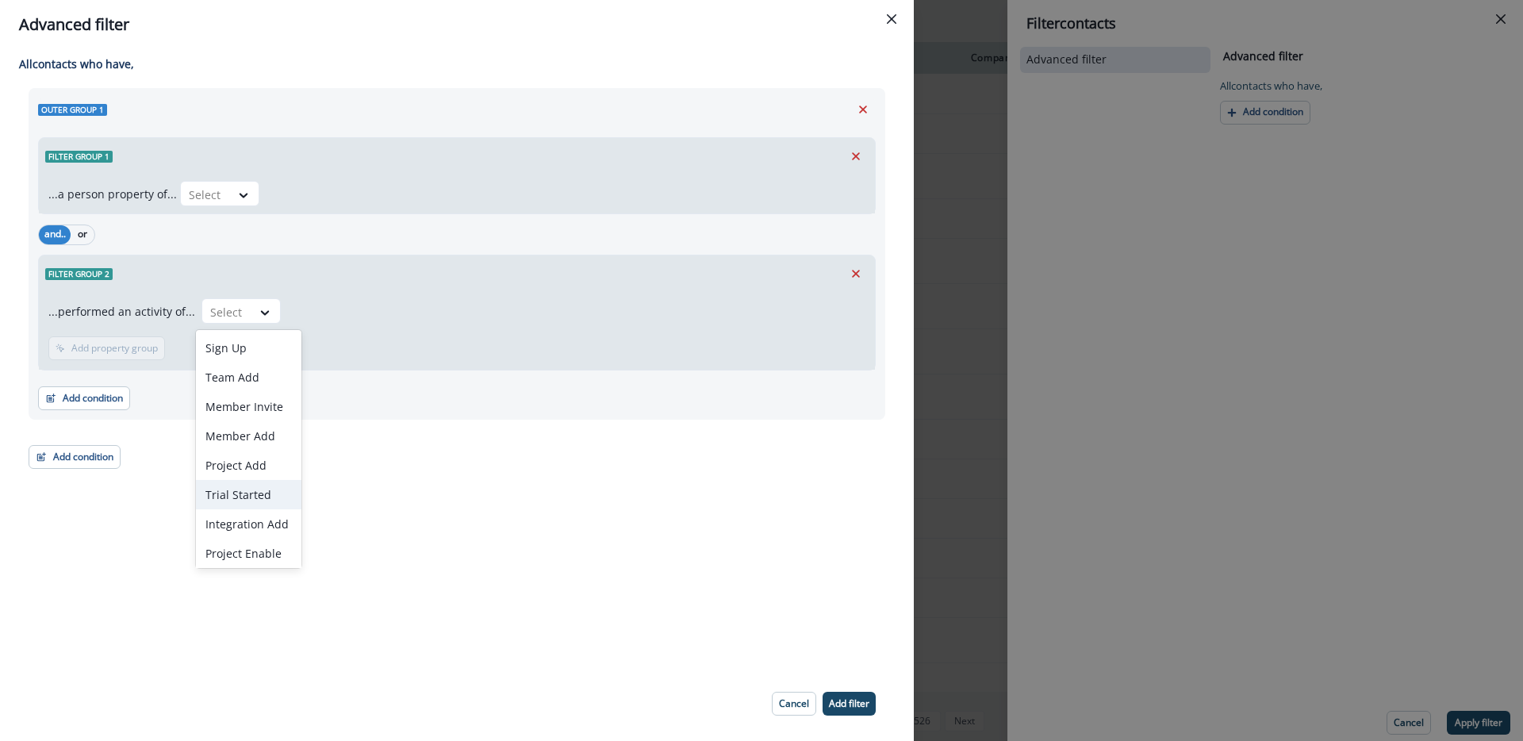
scroll to position [33, 0]
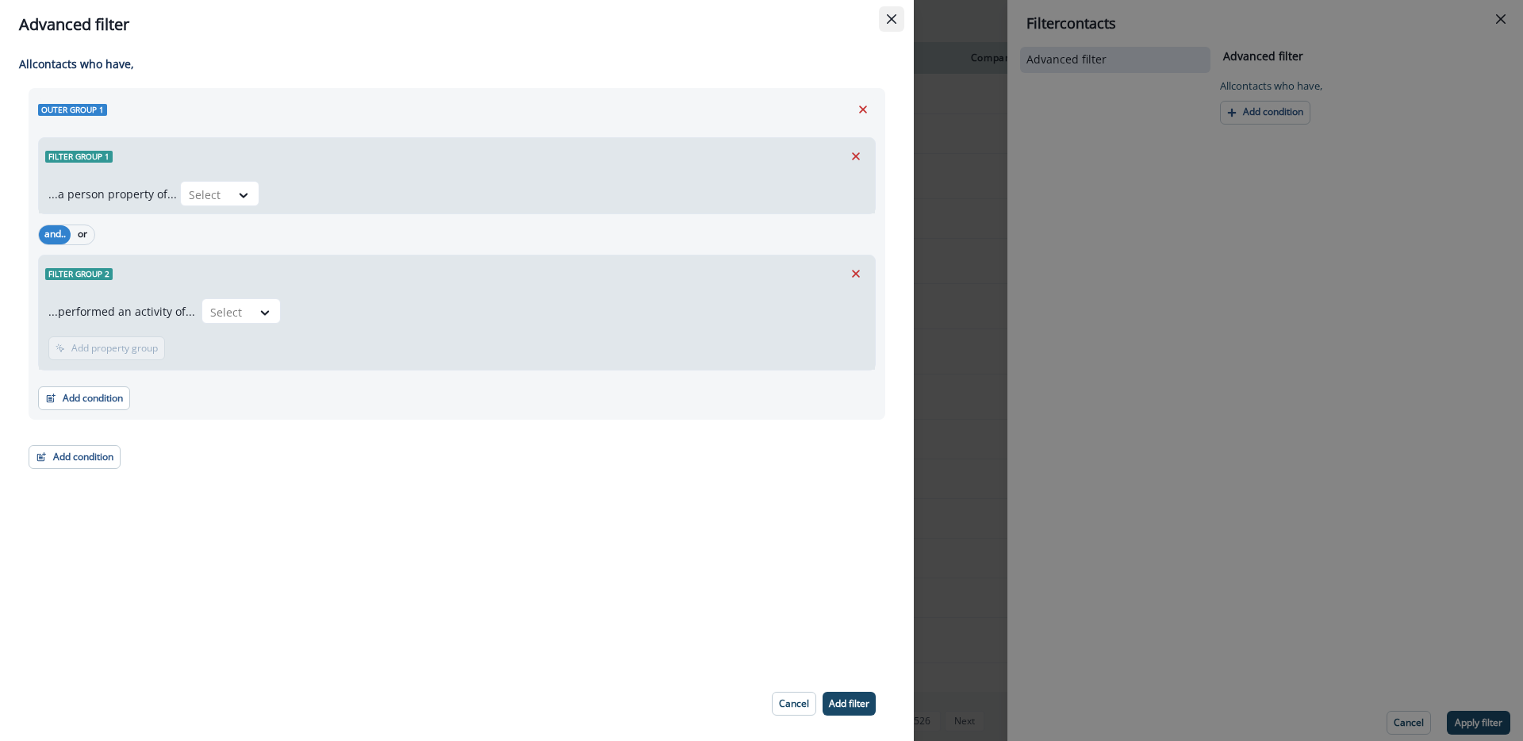
click at [898, 17] on button "Close" at bounding box center [891, 18] width 25 height 25
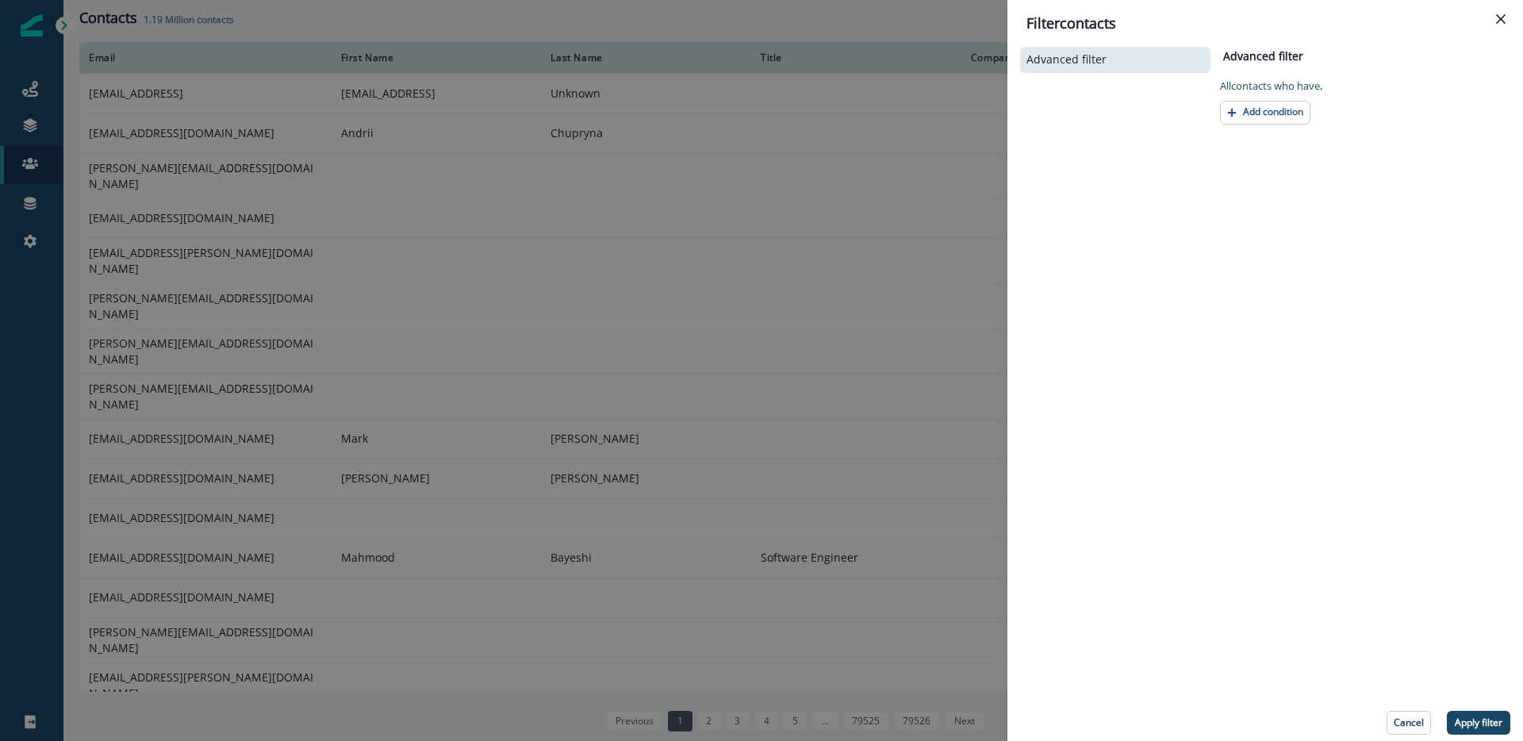
click at [47, 331] on div "Filter contacts Advanced filter Advanced filter Clear All contact s who have, A…" at bounding box center [761, 370] width 1523 height 741
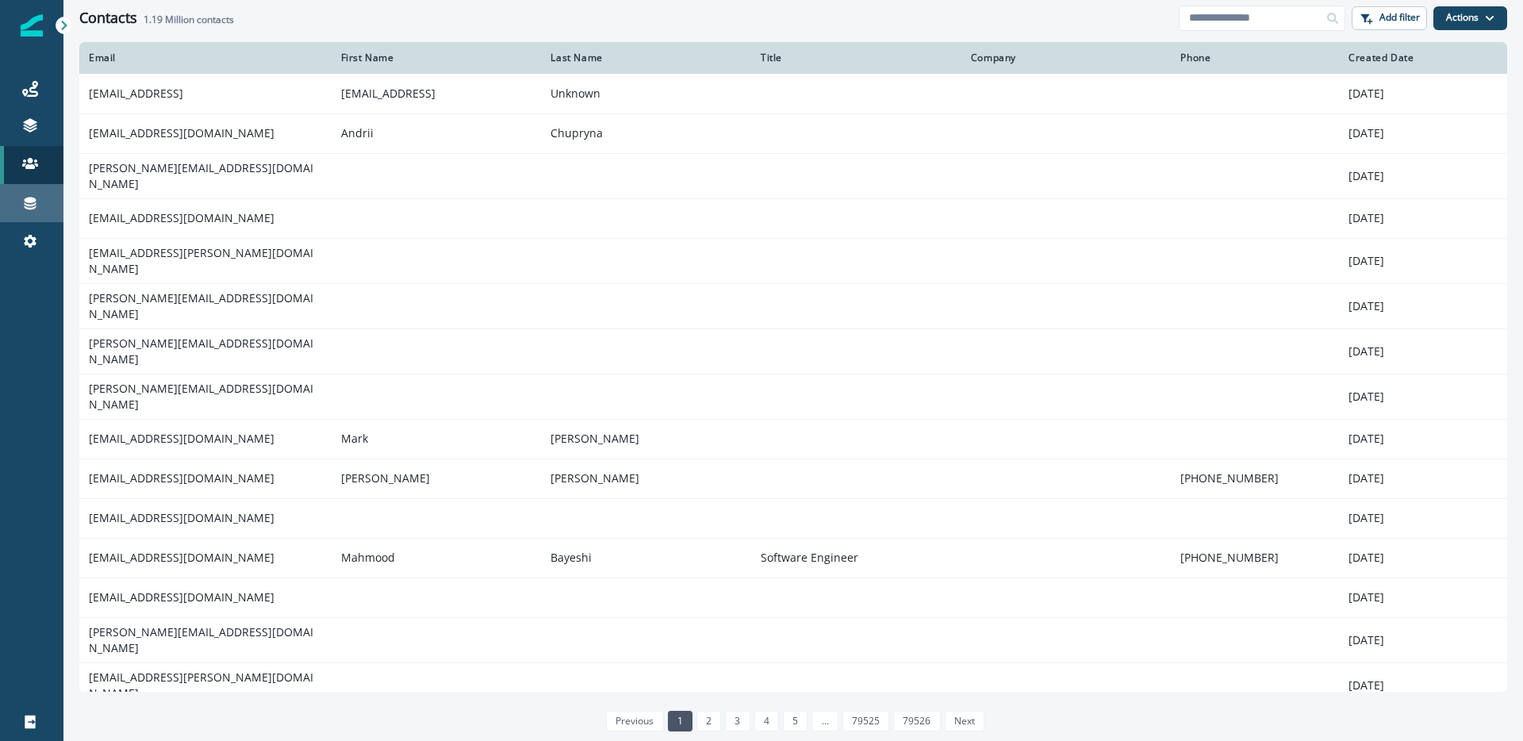
click at [40, 199] on div "Connections" at bounding box center [31, 203] width 51 height 19
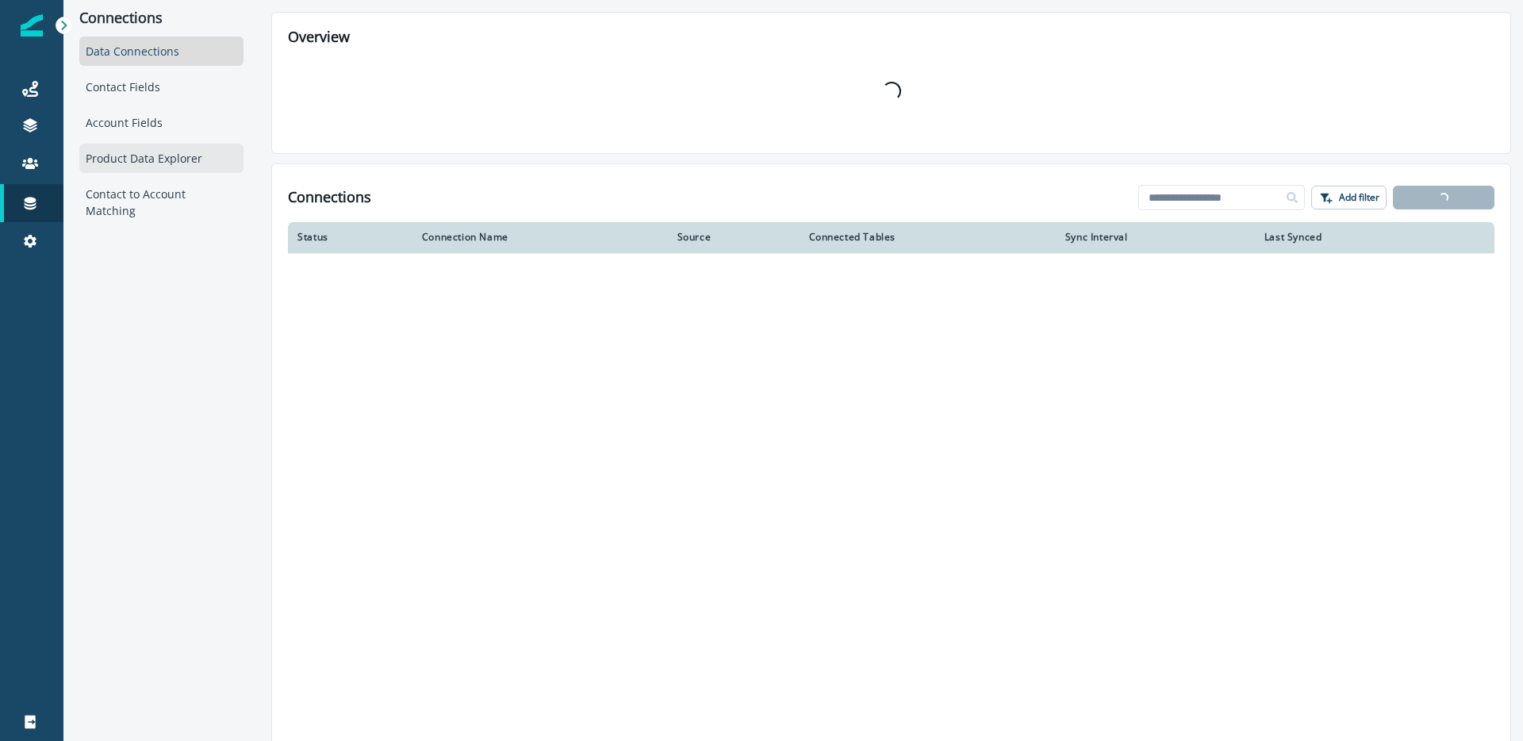
click at [174, 170] on div "Product Data Explorer" at bounding box center [161, 158] width 164 height 29
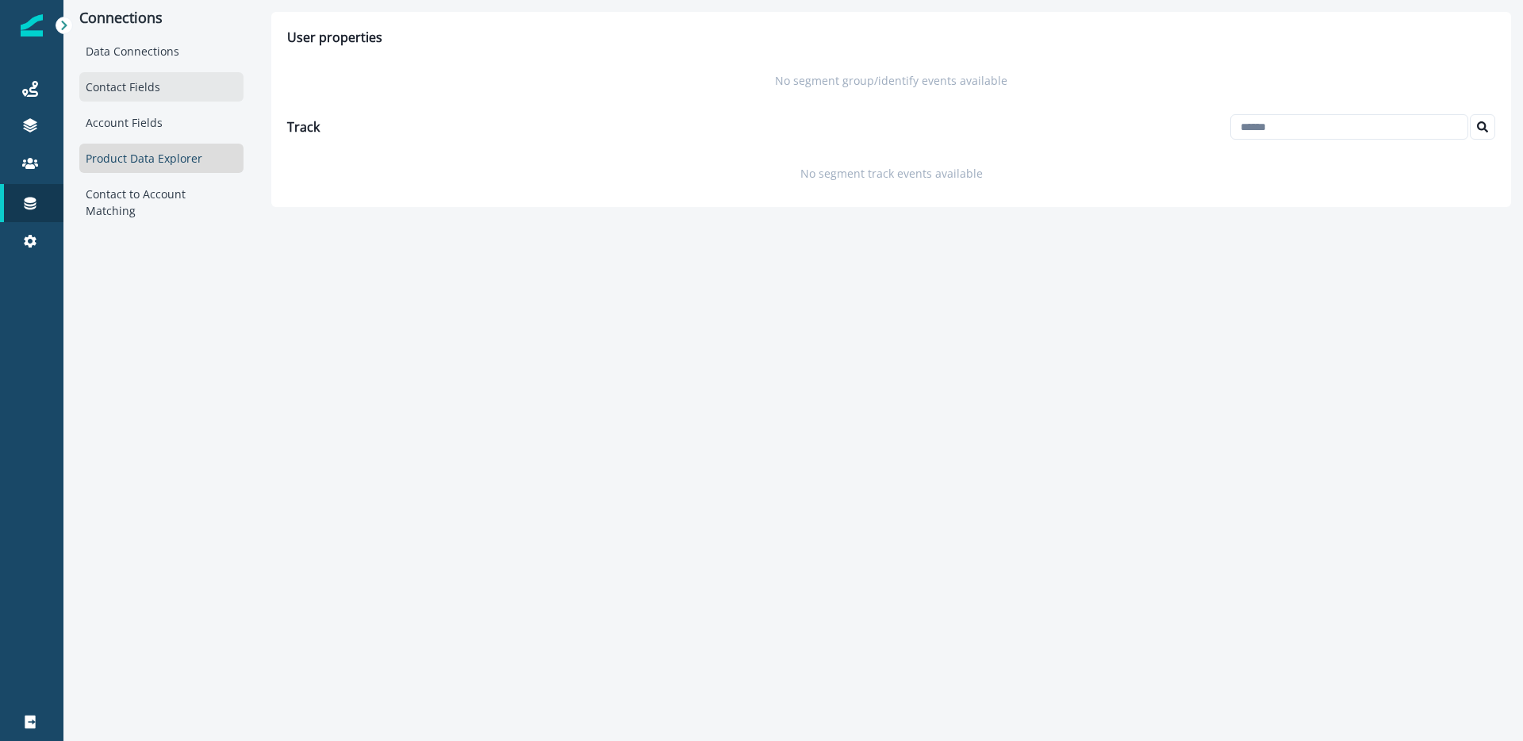
click at [173, 83] on div "Contact Fields" at bounding box center [161, 86] width 164 height 29
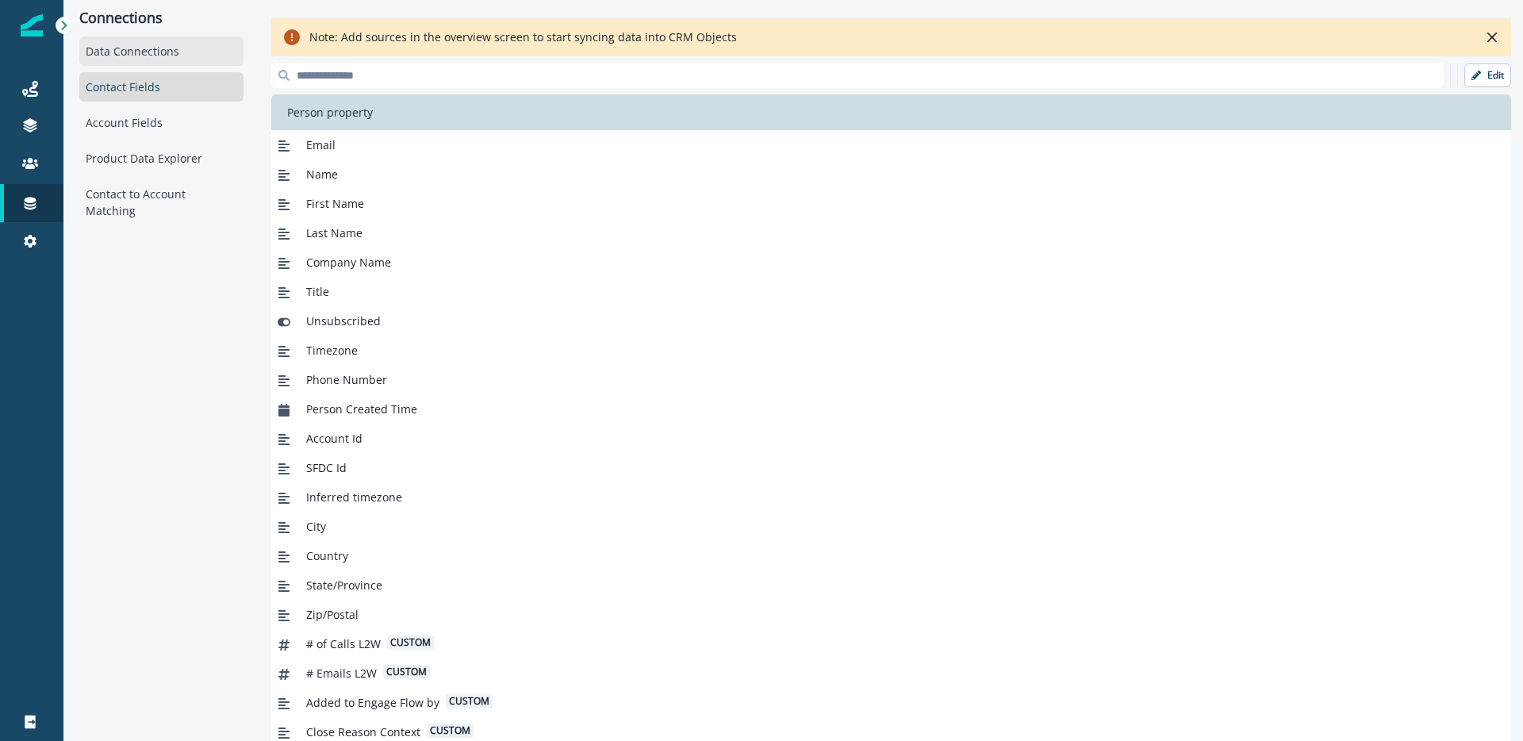
click at [168, 38] on div "Data Connections" at bounding box center [161, 50] width 164 height 29
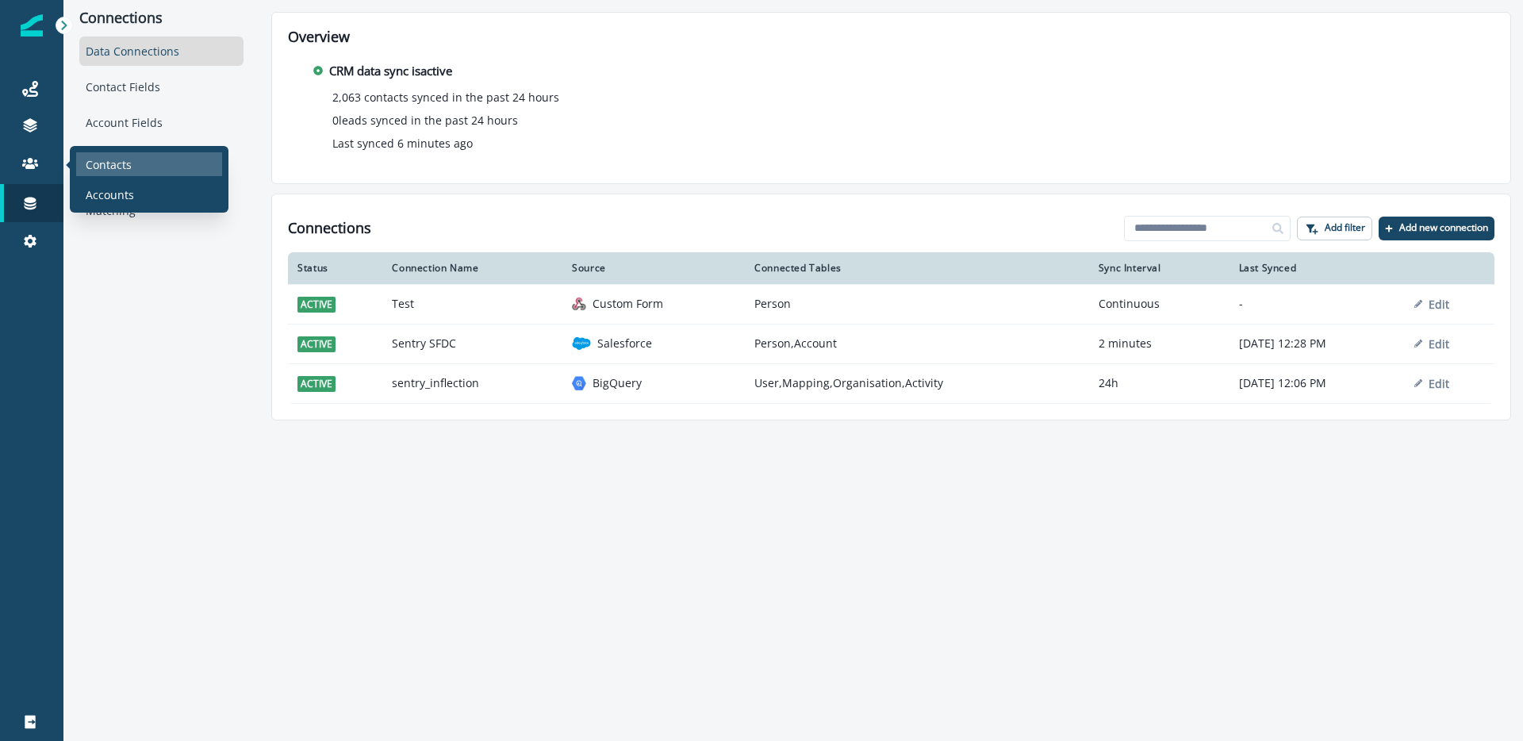
click at [104, 164] on p "Contacts" at bounding box center [109, 164] width 46 height 17
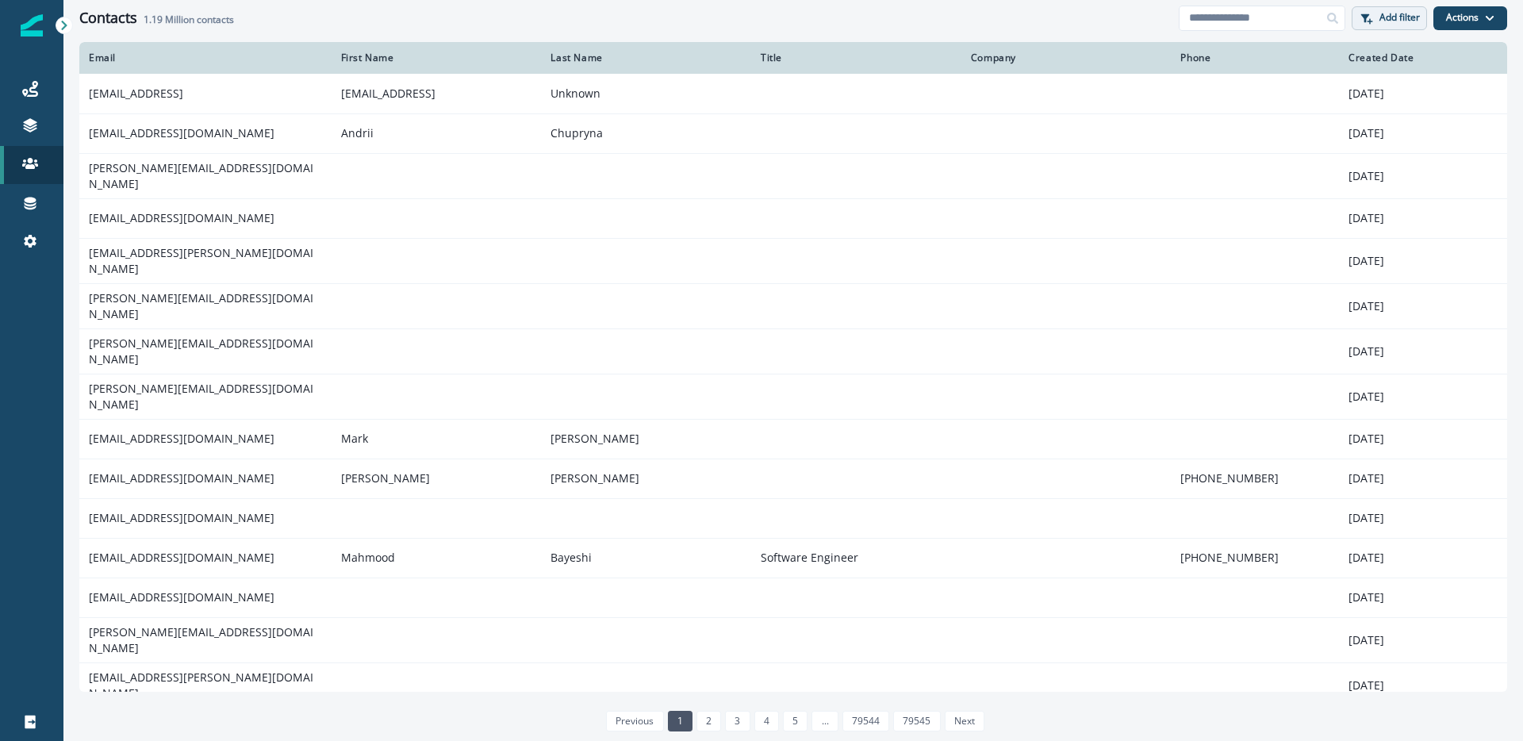
click at [1403, 14] on p "Add filter" at bounding box center [1400, 17] width 40 height 11
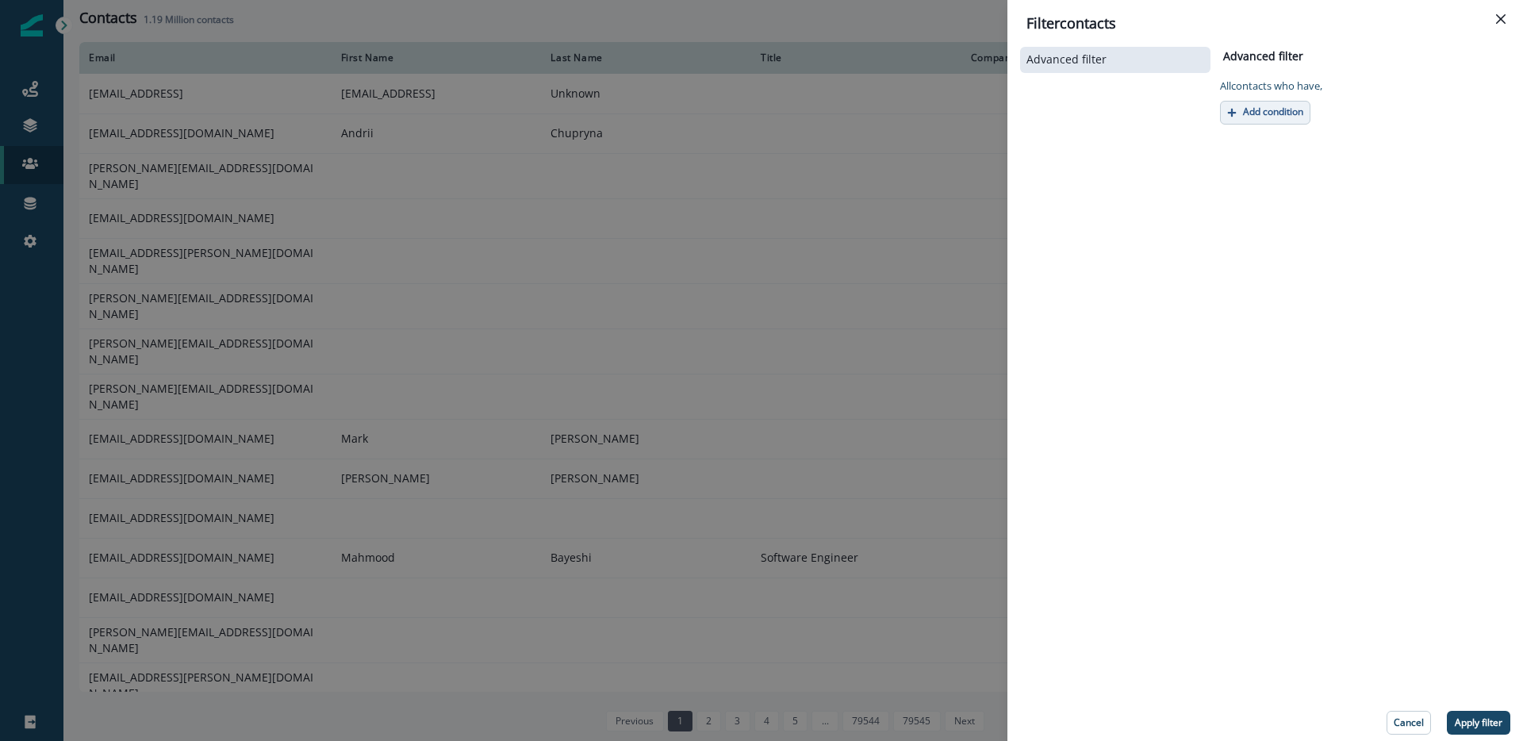
click at [1284, 109] on p "Add condition" at bounding box center [1273, 111] width 60 height 11
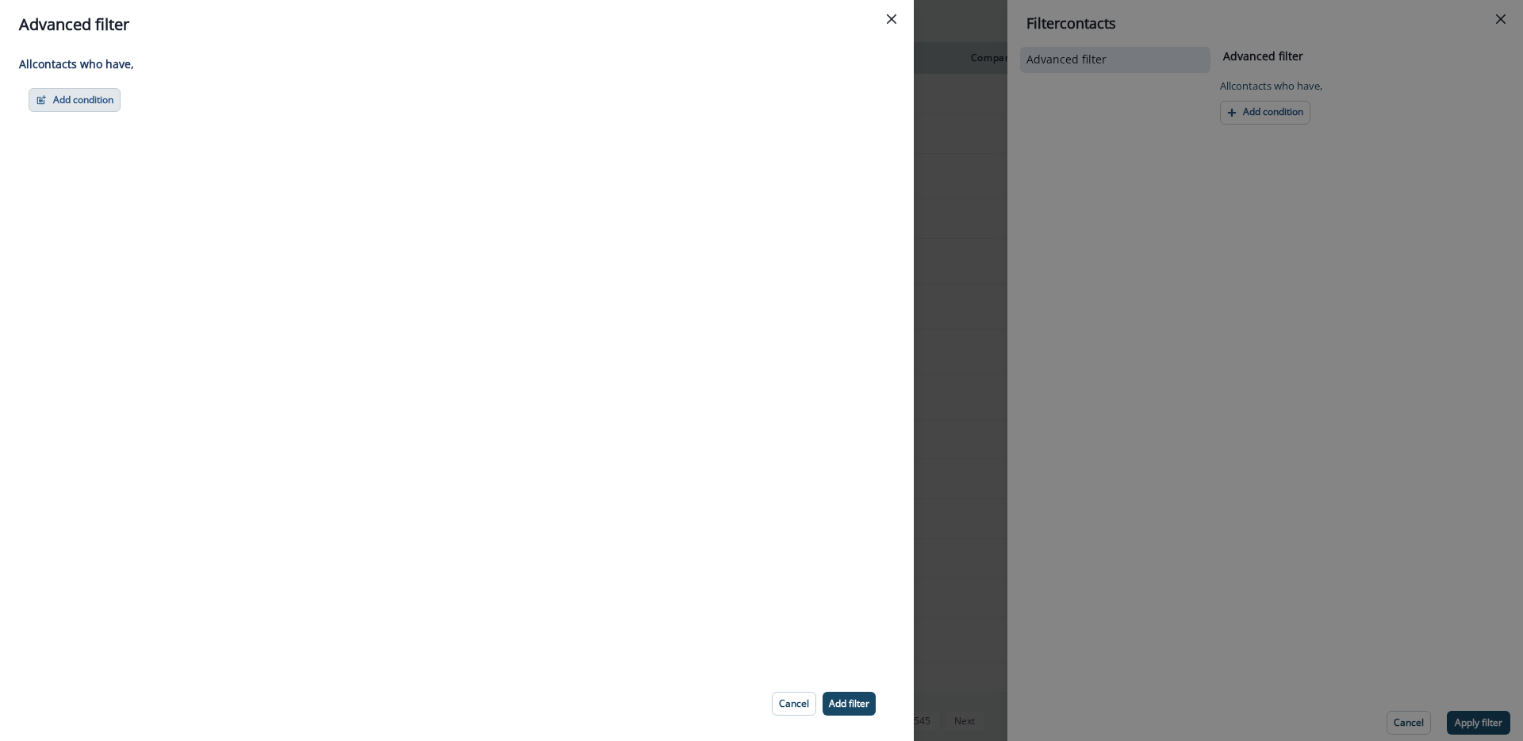
click at [100, 108] on button "Add condition" at bounding box center [75, 100] width 92 height 24
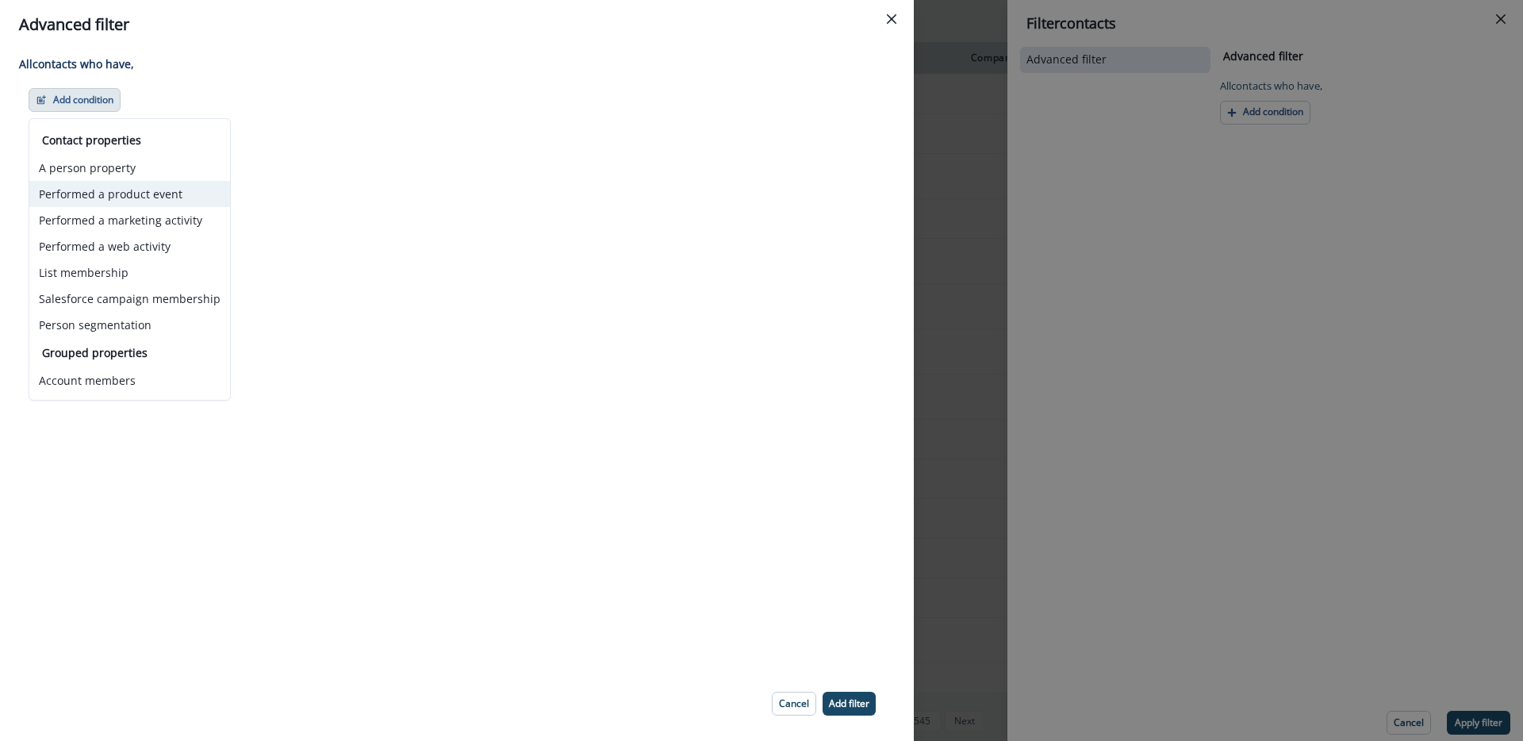
click at [167, 190] on button "Performed a product event" at bounding box center [129, 194] width 201 height 26
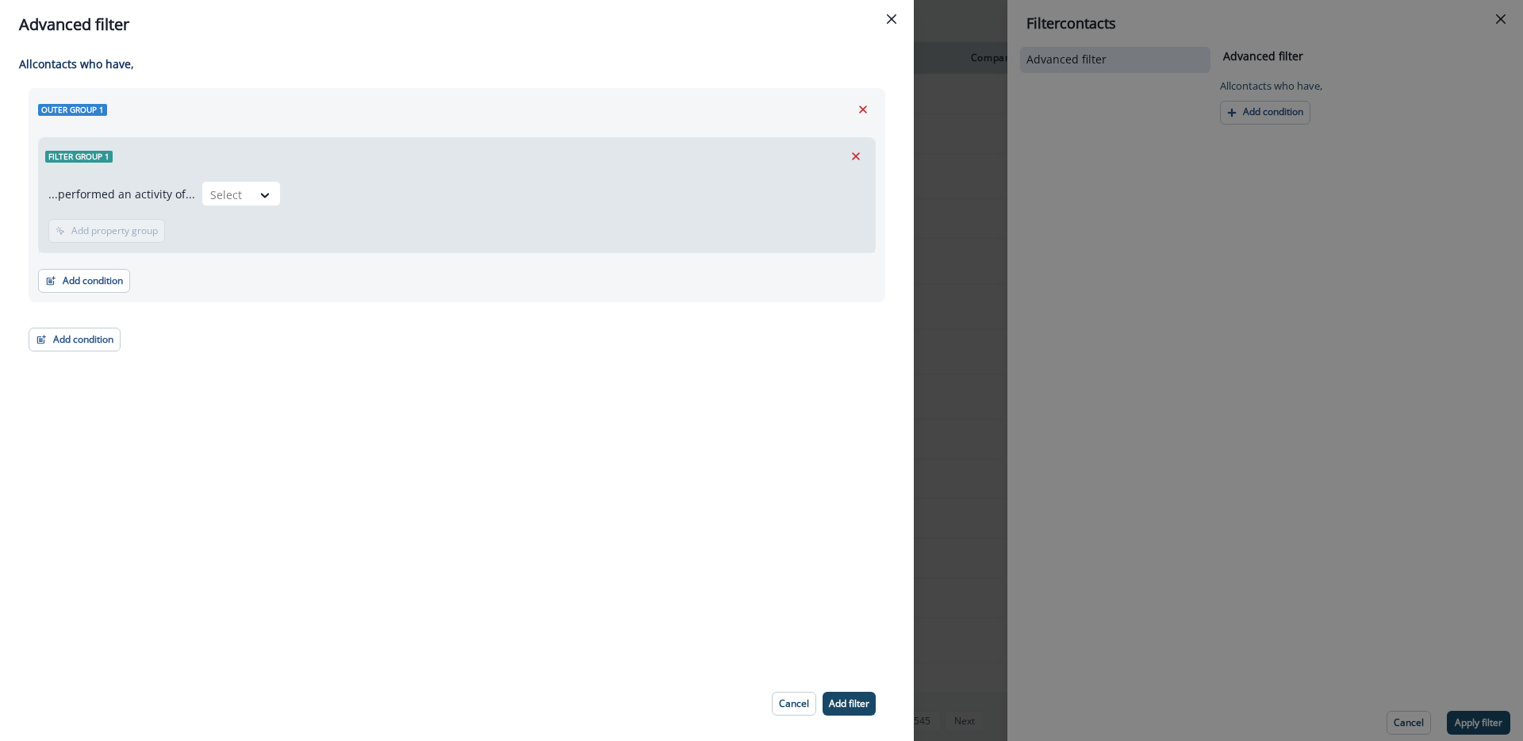
click at [266, 171] on div "Filter group 1" at bounding box center [457, 156] width 836 height 36
click at [259, 182] on div at bounding box center [266, 195] width 29 height 26
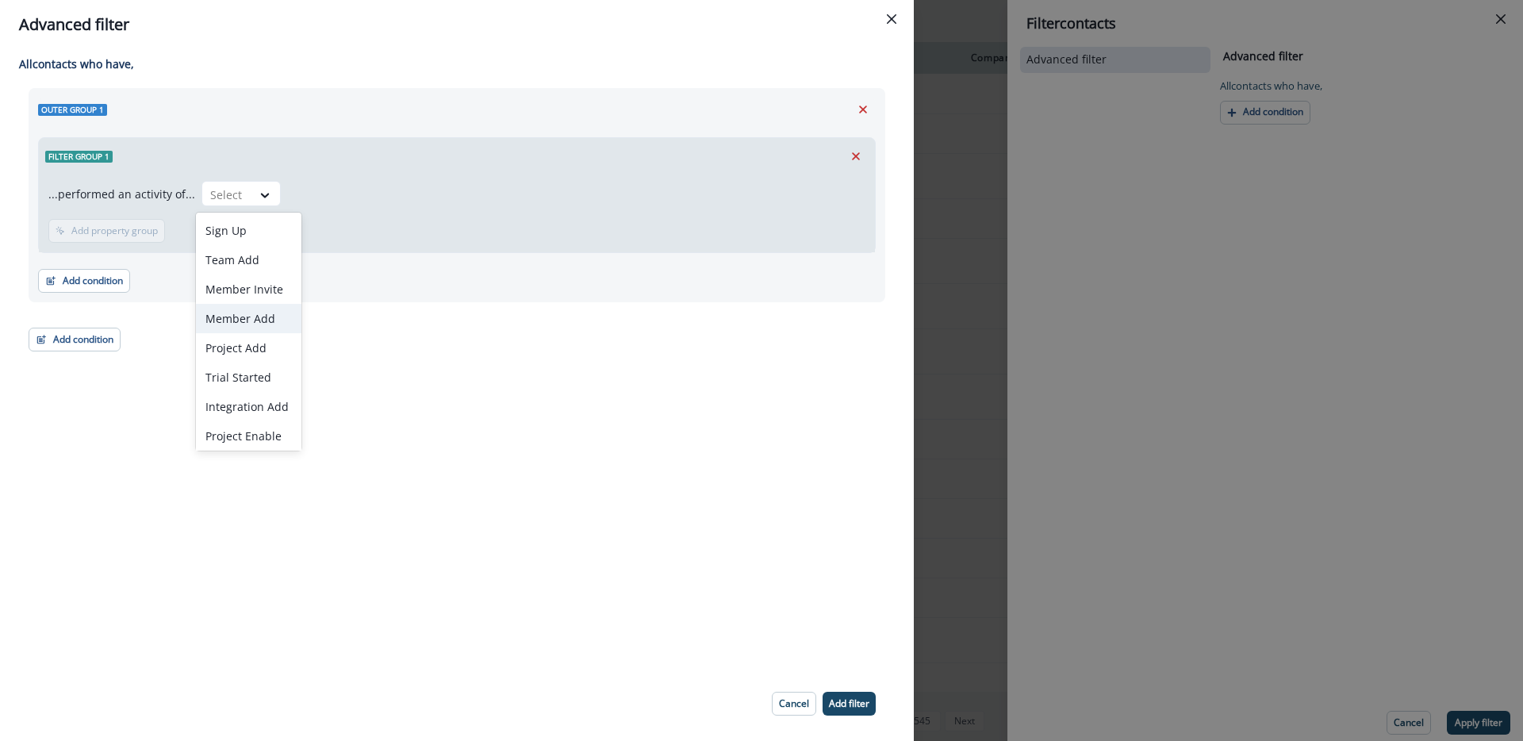
scroll to position [33, 0]
click at [229, 189] on div at bounding box center [226, 195] width 33 height 20
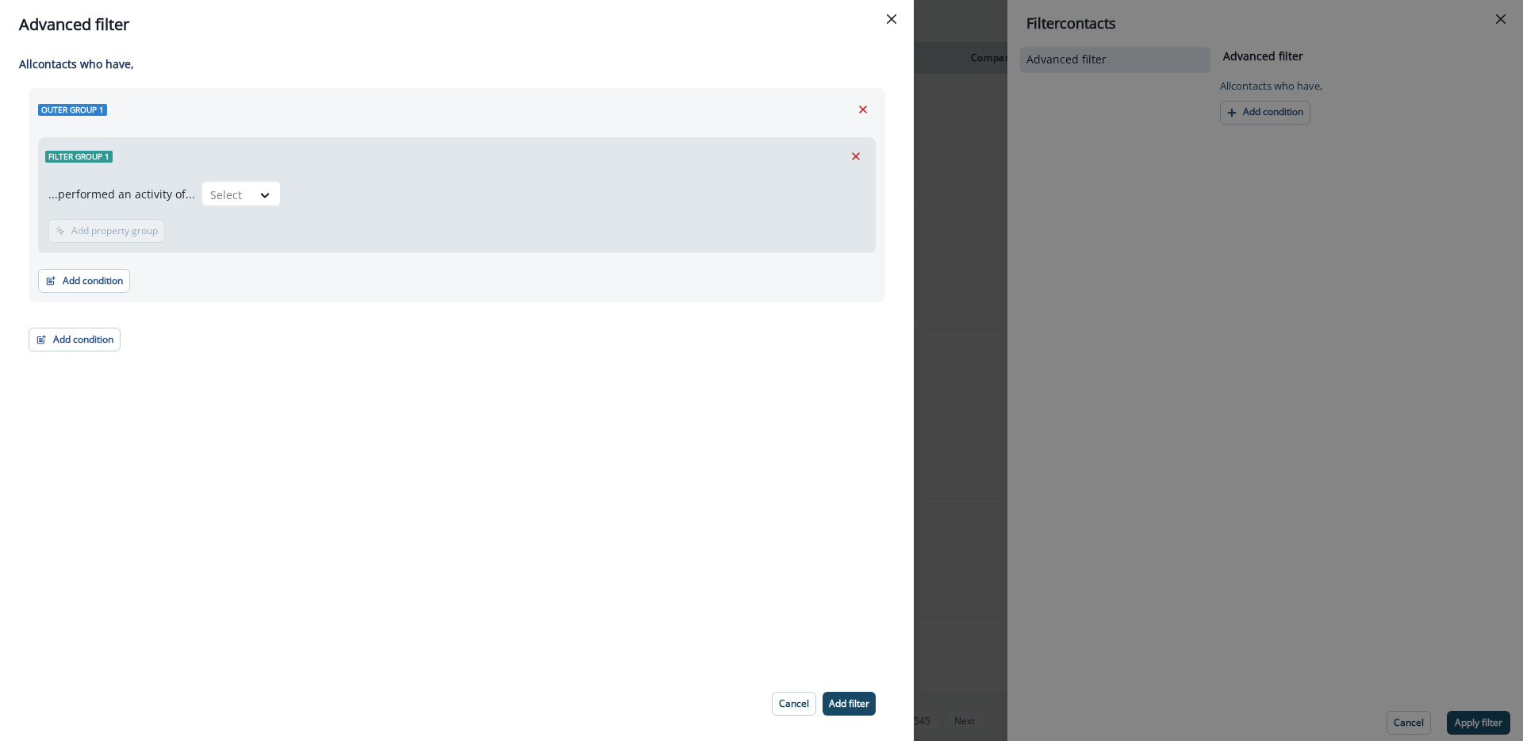
click at [372, 399] on div "All contact s who have, Outer group 1 Filter group 1 ...performed an activity o…" at bounding box center [457, 357] width 914 height 617
click at [103, 274] on button "Add condition" at bounding box center [84, 281] width 92 height 24
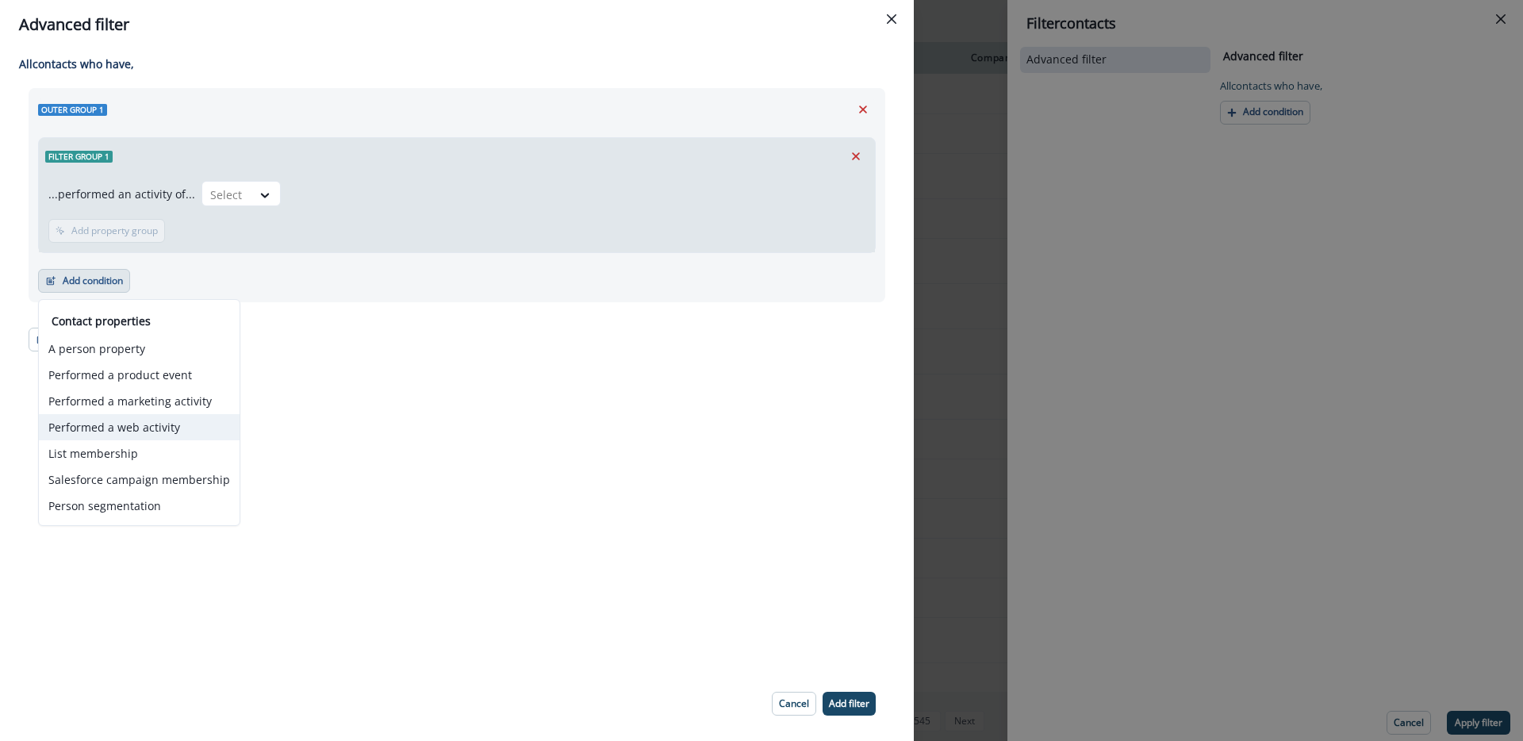
click at [150, 433] on button "Performed a web activity" at bounding box center [139, 427] width 201 height 26
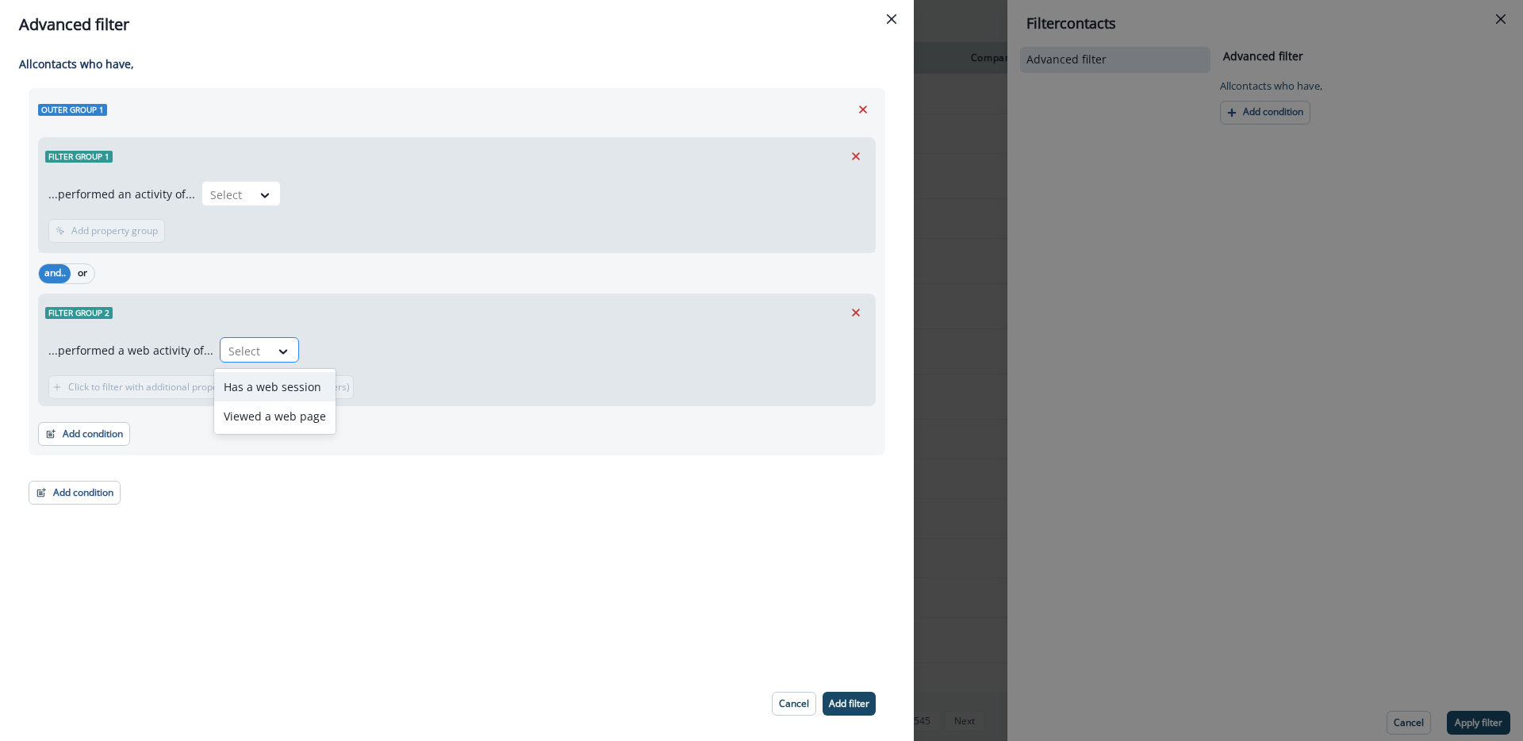
click at [242, 353] on div at bounding box center [244, 351] width 33 height 20
click at [221, 472] on div "Outer group 1 Filter group 1 ...performed an activity of... Select Add frequenc…" at bounding box center [457, 296] width 857 height 417
click at [856, 317] on icon "Remove" at bounding box center [856, 312] width 14 height 14
